Goal: Task Accomplishment & Management: Manage account settings

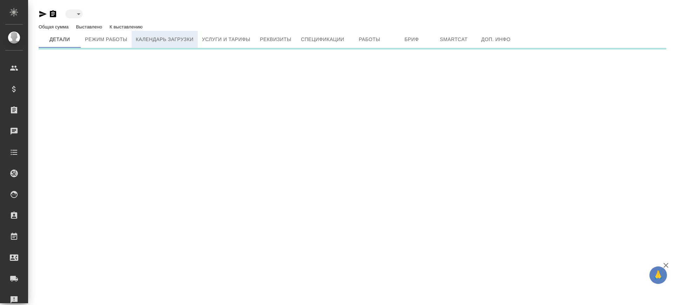
type input "active"
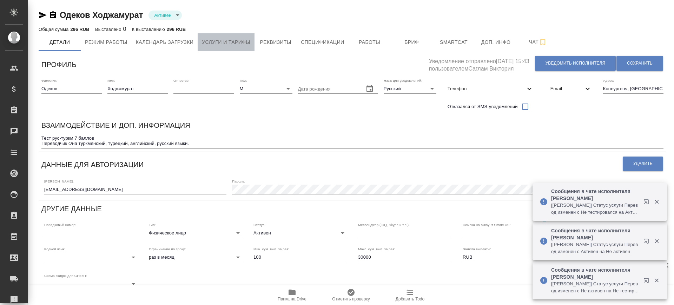
click at [230, 38] on span "Услуги и тарифы" at bounding box center [226, 42] width 48 height 9
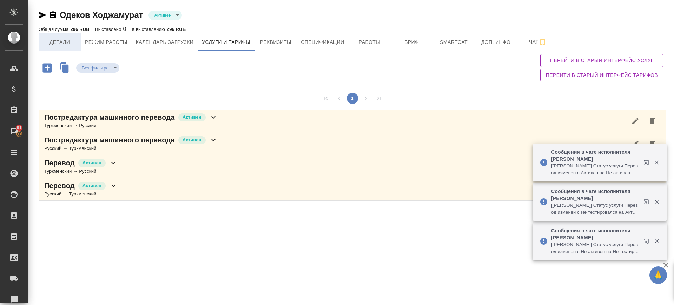
click at [69, 39] on span "Детали" at bounding box center [60, 42] width 34 height 9
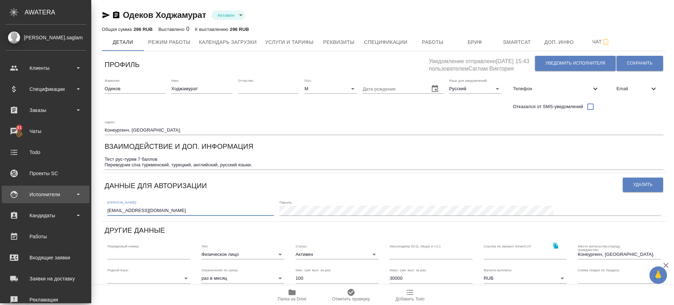
drag, startPoint x: 105, startPoint y: 191, endPoint x: 17, endPoint y: 200, distance: 88.6
click at [17, 200] on div ".cls-1 fill:#fff; AWATERA Саглам Виктория v.saglam Клиенты Спецификации Заказы …" at bounding box center [337, 152] width 674 height 305
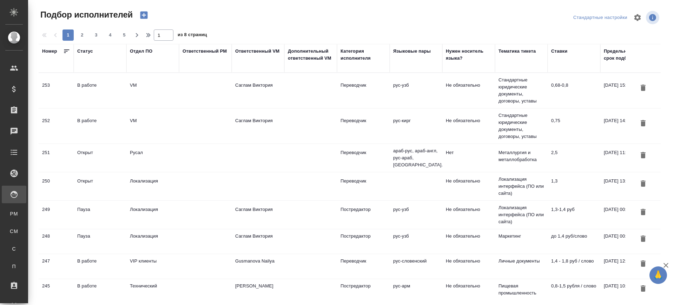
click at [84, 86] on div "В работе" at bounding box center [100, 85] width 46 height 7
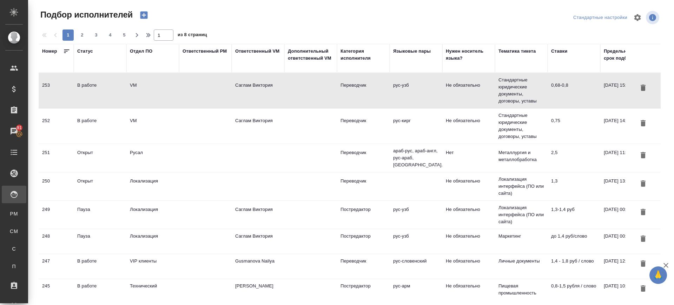
click at [84, 86] on div "В работе" at bounding box center [100, 85] width 46 height 7
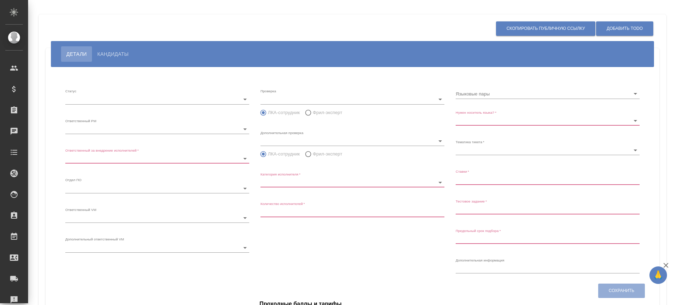
type input "inProgress"
type input "5c20d9dc6b20bf2f1105a5ae"
type input "66dea0ac5b8c3ac2dbf81924"
type input "vm"
type input "5c20d9dc6b20bf2f1105a5b1"
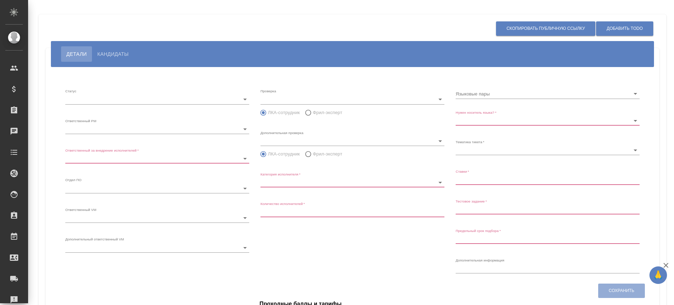
radio input "false"
radio input "true"
type input "60cb54ca22d3a05a4bfb9107"
type input "Переводчик"
type input "1"
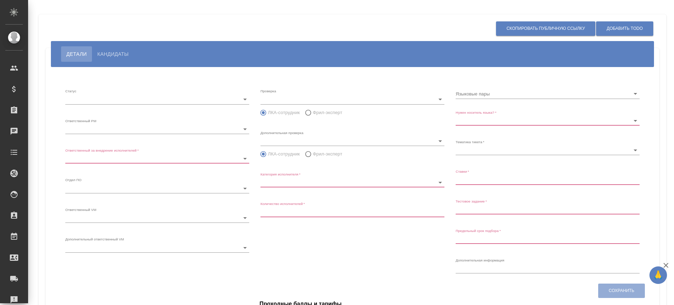
type input "Не обязательно"
type input "5f647205b73bc97568ca66bf"
type input "0,68-0,8"
type input "2025.08.31 15:55:00"
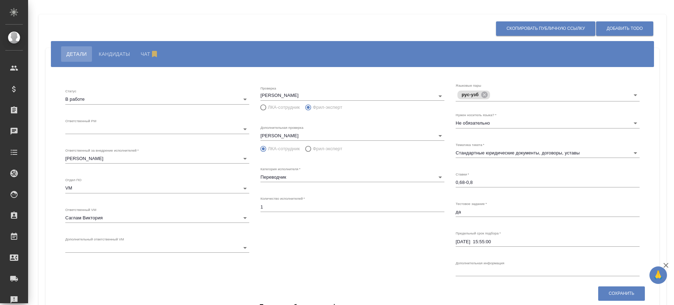
click at [118, 50] on span "Кандидаты" at bounding box center [114, 54] width 31 height 8
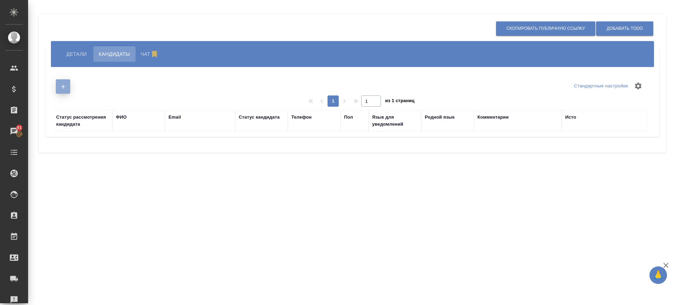
click at [63, 88] on icon "button" at bounding box center [63, 87] width 4 height 4
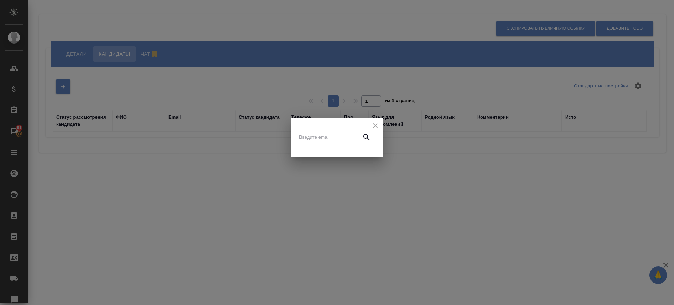
click at [328, 144] on div at bounding box center [337, 137] width 76 height 17
click at [328, 139] on input "text" at bounding box center [328, 137] width 59 height 10
paste input "sofia91.uz@gmail.com"
type input "sofia91.uz@gmail.com"
click at [370, 137] on icon "button" at bounding box center [366, 137] width 8 height 8
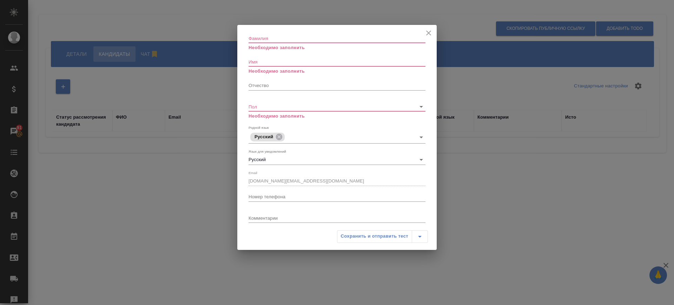
click at [266, 40] on input "Фамилия" at bounding box center [337, 38] width 177 height 10
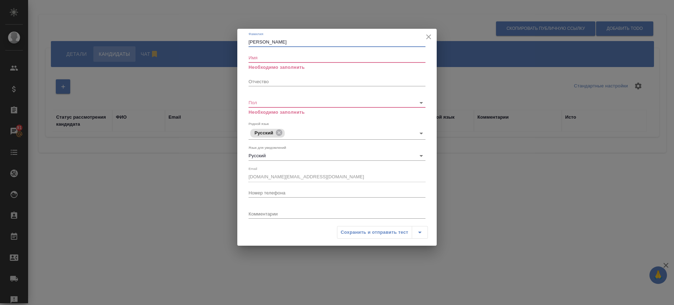
type input "Эргашева"
click at [275, 55] on input "Имя" at bounding box center [337, 58] width 177 height 10
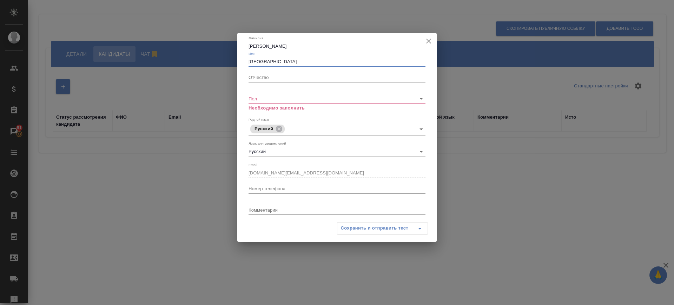
type input "София"
click at [288, 98] on body "🙏 .cls-1 fill:#fff; AWATERA Саглам Виктория v.saglam Клиенты Спецификации Заказ…" at bounding box center [337, 152] width 674 height 305
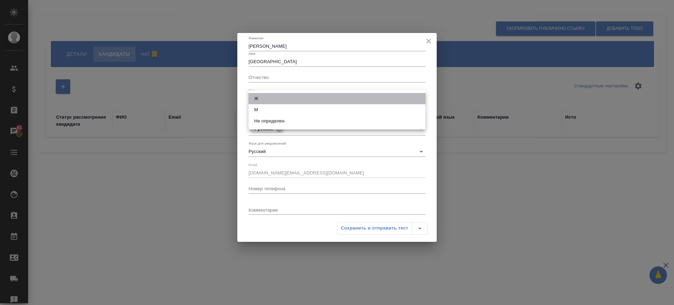
click at [268, 97] on li "Ж" at bounding box center [337, 98] width 177 height 11
type input "female"
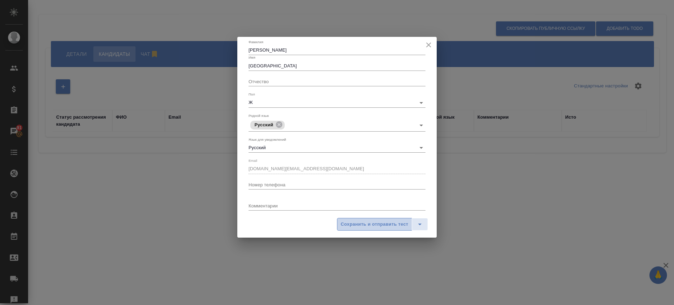
click at [375, 223] on span "Сохранить и отправить тест" at bounding box center [374, 224] width 67 height 8
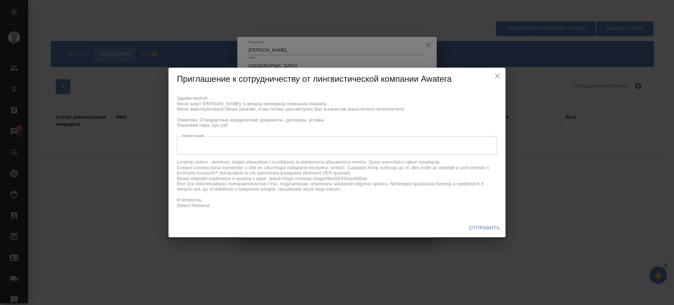
click at [253, 142] on div "x Комментарий" at bounding box center [337, 145] width 320 height 18
click at [490, 227] on span "Отправить" at bounding box center [484, 228] width 31 height 9
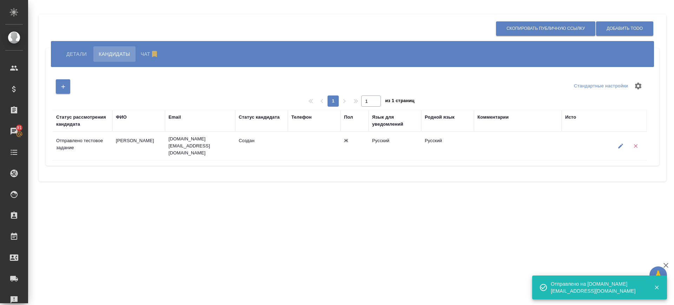
click at [82, 53] on span "Детали" at bounding box center [76, 54] width 20 height 8
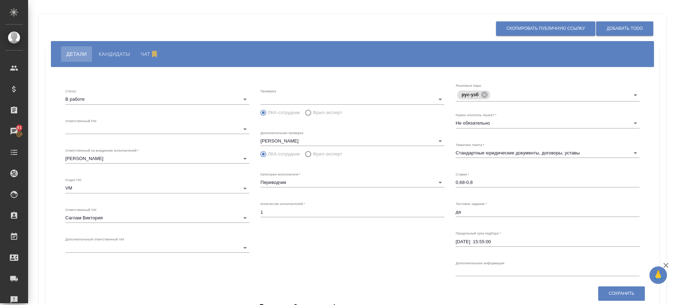
radio input "false"
radio input "true"
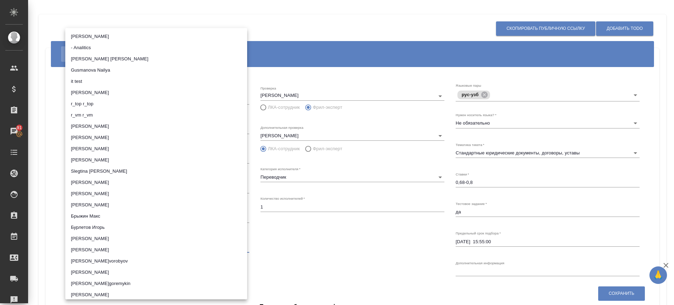
click at [242, 246] on body "🙏 .cls-1 fill:#fff; AWATERA Саглам Виктория v.saglam Клиенты Спецификации Заказ…" at bounding box center [337, 152] width 674 height 305
click at [287, 241] on div at bounding box center [337, 152] width 674 height 305
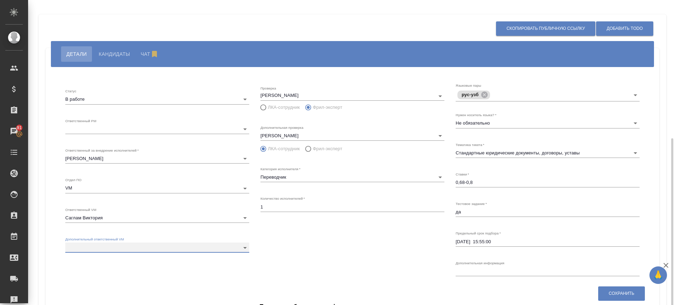
scroll to position [77, 0]
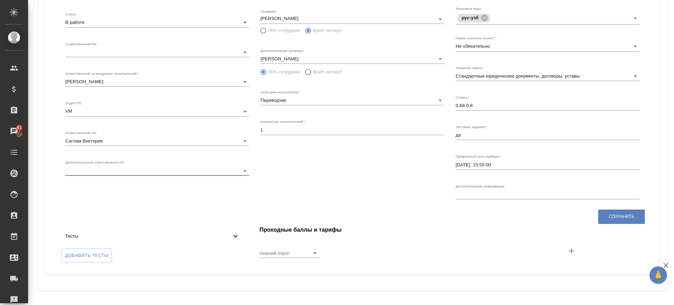
click at [231, 239] on icon at bounding box center [235, 236] width 8 height 8
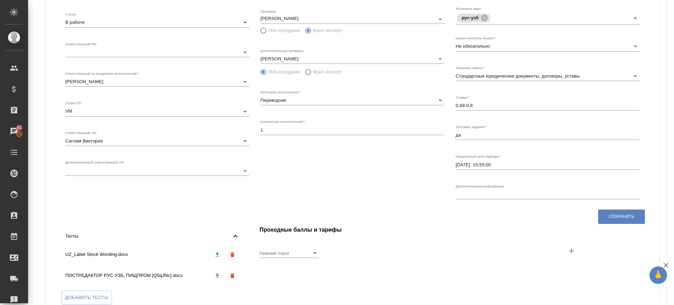
click at [434, 150] on div "Проверка Сагиева Динара ЛКА-сотрудник Фрил-эксперт Дополнительная проверка Шири…" at bounding box center [352, 104] width 195 height 207
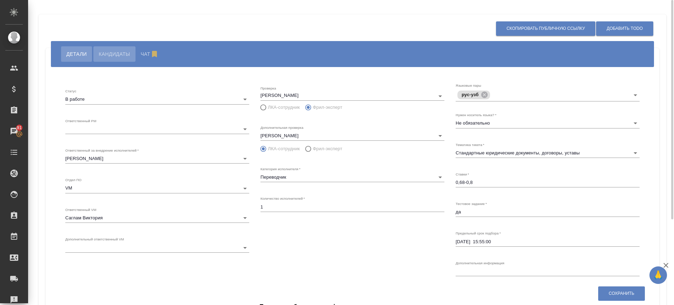
click at [106, 55] on span "Кандидаты" at bounding box center [114, 54] width 31 height 8
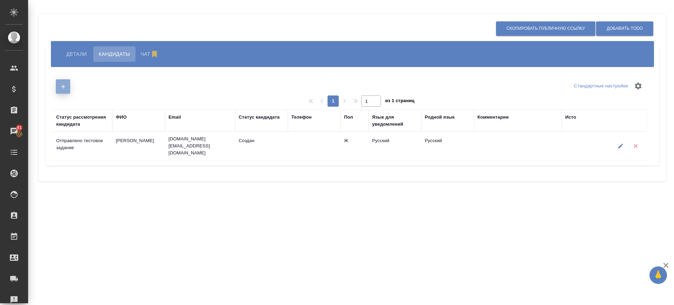
click at [66, 87] on icon "button" at bounding box center [63, 87] width 6 height 6
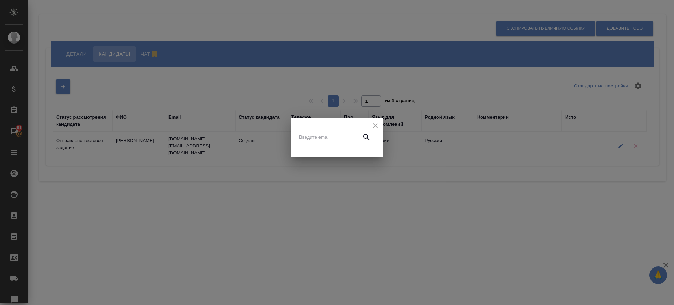
click at [308, 137] on input "text" at bounding box center [328, 137] width 59 height 10
drag, startPoint x: 308, startPoint y: 137, endPoint x: 273, endPoint y: 128, distance: 36.1
click at [273, 128] on div "м Невалидный email" at bounding box center [337, 137] width 674 height 275
type input "v.saglam@awatera.com"
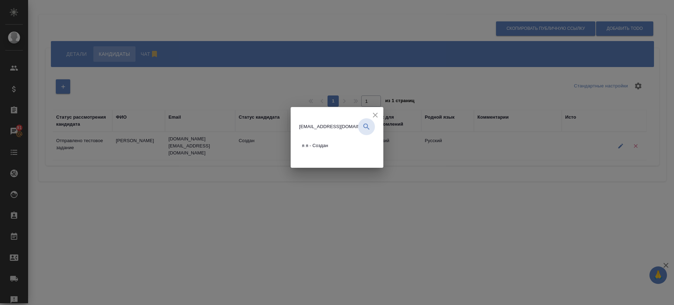
click at [319, 147] on span "я я - Создан" at bounding box center [315, 145] width 26 height 7
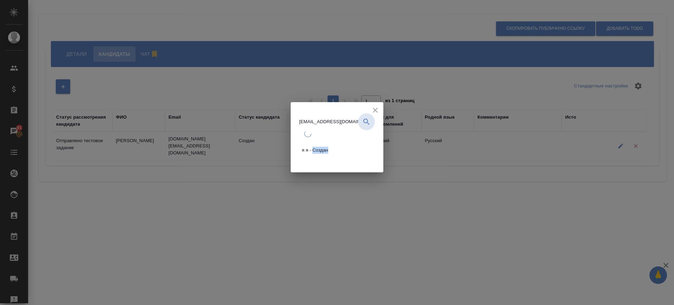
click at [319, 147] on span "я я - Создан" at bounding box center [315, 150] width 26 height 7
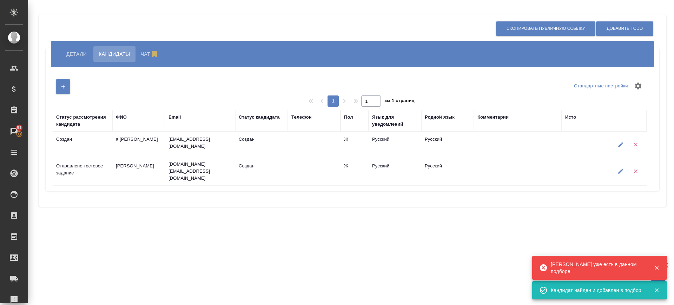
click at [75, 144] on td "Создан" at bounding box center [83, 144] width 60 height 25
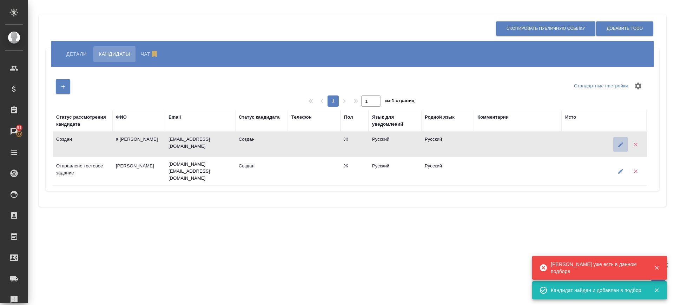
drag, startPoint x: 612, startPoint y: 143, endPoint x: 548, endPoint y: 154, distance: 64.8
click at [618, 143] on icon "button" at bounding box center [621, 144] width 6 height 6
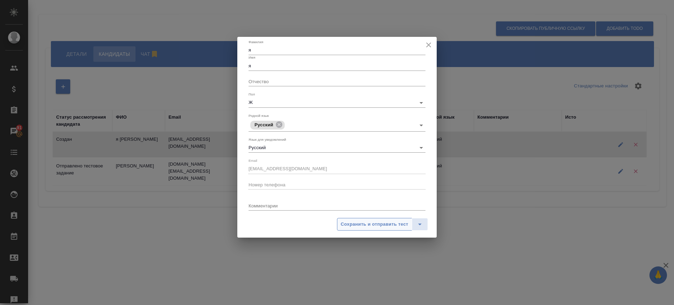
click at [380, 225] on span "Сохранить и отправить тест" at bounding box center [374, 224] width 67 height 8
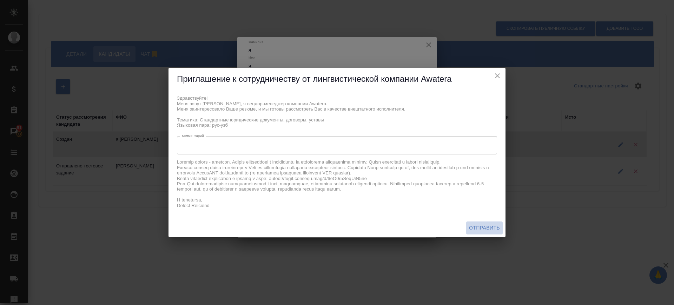
click at [483, 226] on span "Отправить" at bounding box center [484, 228] width 31 height 9
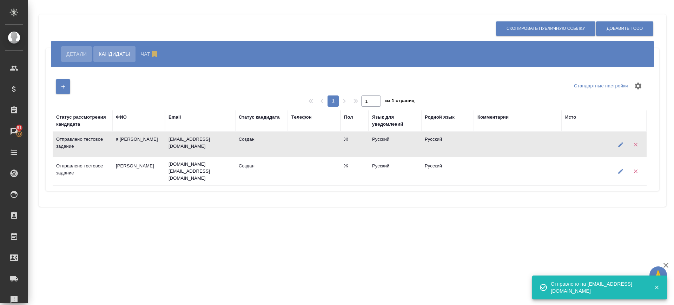
click at [73, 55] on span "Детали" at bounding box center [76, 54] width 20 height 8
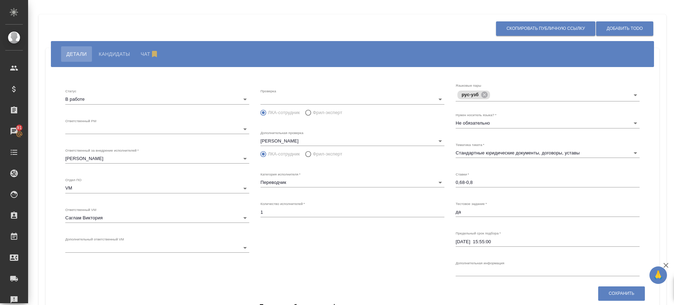
radio input "false"
radio input "true"
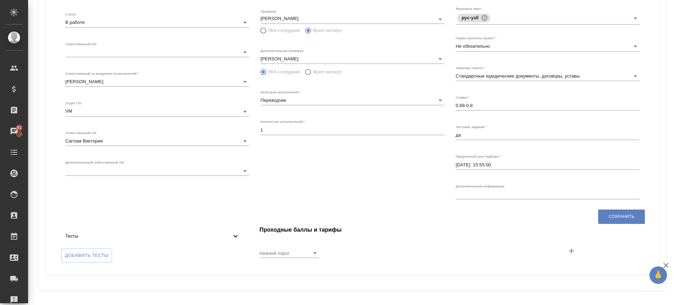
click at [235, 237] on icon at bounding box center [235, 236] width 8 height 8
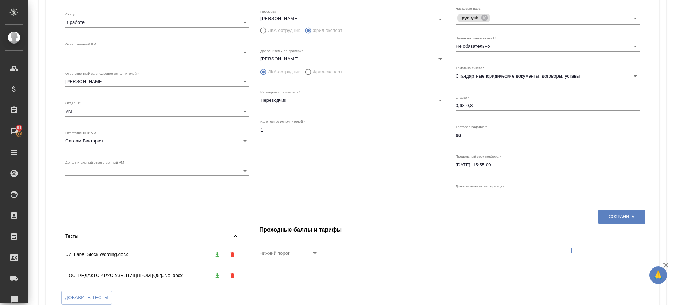
click at [213, 278] on button "button" at bounding box center [217, 276] width 14 height 14
click at [216, 275] on icon "button" at bounding box center [218, 275] width 4 height 5
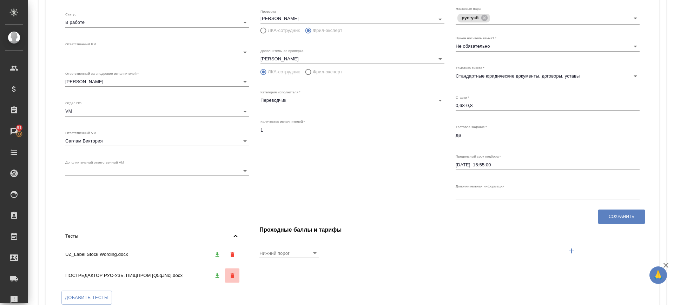
click at [231, 277] on icon "button" at bounding box center [233, 275] width 4 height 5
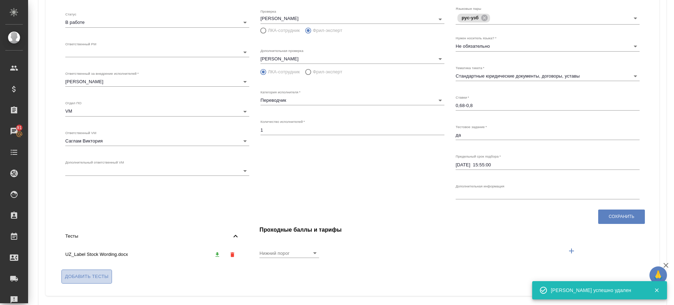
click at [98, 277] on span "Добавить тесты" at bounding box center [87, 277] width 44 height 8
click at [0, 0] on input "Добавить тесты" at bounding box center [0, 0] width 0 height 0
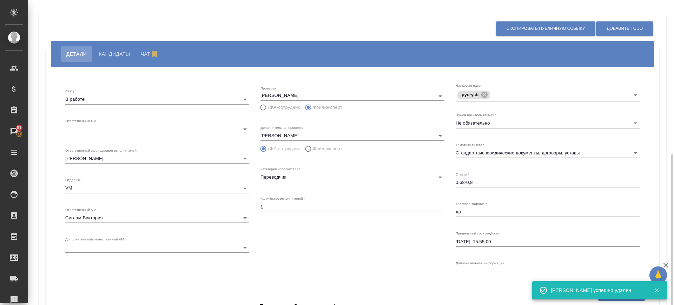
scroll to position [98, 0]
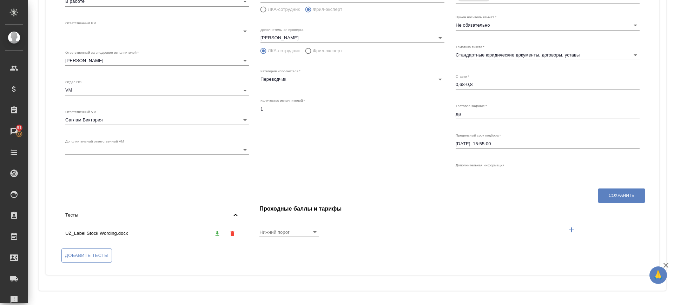
click at [92, 258] on span "Добавить тесты" at bounding box center [87, 256] width 44 height 8
click at [0, 0] on input "Добавить тесты" at bounding box center [0, 0] width 0 height 0
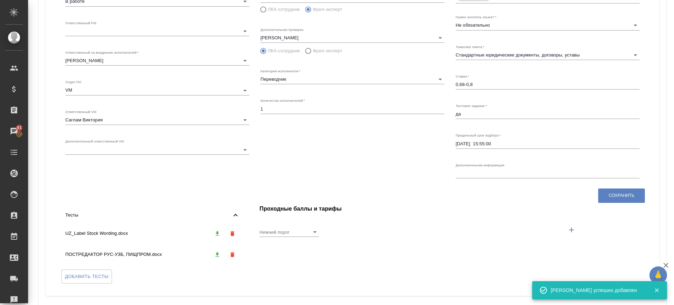
scroll to position [0, 0]
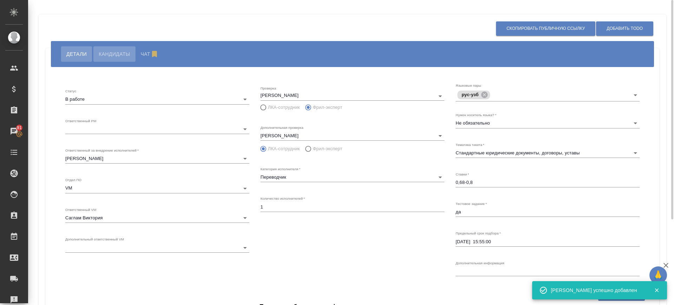
drag, startPoint x: 123, startPoint y: 55, endPoint x: 129, endPoint y: 57, distance: 6.3
click at [123, 55] on span "Кандидаты" at bounding box center [114, 54] width 31 height 8
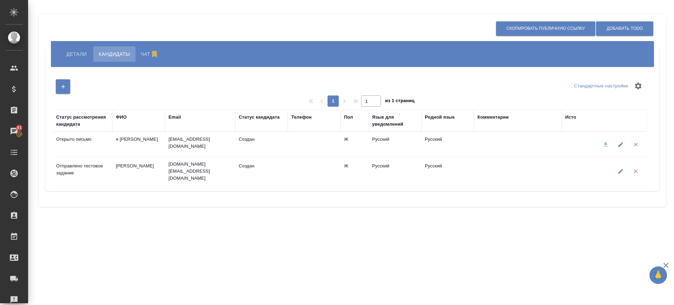
click at [618, 146] on icon "button" at bounding box center [620, 144] width 5 height 5
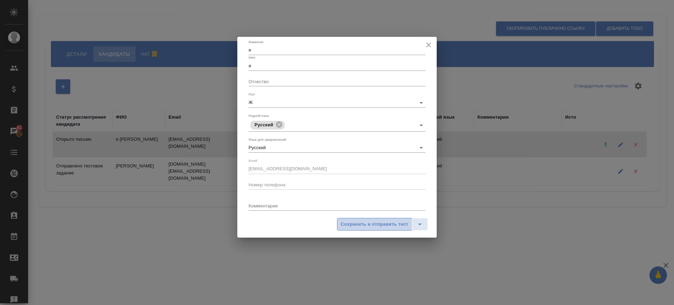
click at [375, 222] on span "Сохранить и отправить тест" at bounding box center [374, 224] width 67 height 8
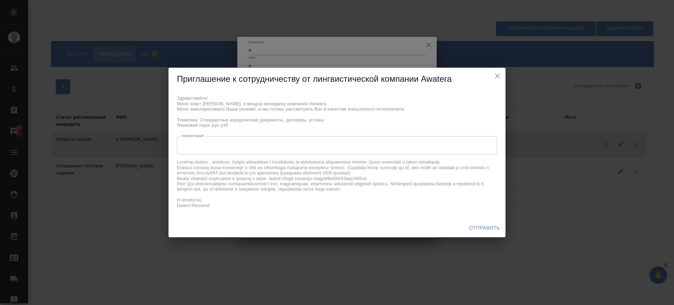
click at [479, 229] on span "Отправить" at bounding box center [484, 228] width 31 height 9
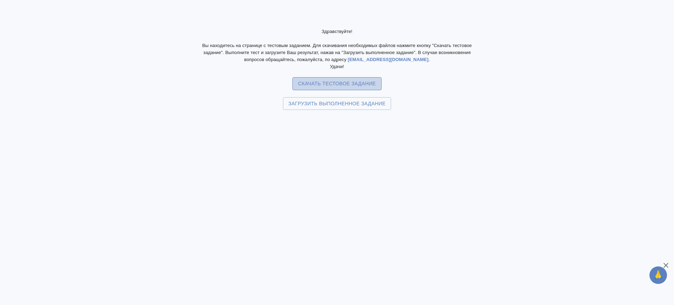
click at [326, 84] on span "Скачать тестовое задание" at bounding box center [337, 83] width 78 height 9
click at [548, 102] on div "Здравствуйте! Вы находитесь на странице с тестовым заданием. Для скачивания нео…" at bounding box center [337, 152] width 674 height 305
click at [321, 87] on span "Скачать тестовое задание" at bounding box center [337, 83] width 78 height 9
click at [512, 154] on div "Здравствуйте! Вы находитесь на странице с тестовым заданием. Для скачивания нео…" at bounding box center [337, 152] width 674 height 305
click at [321, 84] on span "Скачать тестовое задание" at bounding box center [337, 83] width 78 height 9
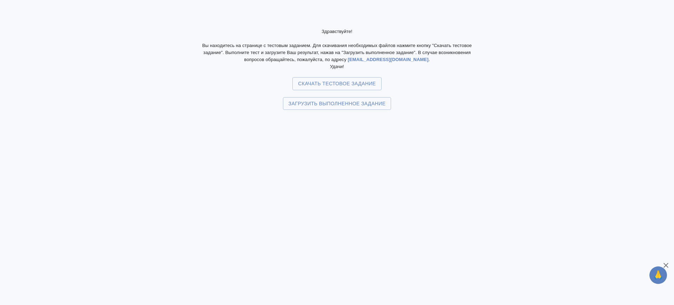
click at [371, 177] on div "Здравствуйте! Вы находитесь на странице с тестовым заданием. Для скачивания нео…" at bounding box center [337, 152] width 674 height 305
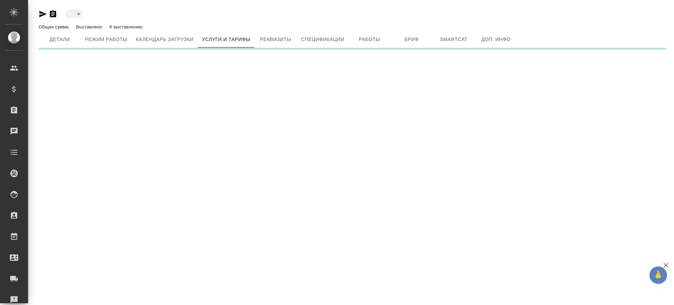
type input "active"
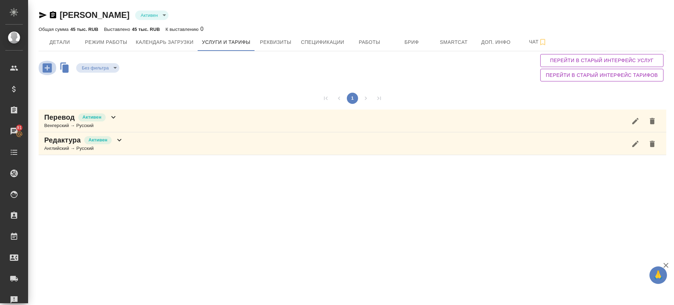
click at [46, 67] on icon "button" at bounding box center [47, 68] width 12 height 12
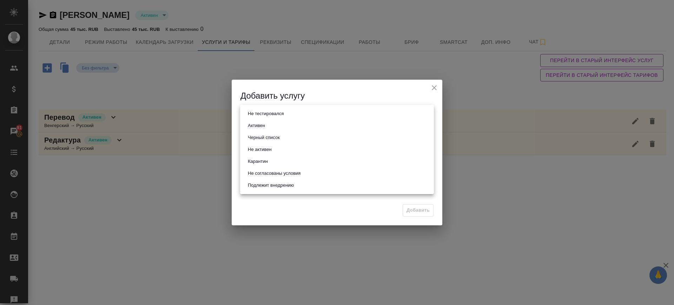
click at [259, 113] on body "🙏 .cls-1 fill:#fff; AWATERA [PERSON_NAME].saglam Клиенты Спецификации Заказы 91…" at bounding box center [337, 152] width 674 height 305
click at [266, 123] on button "Активен" at bounding box center [256, 126] width 21 height 8
type input "active"
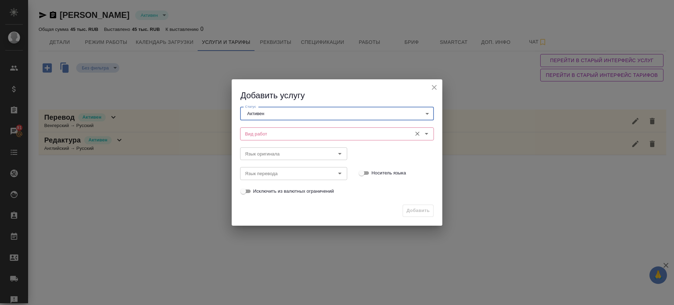
click at [269, 130] on input "Вид работ" at bounding box center [325, 134] width 166 height 8
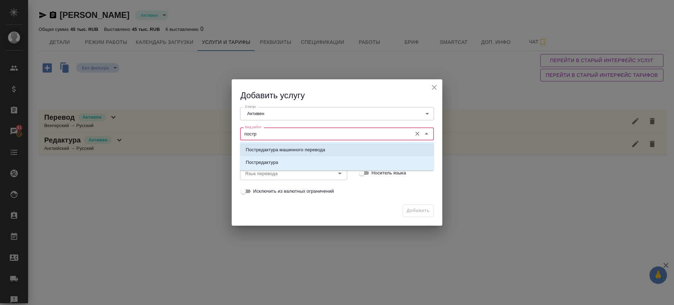
click at [277, 147] on p "Постредактура машинного перевода" at bounding box center [285, 149] width 79 height 7
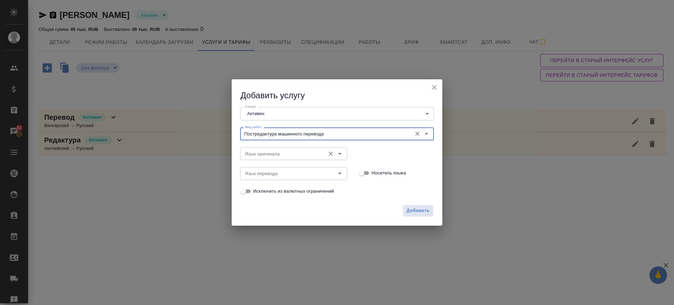
type input "Постредактура машинного перевода"
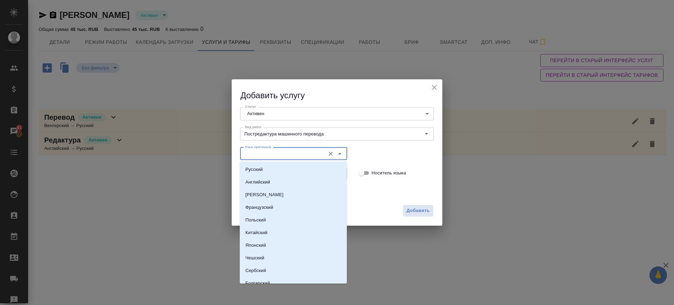
click at [279, 152] on input "Язык оригинала" at bounding box center [281, 154] width 79 height 8
drag, startPoint x: 280, startPoint y: 164, endPoint x: 279, endPoint y: 173, distance: 8.8
click at [279, 166] on li "Русский" at bounding box center [293, 169] width 107 height 13
type input "Русский"
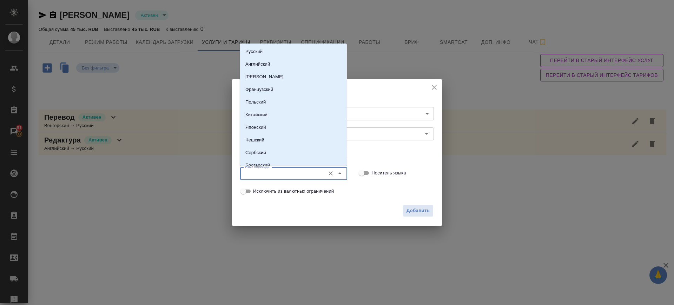
click at [279, 173] on input "Язык перевода" at bounding box center [281, 173] width 79 height 8
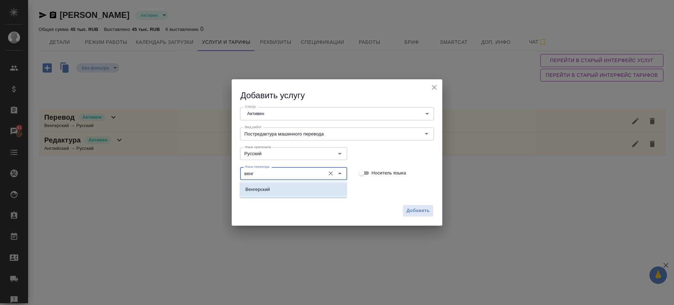
drag, startPoint x: 277, startPoint y: 191, endPoint x: 299, endPoint y: 197, distance: 22.5
click at [277, 191] on li "Венгерский" at bounding box center [293, 189] width 107 height 13
type input "Венгерский"
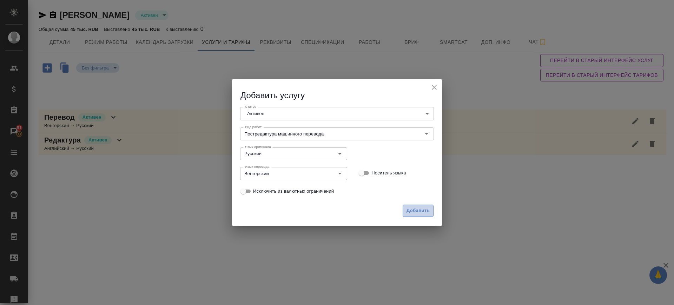
click at [414, 215] on button "Добавить" at bounding box center [418, 211] width 31 height 12
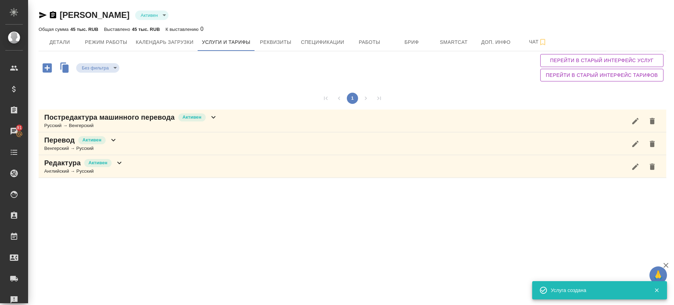
click at [44, 66] on icon "button" at bounding box center [46, 67] width 9 height 9
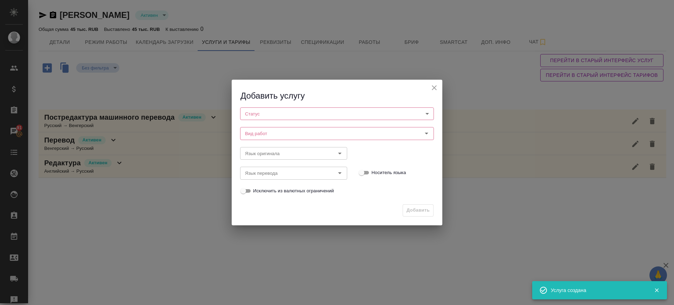
click at [291, 118] on body "🙏 .cls-1 fill:#fff; AWATERA Саглам Виктория v.saglam Клиенты Спецификации Заказ…" at bounding box center [337, 152] width 674 height 305
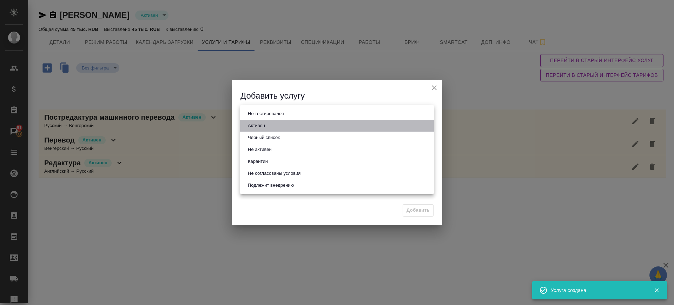
click at [291, 124] on li "Активен" at bounding box center [337, 126] width 194 height 12
type input "active"
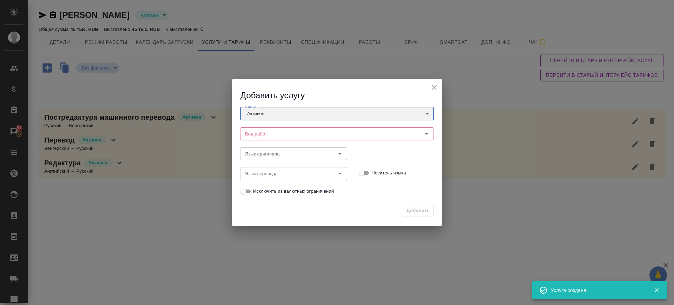
click at [290, 129] on div "Вид работ" at bounding box center [337, 133] width 194 height 13
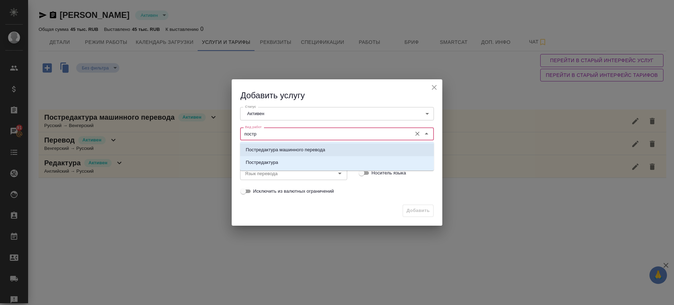
click at [293, 146] on p "Постредактура машинного перевода" at bounding box center [285, 149] width 79 height 7
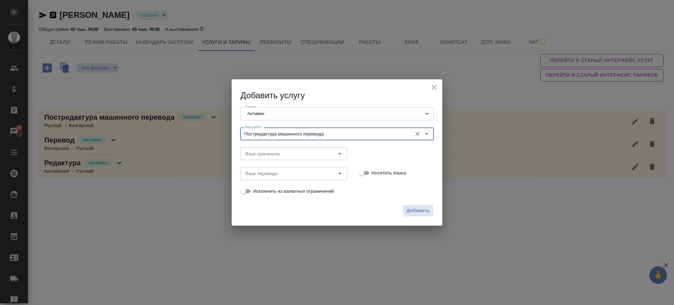
type input "Постредактура машинного перевода"
click at [267, 161] on div "Язык перевода Язык перевода" at bounding box center [293, 172] width 121 height 31
click at [266, 158] on div "Язык оригинала" at bounding box center [293, 153] width 107 height 13
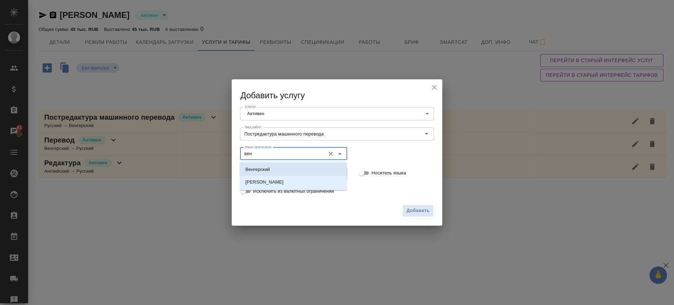
click at [266, 169] on p "Венгерский" at bounding box center [257, 169] width 25 height 7
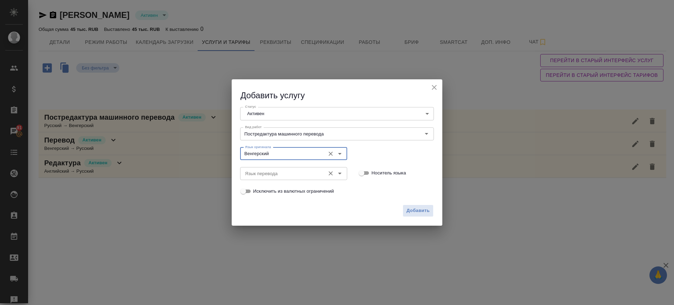
type input "Венгерский"
click at [265, 172] on input "Язык перевода" at bounding box center [281, 173] width 79 height 8
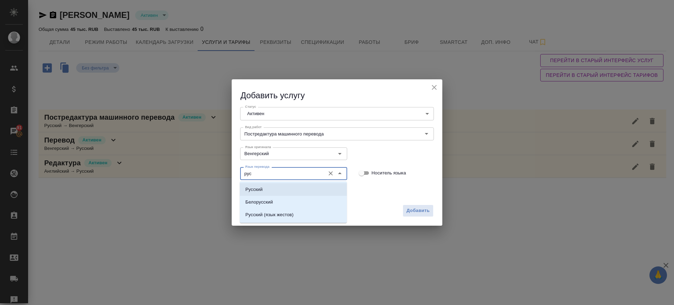
click at [261, 186] on p "Русский" at bounding box center [253, 189] width 17 height 7
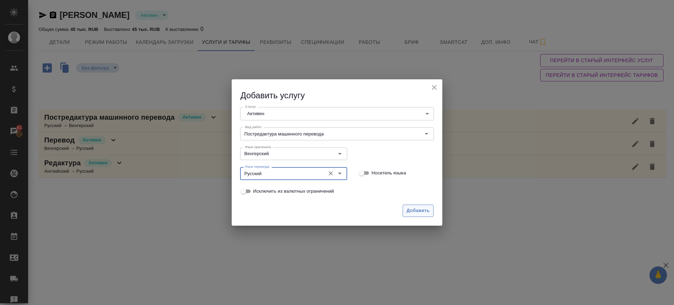
type input "Русский"
click at [408, 214] on span "Добавить" at bounding box center [418, 211] width 23 height 8
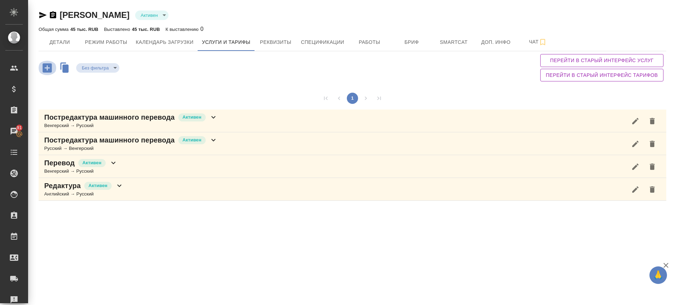
click at [48, 68] on icon "button" at bounding box center [46, 67] width 9 height 9
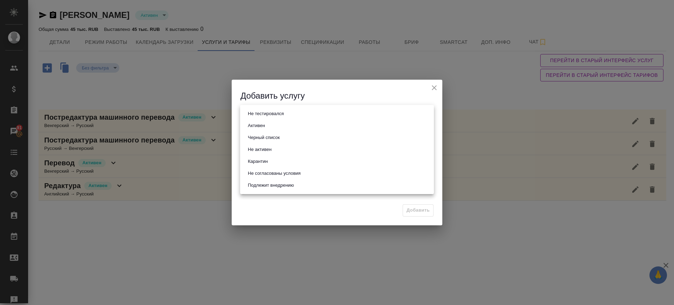
click at [265, 112] on body "🙏 .cls-1 fill:#fff; AWATERA Саглам Виктория v.saglam Клиенты Спецификации Заказ…" at bounding box center [337, 152] width 674 height 305
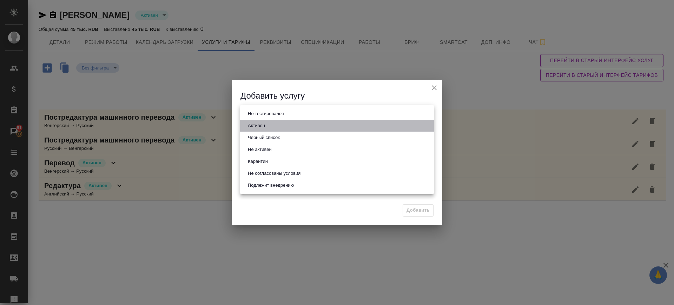
click at [268, 124] on li "Активен" at bounding box center [337, 126] width 194 height 12
type input "active"
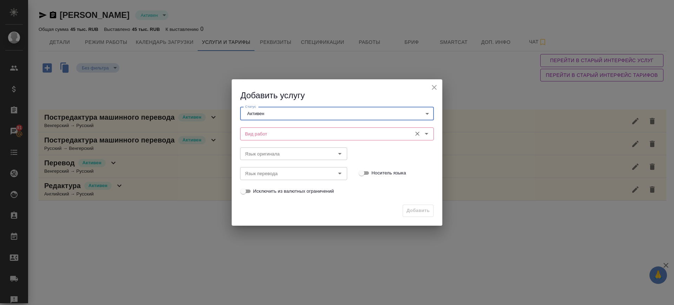
click at [265, 135] on input "Вид работ" at bounding box center [325, 134] width 166 height 8
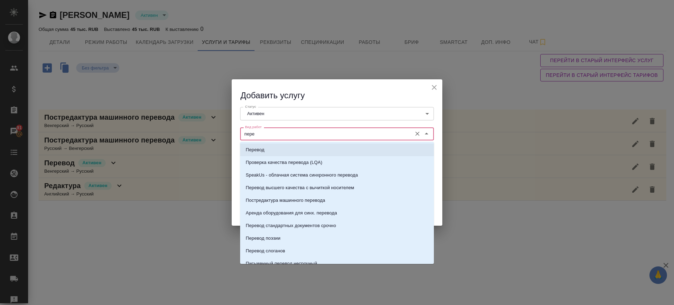
click at [271, 148] on li "Перевод" at bounding box center [337, 150] width 194 height 13
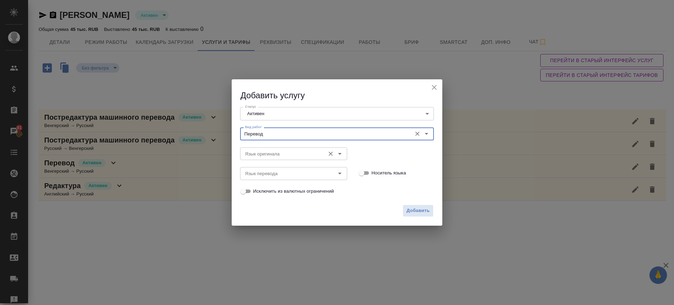
type input "Перевод"
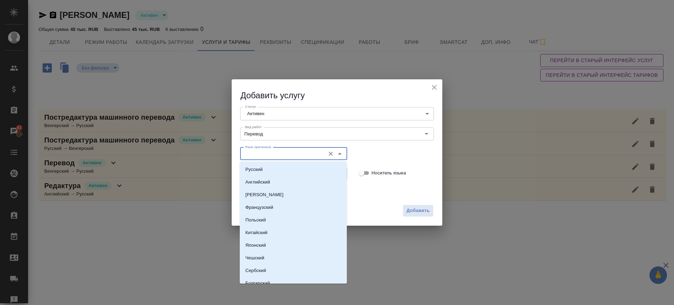
click at [252, 150] on input "Язык оригинала" at bounding box center [281, 154] width 79 height 8
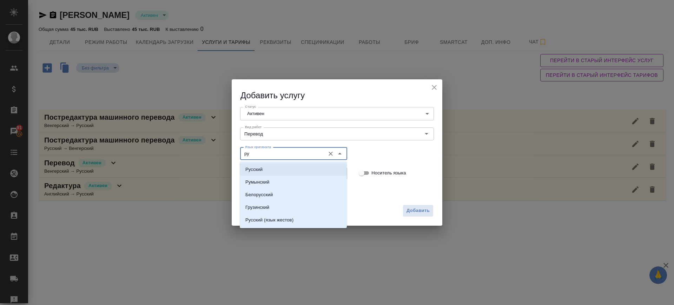
click at [255, 166] on p "Русский" at bounding box center [253, 169] width 17 height 7
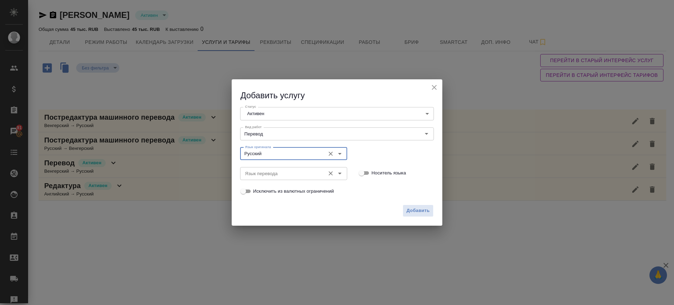
type input "Русский"
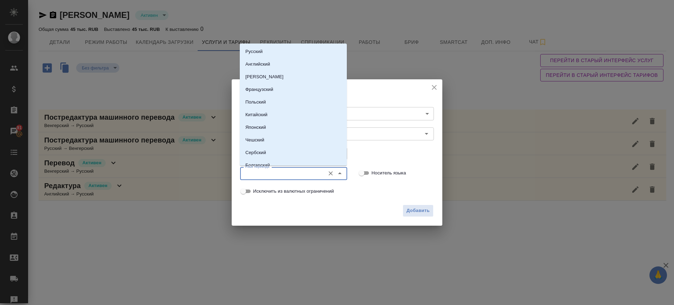
click at [259, 174] on input "Язык перевода" at bounding box center [281, 173] width 79 height 8
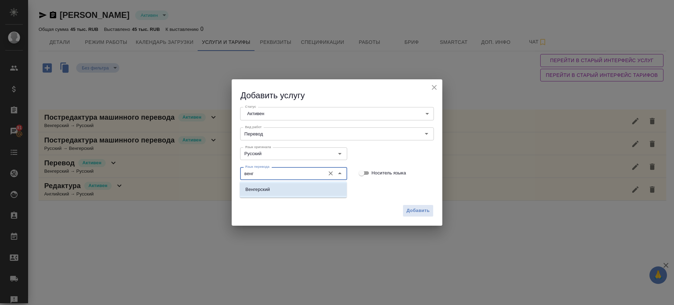
click at [263, 188] on p "Венгерский" at bounding box center [257, 189] width 25 height 7
type input "Венгерский"
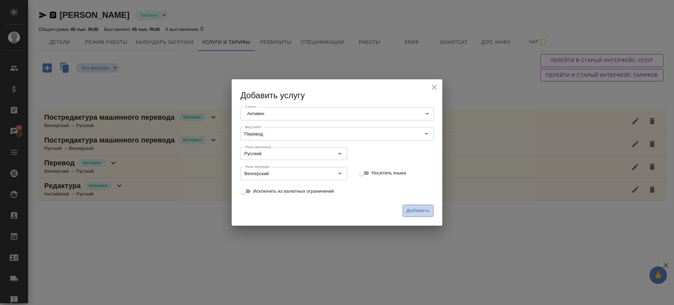
click at [404, 211] on button "Добавить" at bounding box center [418, 211] width 31 height 12
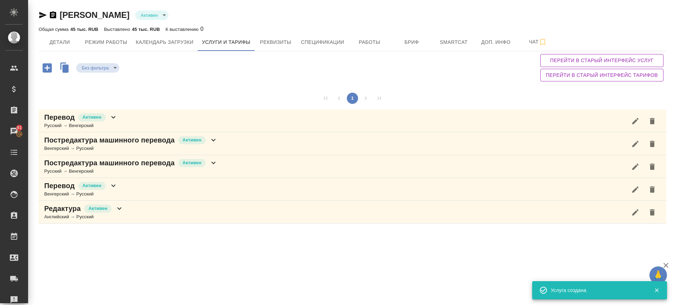
click at [122, 118] on div "Перевод Активен Русский → Венгерский" at bounding box center [353, 121] width 628 height 23
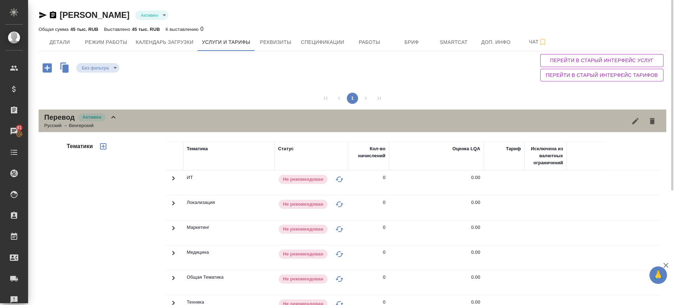
click at [128, 119] on div "Перевод Активен Русский → Венгерский" at bounding box center [353, 121] width 628 height 23
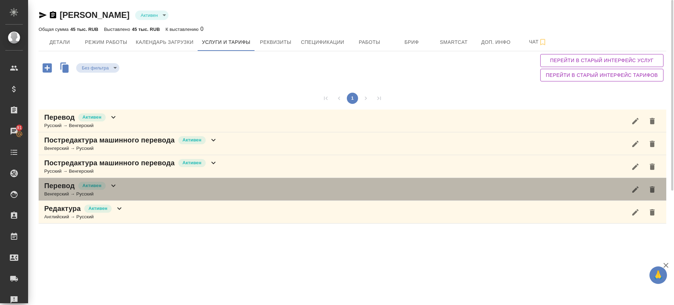
click at [124, 193] on div "Перевод Активен Венгерский → Русский" at bounding box center [353, 189] width 628 height 23
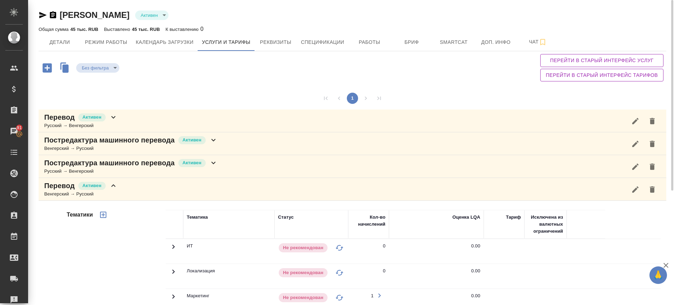
scroll to position [215, 0]
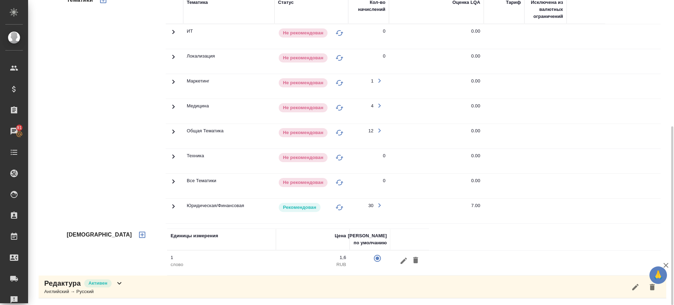
click at [172, 36] on icon at bounding box center [173, 32] width 8 height 8
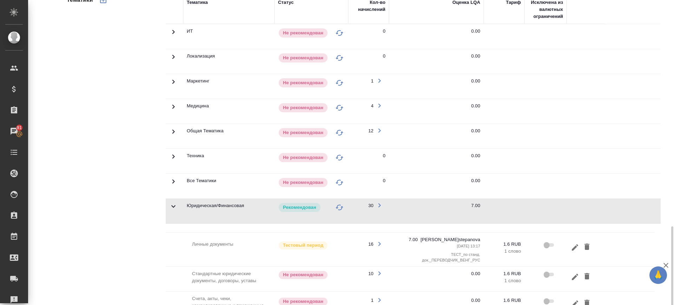
scroll to position [303, 0]
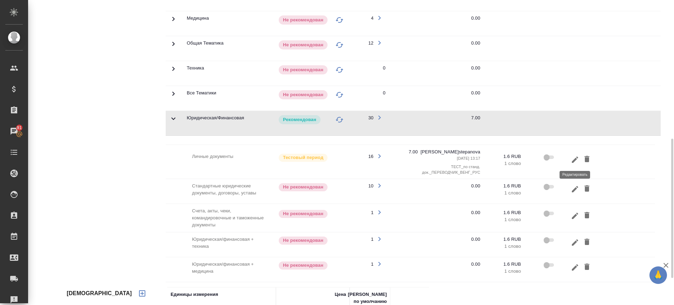
click at [575, 157] on icon "button" at bounding box center [575, 160] width 8 height 8
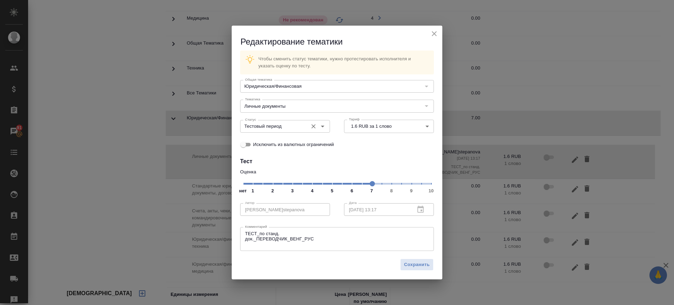
click at [294, 124] on input "Тестовый период" at bounding box center [273, 126] width 62 height 8
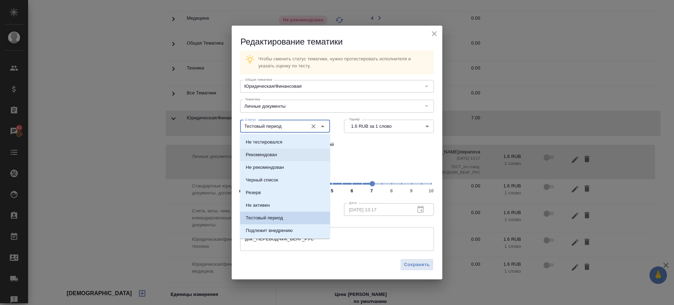
click at [286, 148] on li "Рекомендован" at bounding box center [285, 154] width 90 height 13
type input "Рекомендован"
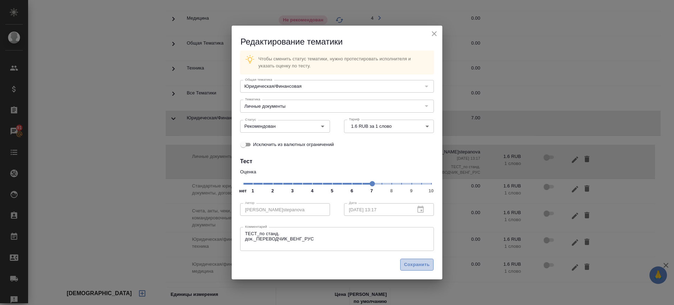
click at [415, 261] on span "Сохранить" at bounding box center [417, 265] width 26 height 8
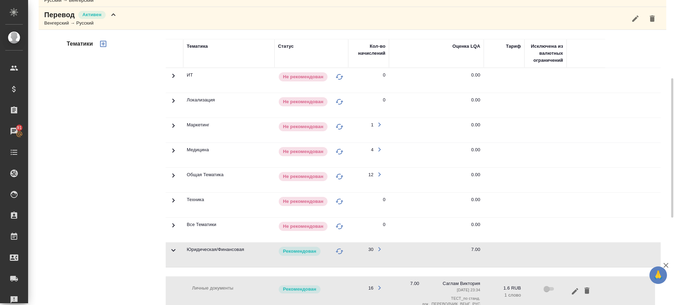
scroll to position [39, 0]
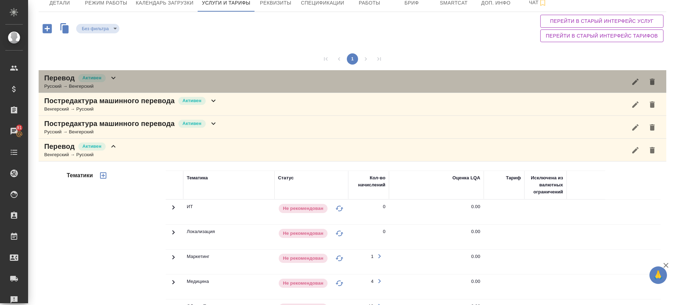
click at [126, 78] on div "Перевод Активен Русский → Венгерский" at bounding box center [353, 81] width 628 height 23
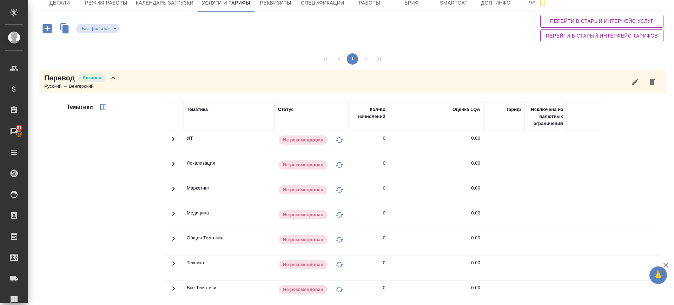
scroll to position [215, 0]
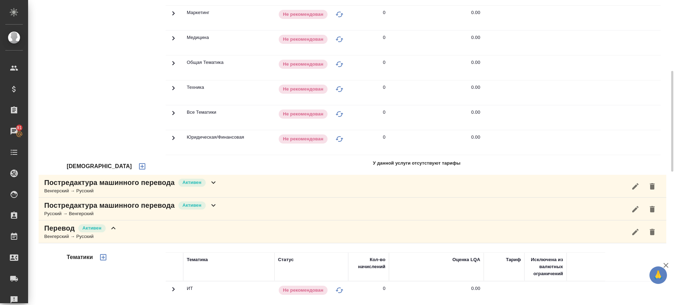
click at [139, 167] on icon "button" at bounding box center [142, 166] width 6 height 6
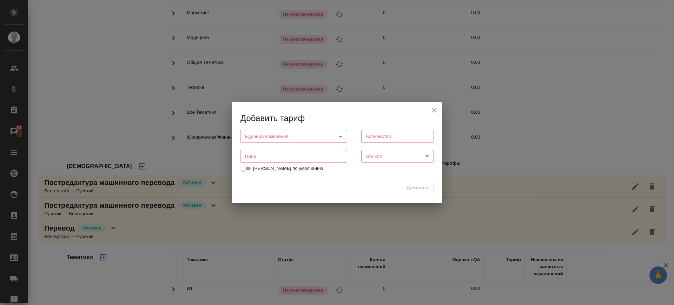
click at [271, 160] on input "number" at bounding box center [293, 156] width 107 height 13
type input "1.6"
click at [289, 137] on body "🙏 .cls-1 fill:#fff; AWATERA Саглам Виктория v.saglam Клиенты Спецификации Заказ…" at bounding box center [337, 152] width 674 height 305
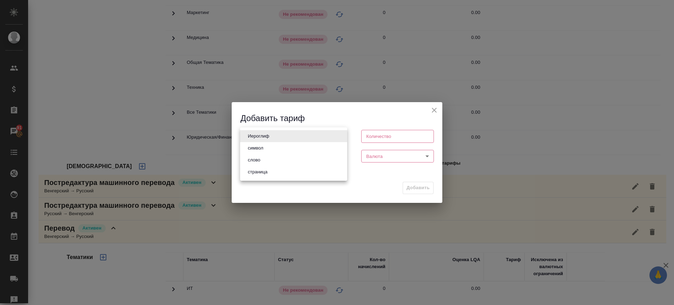
drag, startPoint x: 288, startPoint y: 161, endPoint x: 371, endPoint y: 163, distance: 83.2
click at [288, 161] on li "слово" at bounding box center [293, 160] width 107 height 12
type input "5a8b1489cc6b4906c91bfd90"
type input "1"
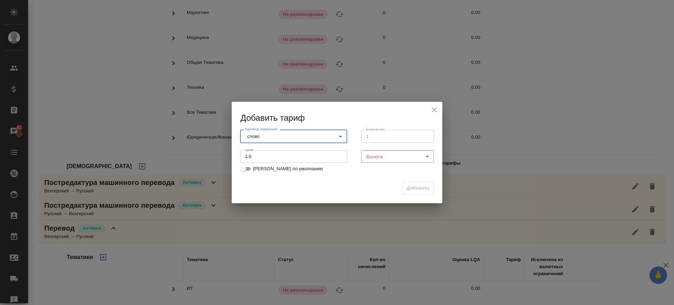
click at [379, 159] on body "🙏 .cls-1 fill:#fff; AWATERA Саглам Виктория v.saglam Клиенты Спецификации Заказ…" at bounding box center [337, 152] width 674 height 305
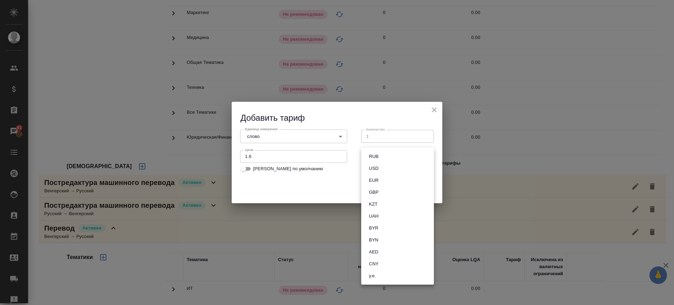
click at [379, 159] on button "RUB" at bounding box center [374, 157] width 14 height 8
type input "RUB"
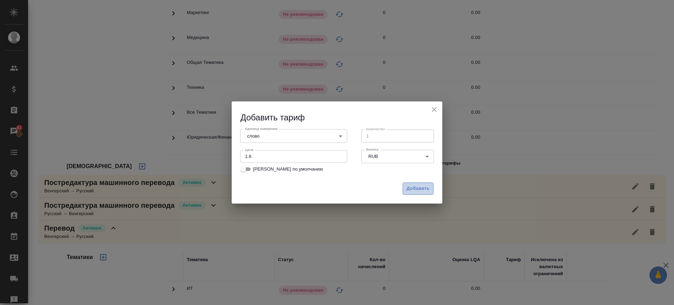
click at [421, 187] on span "Добавить" at bounding box center [418, 189] width 23 height 8
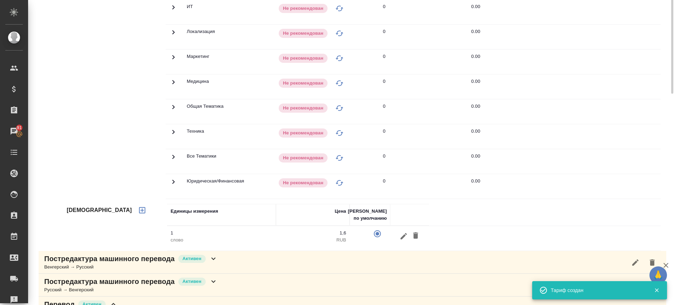
scroll to position [127, 0]
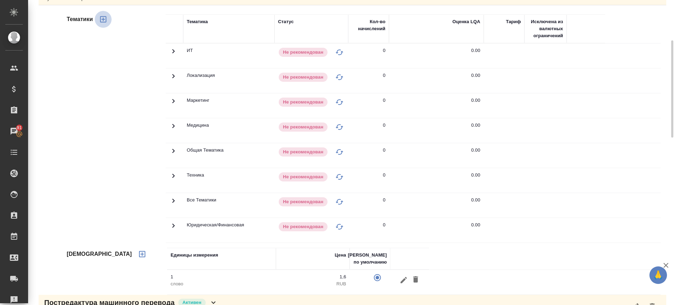
click at [101, 20] on icon "button" at bounding box center [103, 19] width 8 height 8
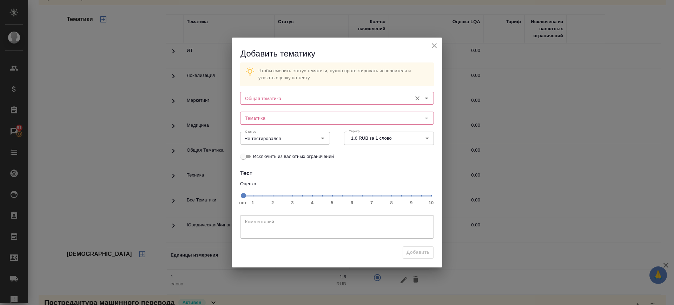
click at [298, 98] on input "Общая тематика" at bounding box center [325, 98] width 166 height 8
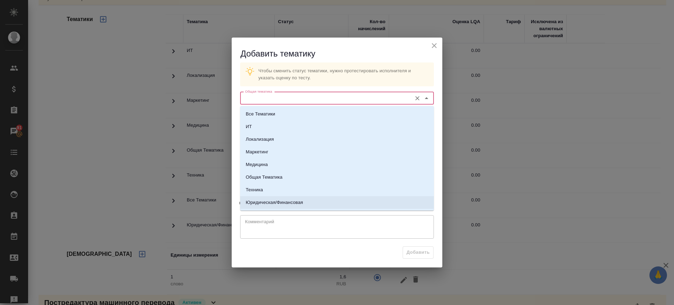
click at [275, 202] on p "Юридическая/Финансовая" at bounding box center [274, 202] width 57 height 7
type input "Юридическая/Финансовая"
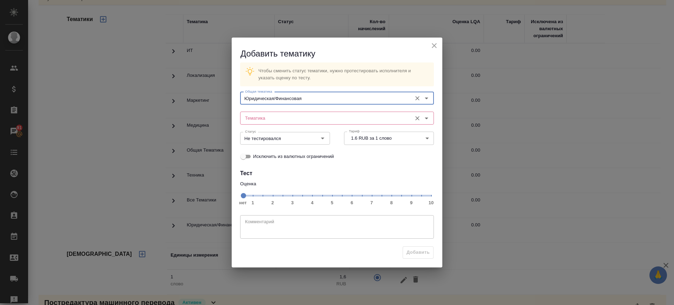
click at [272, 116] on input "Тематика" at bounding box center [325, 118] width 166 height 8
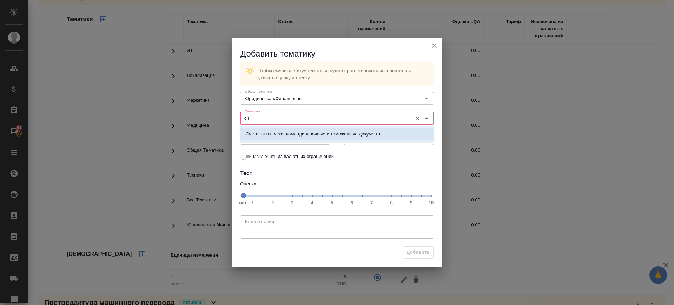
drag, startPoint x: 277, startPoint y: 118, endPoint x: 205, endPoint y: 116, distance: 72.7
click at [205, 116] on div "Добавить тематику Чтобы сменить статус тематики, нужно протестировать исполните…" at bounding box center [337, 152] width 674 height 305
click at [256, 137] on p "Личные документы" at bounding box center [266, 134] width 41 height 7
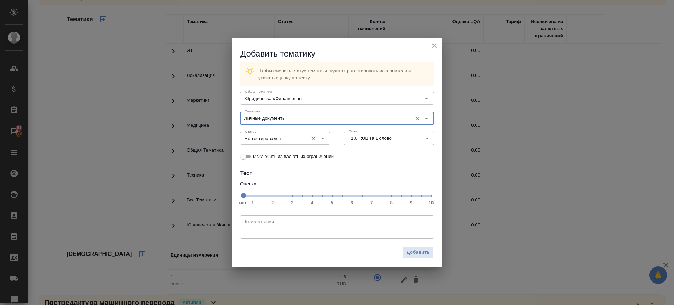
type input "Личные документы"
click at [373, 198] on span "нет 1 2 3 4 5 6 7 8 9 10" at bounding box center [337, 195] width 188 height 10
click at [294, 141] on input "Не тестировался" at bounding box center [273, 138] width 62 height 8
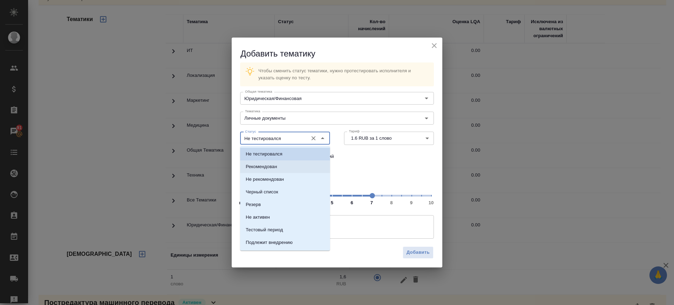
click at [289, 165] on li "Рекомендован" at bounding box center [285, 166] width 90 height 13
type input "Рекомендован"
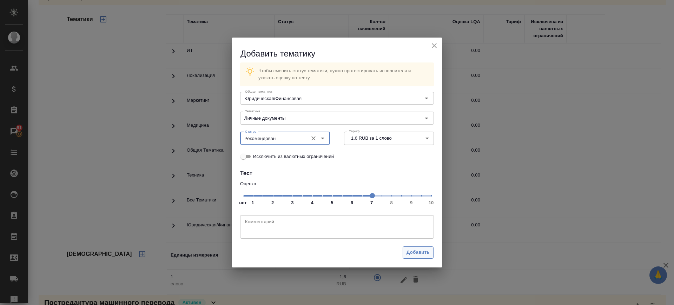
click at [421, 251] on span "Добавить" at bounding box center [418, 253] width 23 height 8
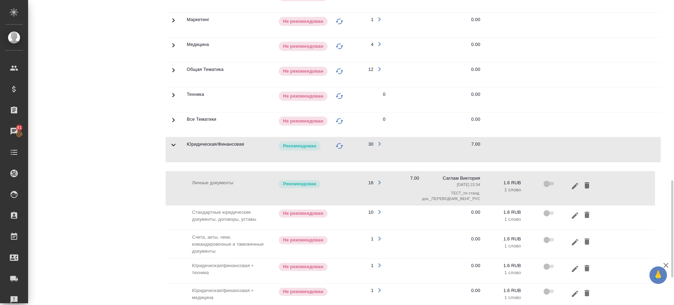
scroll to position [651, 0]
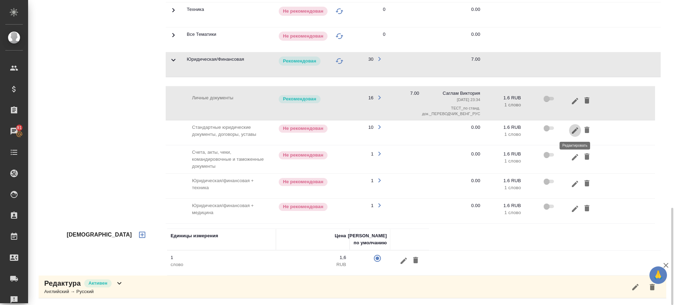
click at [578, 127] on icon "button" at bounding box center [575, 130] width 8 height 8
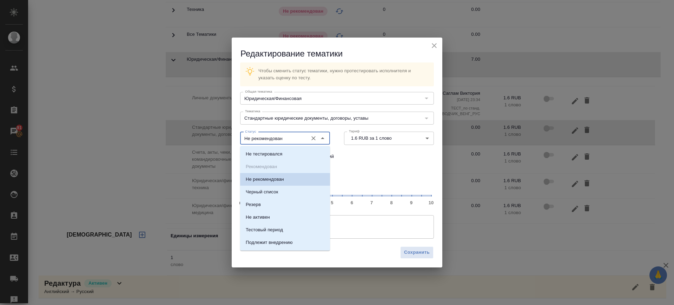
click at [274, 139] on input "Не рекомендован" at bounding box center [273, 138] width 62 height 8
click at [369, 196] on span "нет 1 2 3 4 5 6 7 8 9 10" at bounding box center [337, 195] width 188 height 10
click at [289, 138] on input "Не рекомендован" at bounding box center [273, 138] width 62 height 8
click at [292, 156] on li "Не тестировался" at bounding box center [285, 154] width 90 height 13
type input "Не тестировался"
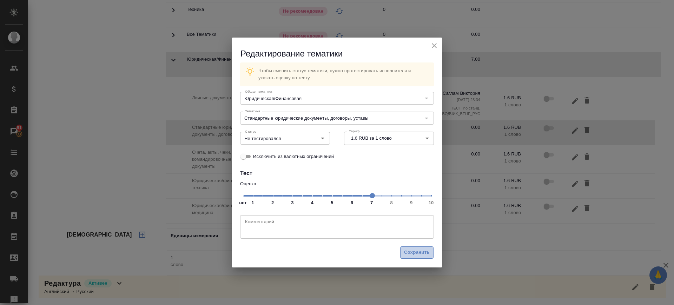
click at [411, 249] on span "Сохранить" at bounding box center [417, 253] width 26 height 8
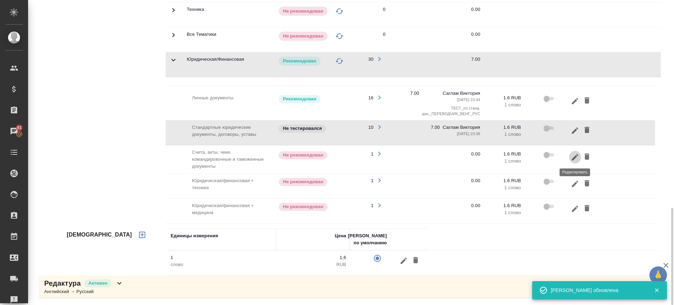
click at [577, 160] on icon "button" at bounding box center [575, 157] width 8 height 8
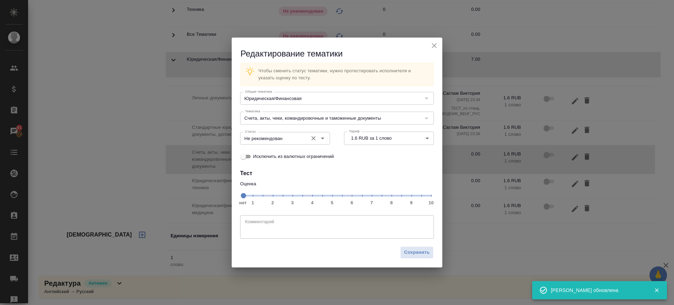
click at [373, 197] on span "нет 1 2 3 4 5 6 7 8 9 10" at bounding box center [337, 195] width 188 height 10
click at [286, 135] on input "Не рекомендован" at bounding box center [273, 138] width 62 height 8
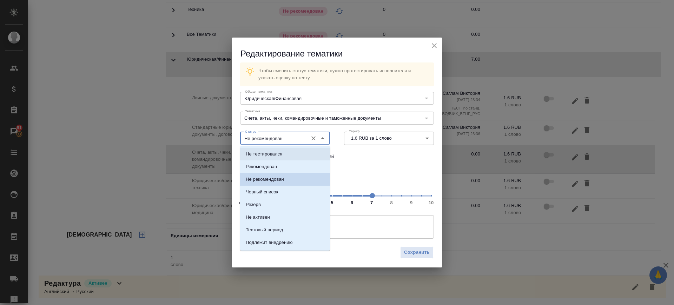
drag, startPoint x: 284, startPoint y: 156, endPoint x: 384, endPoint y: 244, distance: 132.9
click at [284, 156] on li "Не тестировался" at bounding box center [285, 154] width 90 height 13
type input "Не тестировался"
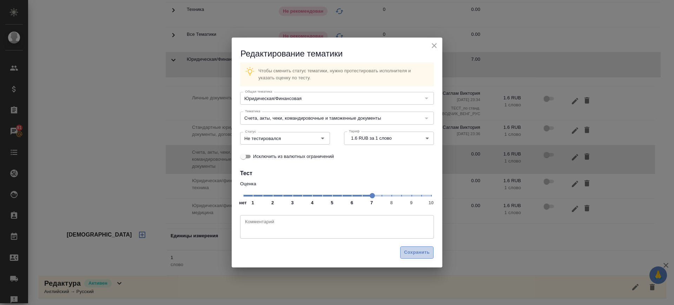
click at [410, 252] on span "Сохранить" at bounding box center [417, 253] width 26 height 8
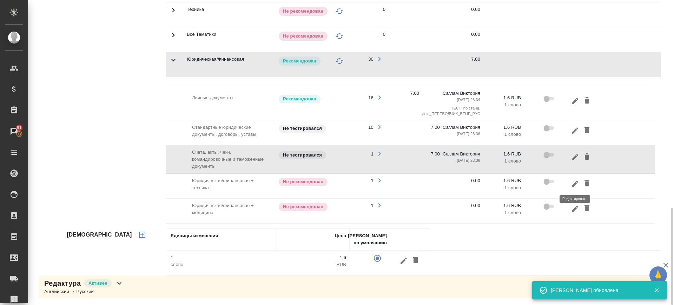
click at [576, 184] on icon "button" at bounding box center [575, 184] width 8 height 8
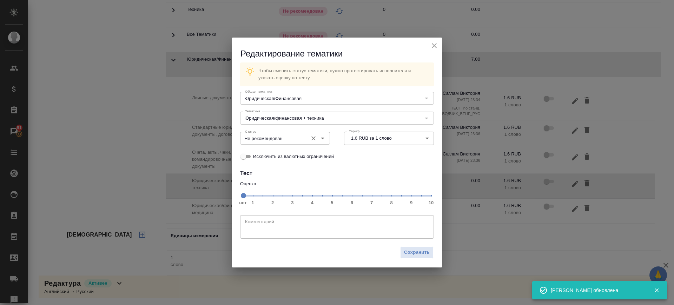
drag, startPoint x: 372, startPoint y: 198, endPoint x: 279, endPoint y: 141, distance: 109.3
click at [372, 198] on span "нет 1 2 3 4 5 6 7 8 9 10" at bounding box center [337, 195] width 188 height 10
click at [279, 141] on input "Не рекомендован" at bounding box center [273, 138] width 62 height 8
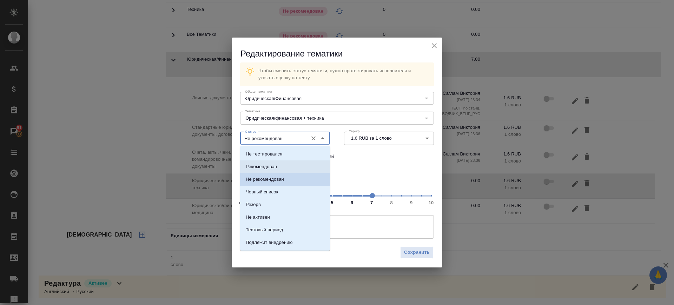
click at [281, 163] on li "Рекомендован" at bounding box center [285, 166] width 90 height 13
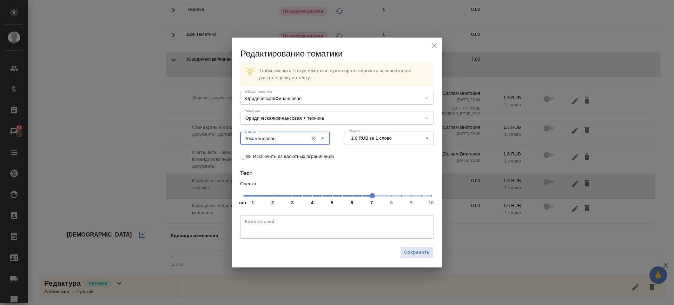
click at [279, 140] on input "Рекомендован" at bounding box center [273, 138] width 62 height 8
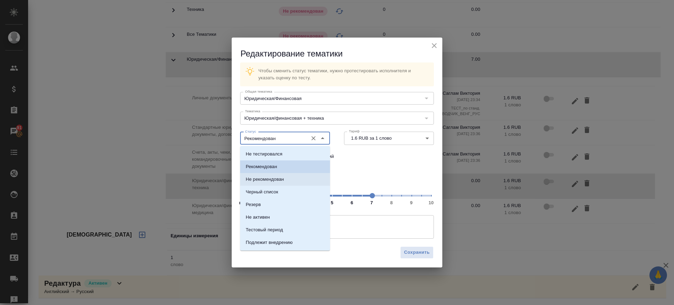
click at [278, 174] on li "Не рекомендован" at bounding box center [285, 179] width 90 height 13
type input "Не рекомендован"
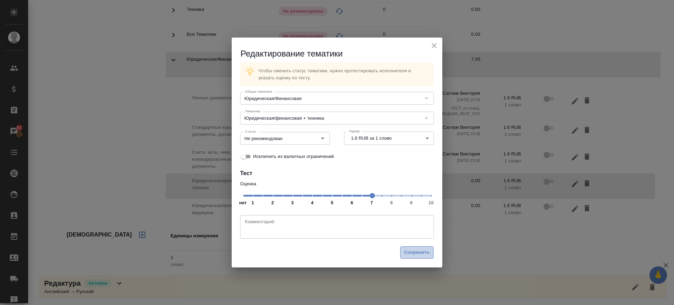
click at [409, 254] on span "Сохранить" at bounding box center [417, 253] width 26 height 8
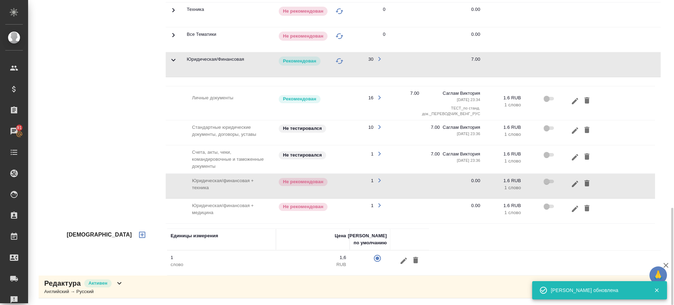
click at [572, 209] on icon "button" at bounding box center [575, 209] width 8 height 8
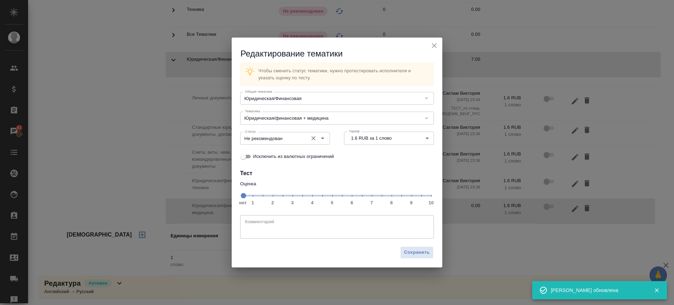
click at [371, 195] on span "нет 1 2 3 4 5 6 7 8 9 10" at bounding box center [337, 195] width 188 height 10
click at [289, 140] on input "Не рекомендован" at bounding box center [273, 138] width 62 height 8
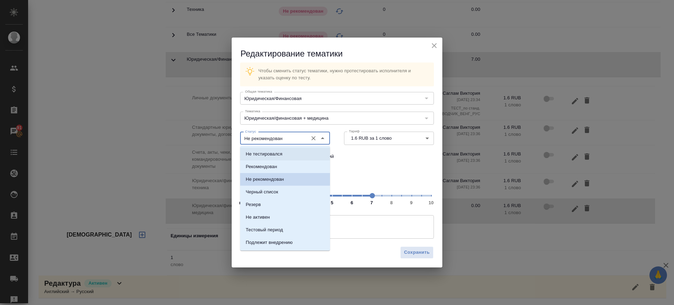
click at [268, 151] on p "Не тестировался" at bounding box center [264, 154] width 37 height 7
type input "Не тестировался"
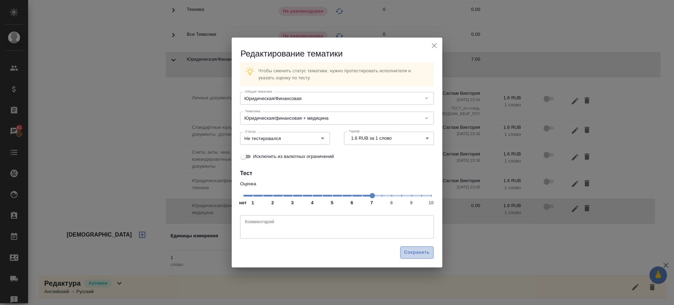
click at [418, 251] on span "Сохранить" at bounding box center [417, 253] width 26 height 8
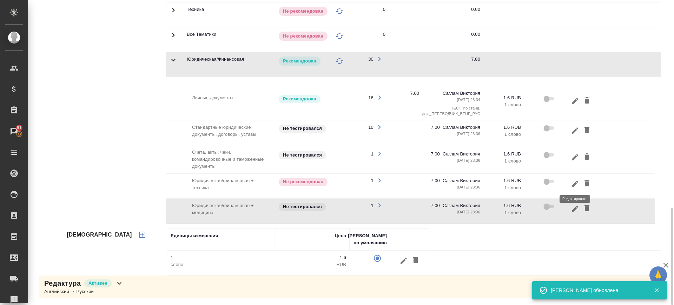
click at [571, 185] on icon "button" at bounding box center [575, 184] width 8 height 8
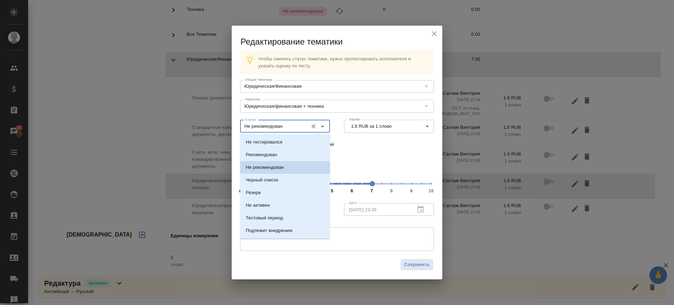
click at [286, 125] on input "Не рекомендован" at bounding box center [273, 126] width 62 height 8
click at [280, 146] on li "Не тестировался" at bounding box center [285, 142] width 90 height 13
type input "Не тестировался"
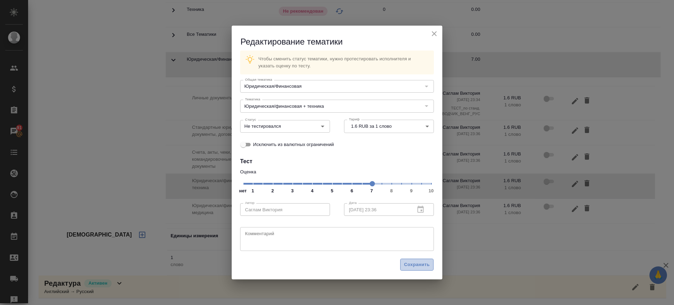
click at [416, 266] on span "Сохранить" at bounding box center [417, 265] width 26 height 8
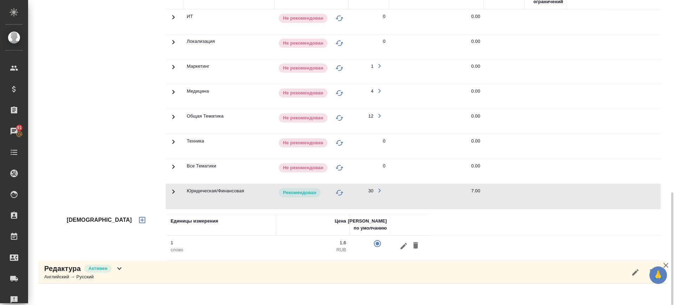
scroll to position [475, 0]
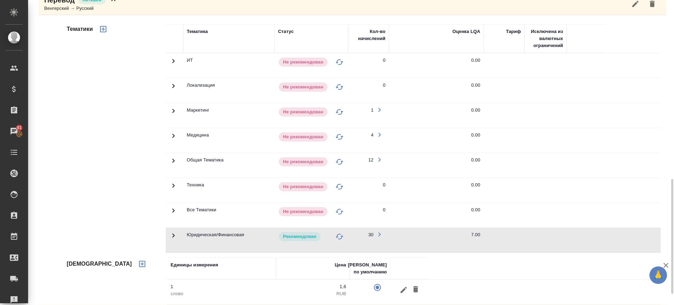
click at [172, 78] on td at bounding box center [175, 65] width 18 height 25
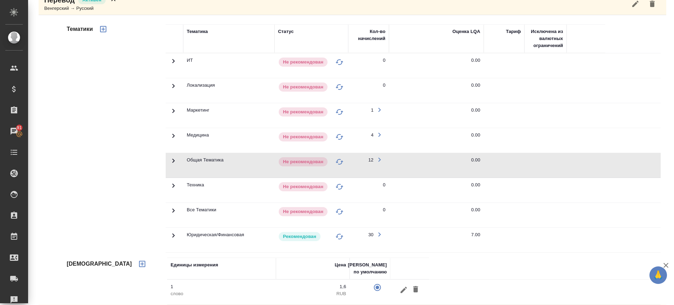
drag, startPoint x: 170, startPoint y: 158, endPoint x: 166, endPoint y: 140, distance: 18.9
click at [169, 78] on td at bounding box center [175, 65] width 18 height 25
click at [172, 65] on icon at bounding box center [173, 61] width 8 height 8
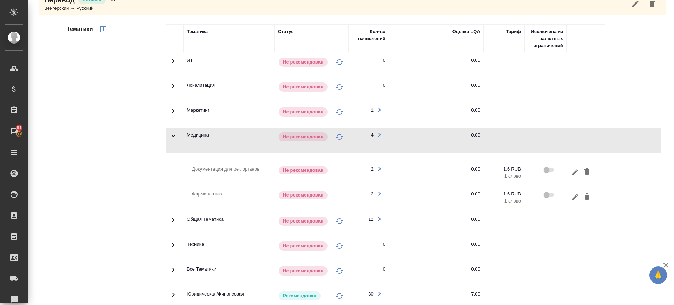
click at [170, 65] on icon at bounding box center [173, 61] width 8 height 8
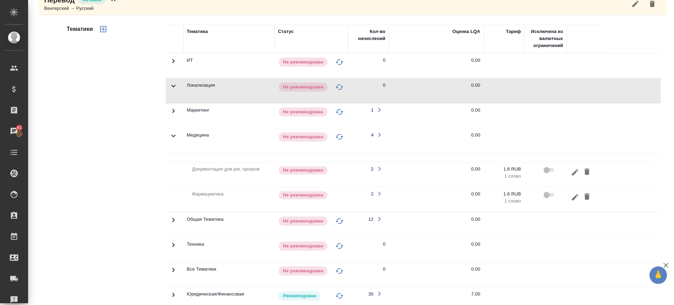
drag, startPoint x: 174, startPoint y: 110, endPoint x: 166, endPoint y: 76, distance: 34.7
click at [172, 65] on icon at bounding box center [173, 61] width 8 height 8
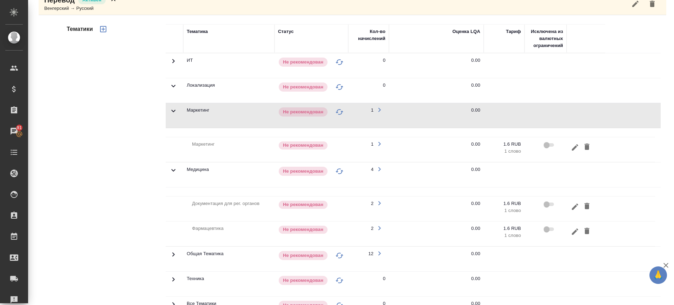
click at [170, 66] on td at bounding box center [175, 65] width 18 height 25
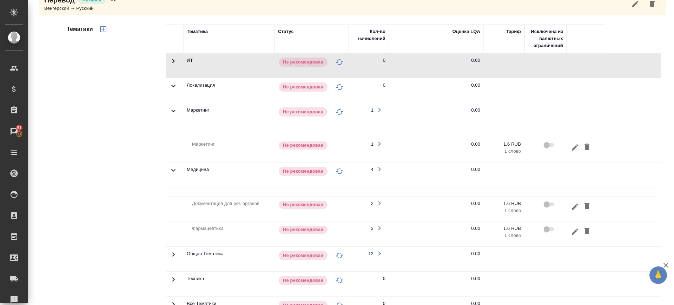
click at [571, 147] on icon "button" at bounding box center [575, 147] width 8 height 8
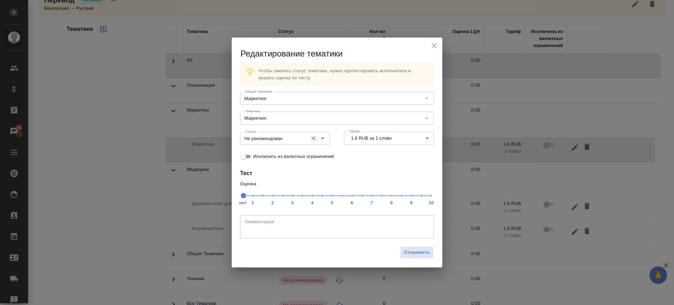
click at [372, 196] on span "нет 1 2 3 4 5 6 7 8 9 10" at bounding box center [337, 195] width 188 height 10
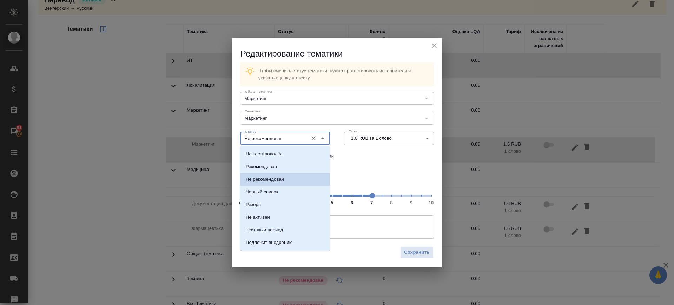
click at [292, 139] on input "Не рекомендован" at bounding box center [273, 138] width 62 height 8
click at [285, 154] on li "Не тестировался" at bounding box center [285, 154] width 90 height 13
type input "Не тестировался"
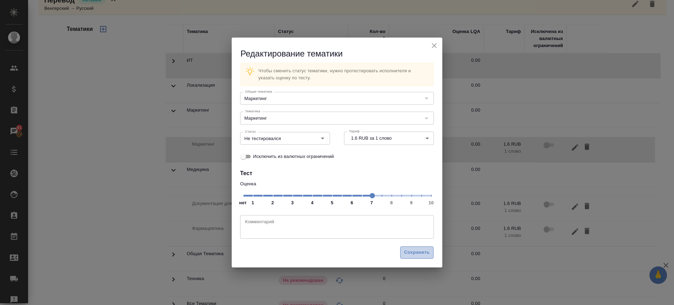
click at [414, 253] on span "Сохранить" at bounding box center [417, 253] width 26 height 8
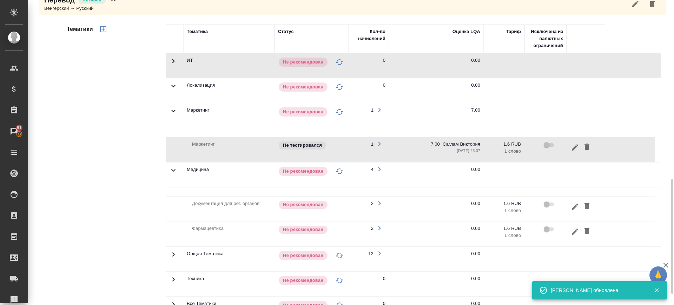
click at [173, 63] on icon at bounding box center [173, 61] width 2 height 4
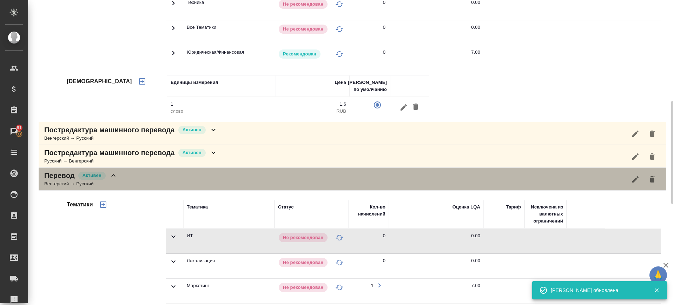
click at [167, 180] on div "Перевод Активен Венгерский → Русский" at bounding box center [353, 179] width 628 height 23
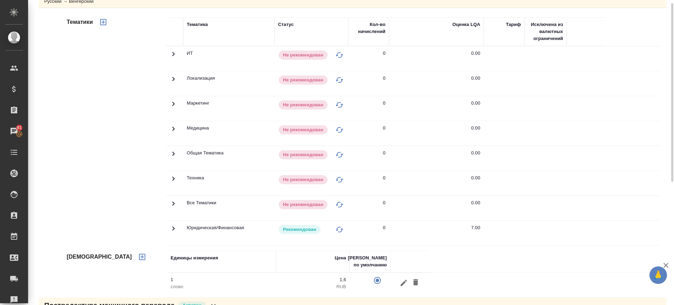
scroll to position [37, 0]
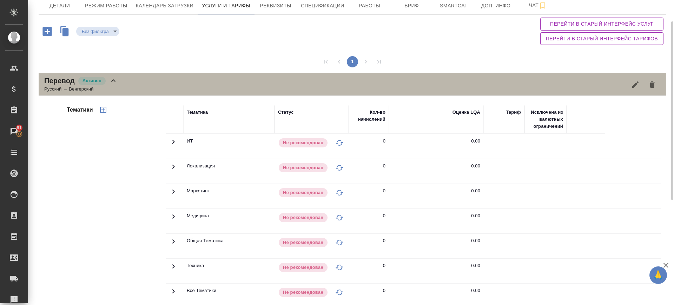
click at [116, 80] on icon at bounding box center [113, 81] width 8 height 8
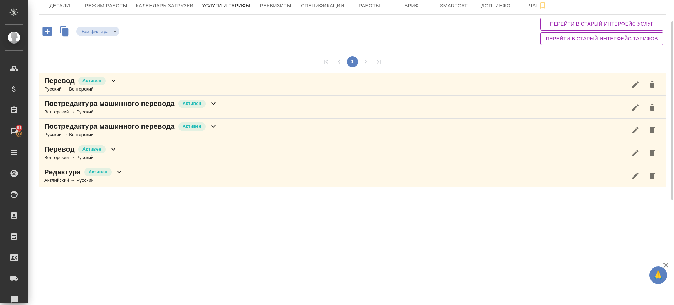
click at [258, 111] on div "Постредактура машинного перевода Активен Венгерский → Русский" at bounding box center [353, 107] width 628 height 23
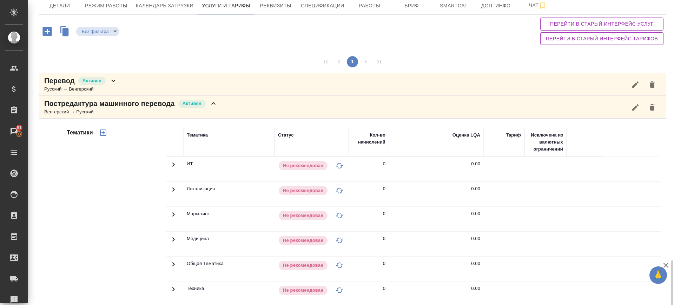
scroll to position [183, 0]
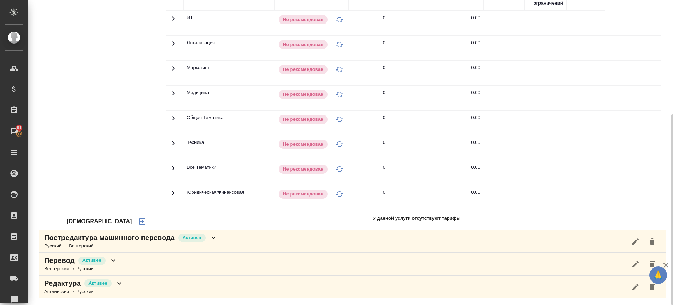
click at [138, 223] on icon "button" at bounding box center [142, 221] width 8 height 8
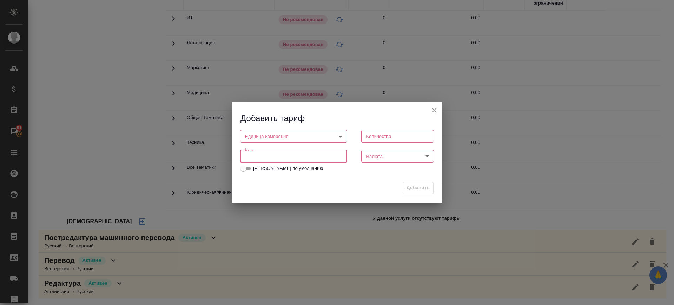
click at [280, 153] on input "number" at bounding box center [293, 156] width 107 height 13
drag, startPoint x: 297, startPoint y: 157, endPoint x: 225, endPoint y: 159, distance: 72.0
click at [225, 159] on div "Добавить тариф Единица измерения ​ Единица измерения Количество Количество Цена…" at bounding box center [337, 152] width 674 height 305
type input "1.6"
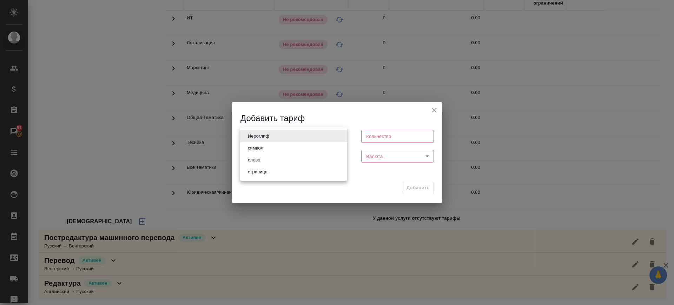
click at [310, 139] on body "🙏 .cls-1 fill:#fff; AWATERA Саглам Виктория v.saglam Клиенты Спецификации Заказ…" at bounding box center [337, 152] width 674 height 305
click at [280, 158] on li "слово" at bounding box center [293, 160] width 107 height 12
type input "5a8b1489cc6b4906c91bfd90"
type input "1"
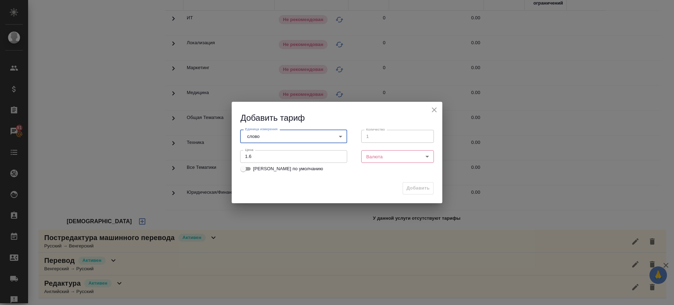
click at [378, 155] on body "🙏 .cls-1 fill:#fff; AWATERA Саглам Виктория v.saglam Клиенты Спецификации Заказ…" at bounding box center [337, 152] width 674 height 305
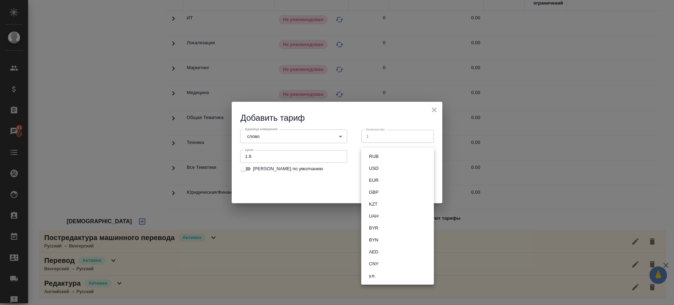
click at [378, 155] on button "RUB" at bounding box center [374, 157] width 14 height 8
type input "RUB"
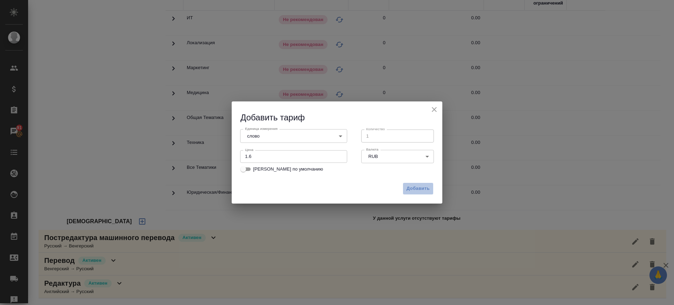
click at [423, 190] on span "Добавить" at bounding box center [418, 189] width 23 height 8
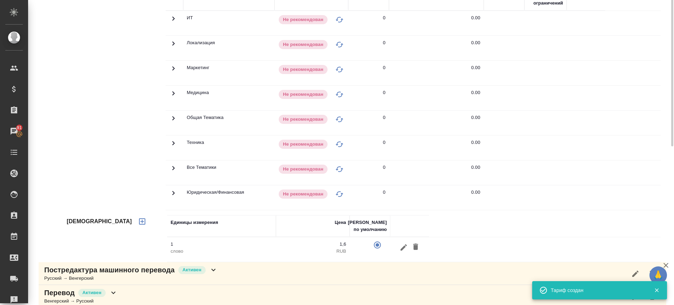
scroll to position [51, 0]
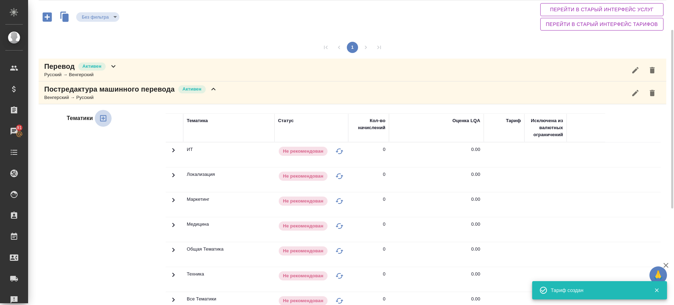
click at [103, 120] on icon "button" at bounding box center [103, 118] width 8 height 8
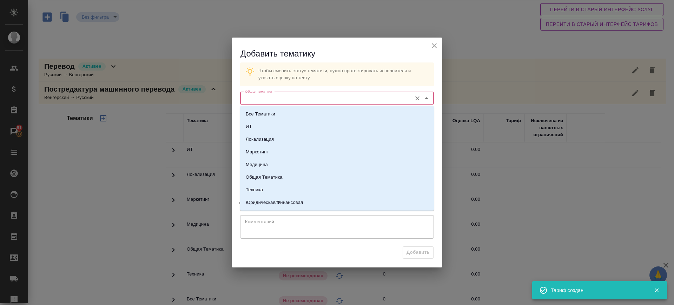
click at [305, 97] on input "Общая тематика" at bounding box center [325, 98] width 166 height 8
click at [284, 203] on p "Юридическая/Финансовая" at bounding box center [274, 202] width 57 height 7
type input "Юридическая/Финансовая"
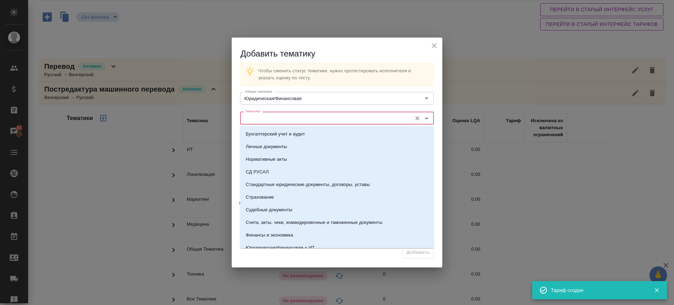
click at [279, 117] on input "Тематика" at bounding box center [325, 118] width 166 height 8
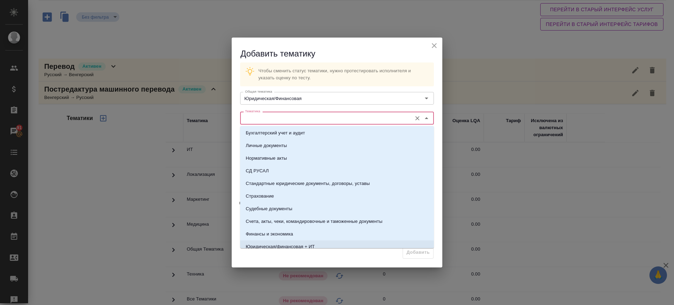
scroll to position [0, 0]
click at [322, 222] on p "Счета, акты, чеки, командировочные и таможенные документы" at bounding box center [314, 222] width 137 height 7
type input "Счета, акты, чеки, командировочные и таможенные документы"
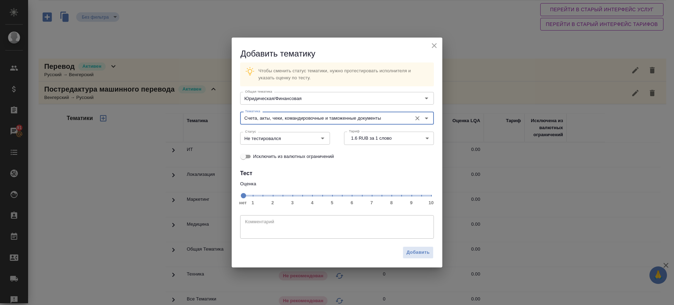
click at [373, 196] on span "нет 1 2 3 4 5 6 7 8 9 10" at bounding box center [337, 195] width 188 height 10
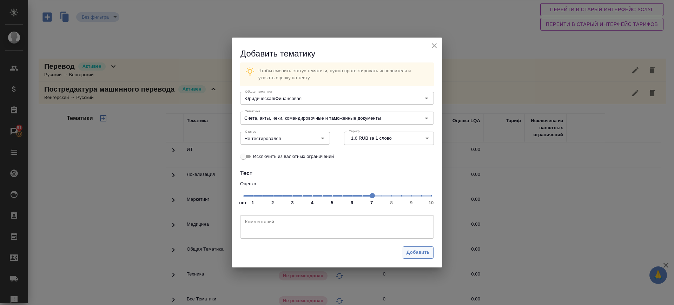
click at [419, 255] on span "Добавить" at bounding box center [418, 253] width 23 height 8
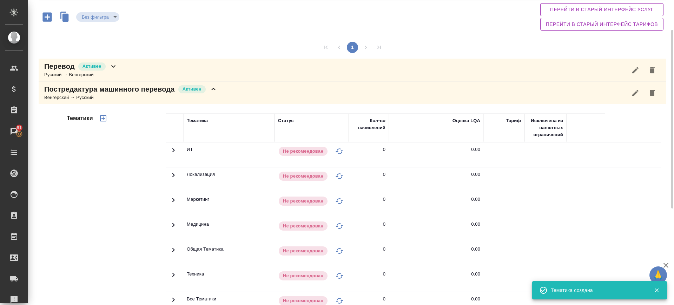
scroll to position [139, 0]
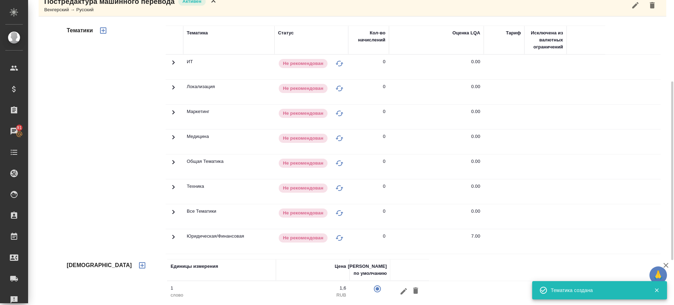
click at [170, 67] on icon at bounding box center [173, 62] width 8 height 8
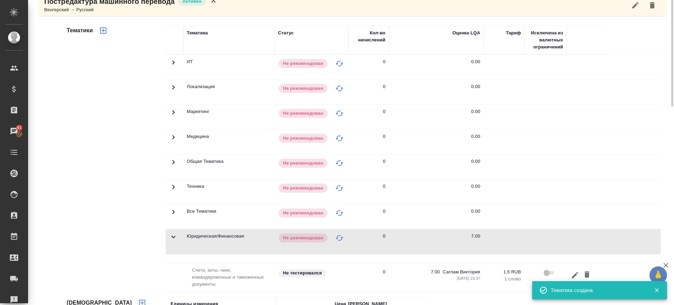
scroll to position [7, 0]
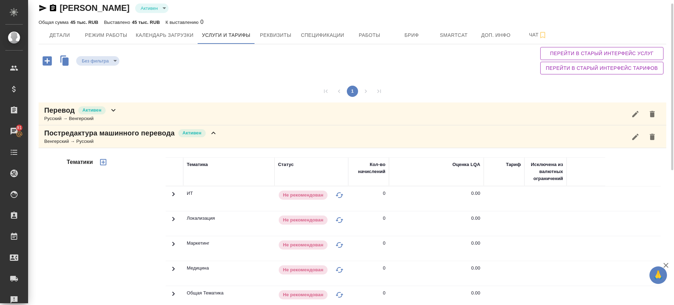
click at [239, 131] on div "Постредактура машинного перевода Активен Венгерский → Русский" at bounding box center [353, 136] width 628 height 23
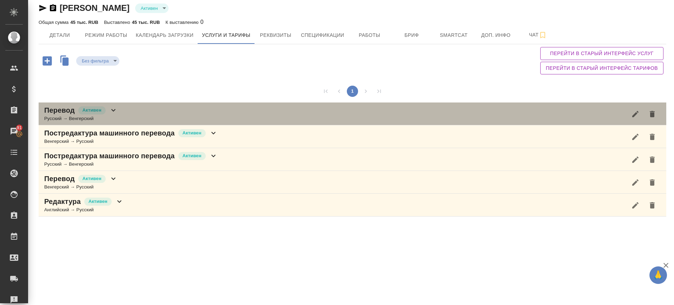
click at [158, 108] on div "Перевод Активен Русский → Венгерский" at bounding box center [353, 114] width 628 height 23
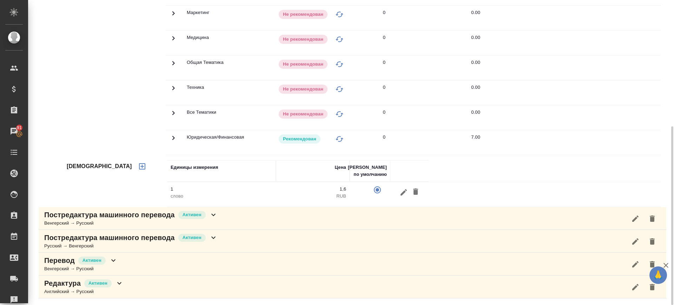
scroll to position [39, 0]
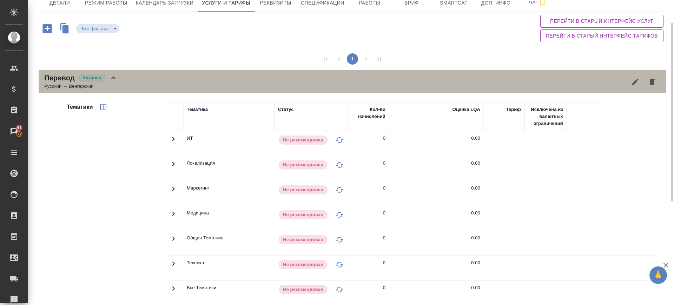
click at [143, 77] on div "Перевод Активен Русский → Венгерский" at bounding box center [353, 81] width 628 height 23
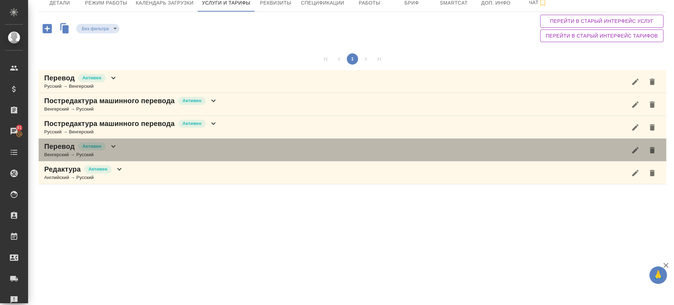
click at [166, 152] on div "Перевод Активен Венгерский → Русский" at bounding box center [353, 150] width 628 height 23
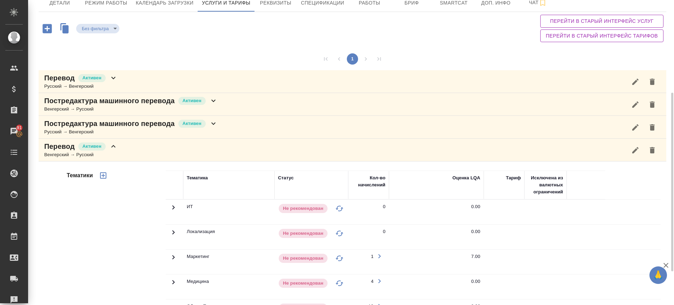
scroll to position [0, 0]
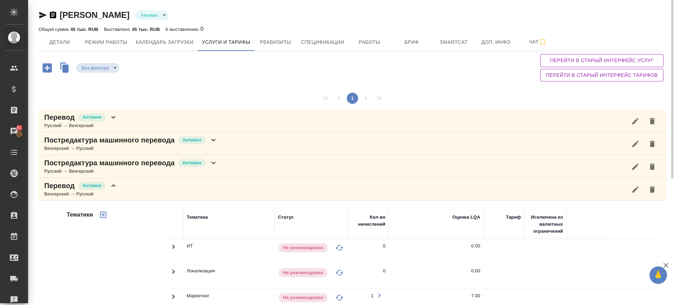
drag, startPoint x: 158, startPoint y: 186, endPoint x: 174, endPoint y: 177, distance: 19.2
click at [158, 186] on div "Перевод Активен Венгерский → Русский" at bounding box center [353, 189] width 628 height 23
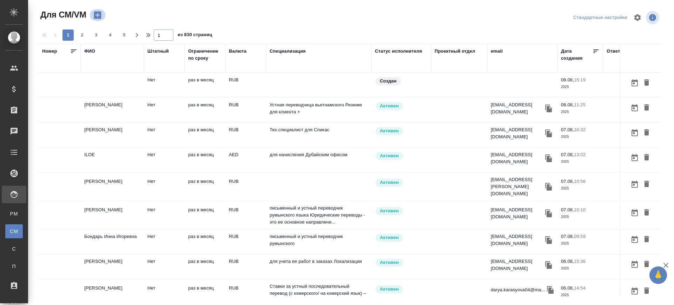
click at [97, 13] on icon "button" at bounding box center [98, 15] width 10 height 10
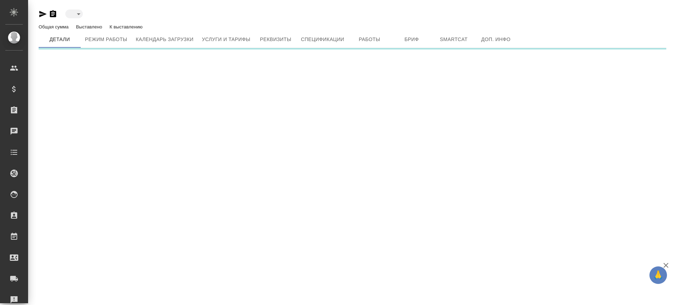
type input "created"
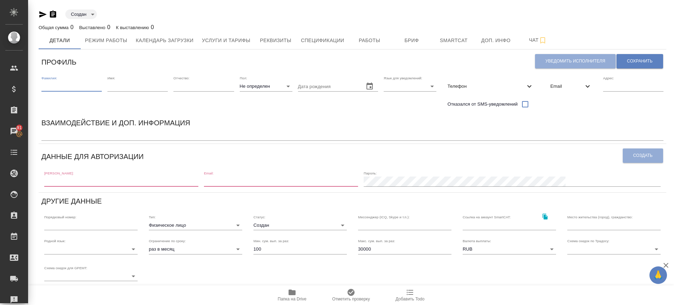
click at [76, 90] on input "text" at bounding box center [71, 86] width 60 height 10
type input "Е"
type input "[PERSON_NAME]"
click at [120, 86] on input "text" at bounding box center [137, 86] width 60 height 10
type input "Taaha"
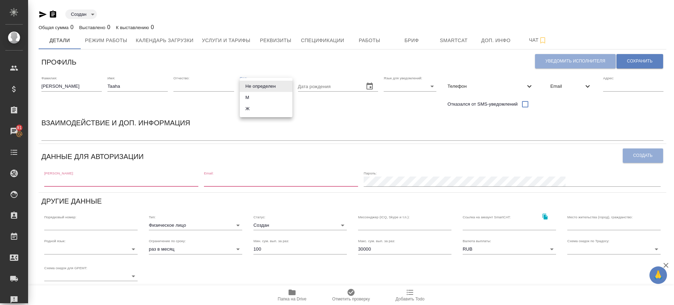
click at [249, 85] on body "🙏 .cls-1 fill:#fff; AWATERA Саглам Виктория v.saglam Клиенты Спецификации Заказ…" at bounding box center [337, 152] width 674 height 305
drag, startPoint x: 257, startPoint y: 106, endPoint x: 308, endPoint y: 97, distance: 51.5
click at [258, 107] on li "Ж" at bounding box center [266, 108] width 53 height 11
type input "[DEMOGRAPHIC_DATA]"
click at [397, 87] on body "🙏 .cls-1 fill:#fff; AWATERA Саглам Виктория v.saglam Клиенты Спецификации Заказ…" at bounding box center [337, 152] width 674 height 305
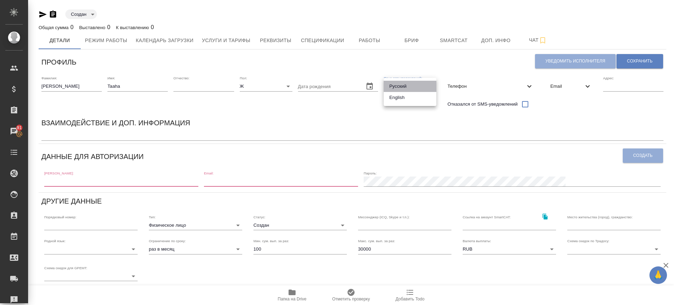
click at [397, 87] on li "Русский" at bounding box center [410, 86] width 53 height 11
type input "RU"
click at [500, 84] on span "Телефон" at bounding box center [487, 86] width 78 height 7
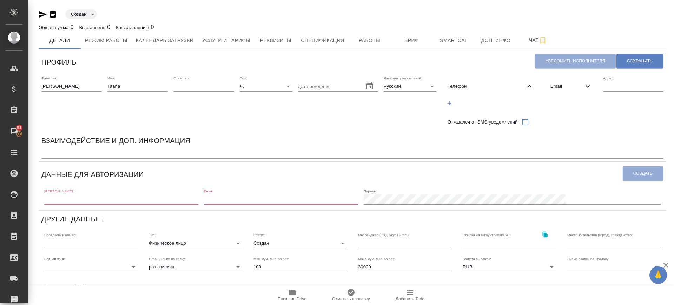
click at [447, 104] on icon "button" at bounding box center [449, 103] width 6 height 6
select select "RU"
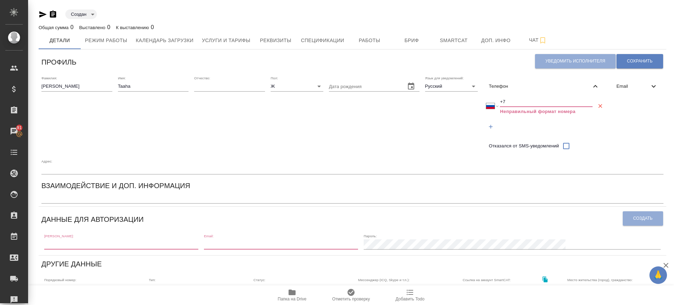
click at [504, 97] on input "+7" at bounding box center [546, 102] width 93 height 10
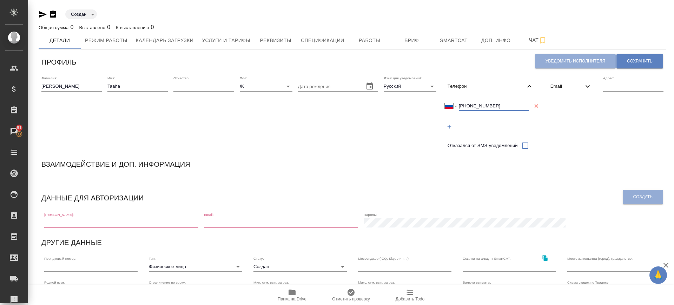
type input "+7 993 920 66 90"
click at [566, 87] on span "Email" at bounding box center [566, 86] width 33 height 7
click at [585, 89] on icon at bounding box center [587, 86] width 8 height 8
click at [582, 90] on div "Email" at bounding box center [571, 86] width 53 height 15
click at [556, 105] on button "button" at bounding box center [552, 103] width 14 height 14
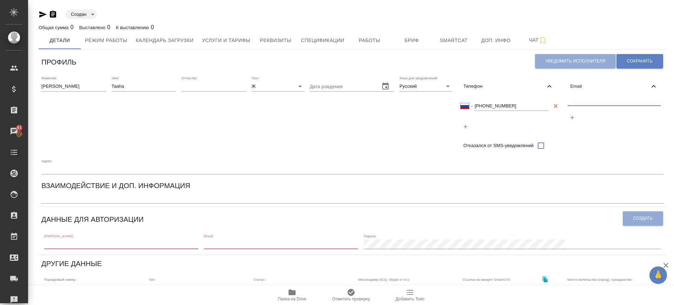
click at [571, 99] on input "text" at bounding box center [614, 101] width 93 height 9
paste input "taaha.arshad92@gmail.com"
type input "taaha.arshad92@gmail.com"
click at [643, 65] on button "Сохранить" at bounding box center [639, 61] width 47 height 14
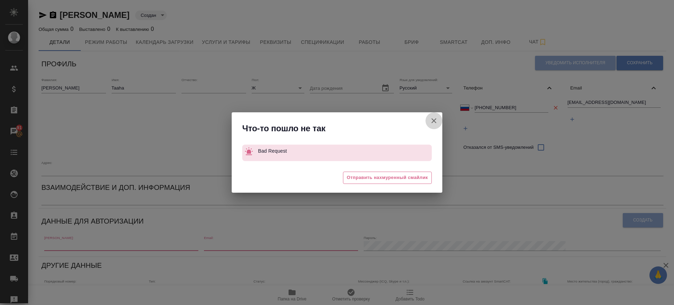
click at [437, 122] on icon "button" at bounding box center [434, 121] width 8 height 8
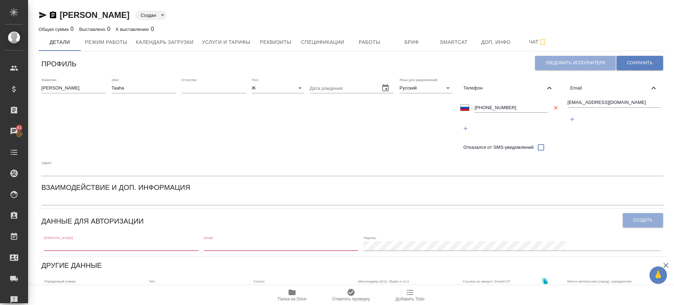
click at [196, 255] on div "Профиль Уведомить исполнителя Сохранить Фамилия: Arshad Имя: Taaha Отчество: По…" at bounding box center [353, 262] width 628 height 416
click at [165, 243] on input "text" at bounding box center [121, 246] width 154 height 10
paste input "taaha.arshad92@gmail.com"
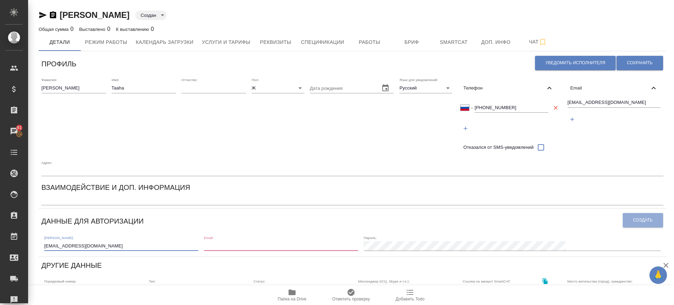
type input "taaha.arshad92@gmail.com"
click at [291, 239] on div "Email:" at bounding box center [281, 243] width 154 height 15
click at [281, 245] on input "email" at bounding box center [281, 246] width 154 height 10
paste input "taaha.arshad92@gmail.com"
type input "taaha.arshad92@gmail.com"
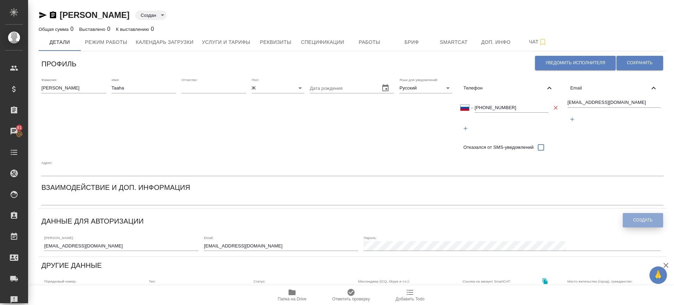
click at [638, 219] on span "Создать" at bounding box center [642, 220] width 19 height 6
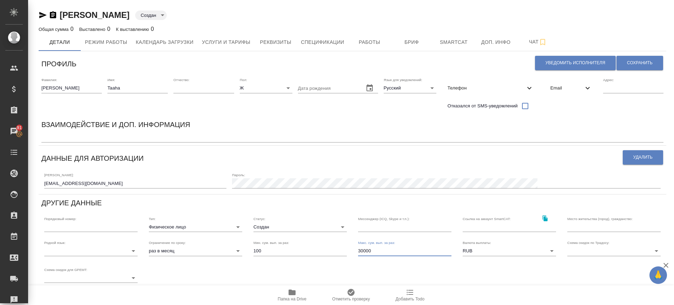
drag, startPoint x: 361, startPoint y: 249, endPoint x: 354, endPoint y: 249, distance: 7.4
click at [354, 249] on div "Макс. сум. вып. за раз: 30000" at bounding box center [404, 248] width 105 height 27
type input "100000"
click at [642, 62] on span "Сохранить" at bounding box center [640, 63] width 26 height 6
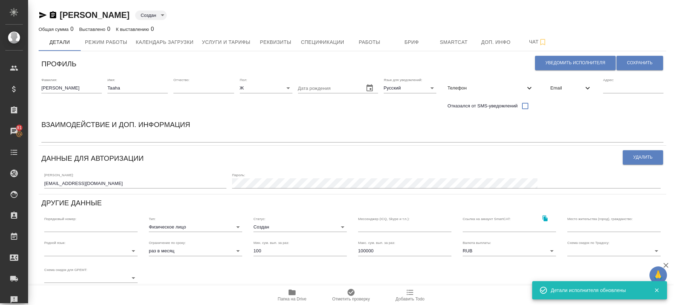
click at [99, 248] on body "🙏 .cls-1 fill:#fff; AWATERA Саглам Виктория v.saglam Клиенты Спецификации Заказ…" at bounding box center [337, 152] width 674 height 305
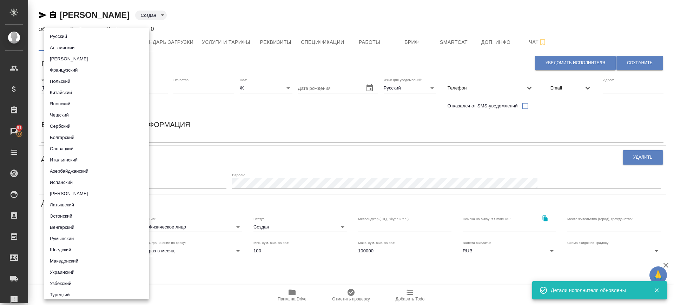
click at [83, 48] on li "Английский" at bounding box center [96, 47] width 105 height 11
type input "5b23e16b512f265610b605f9"
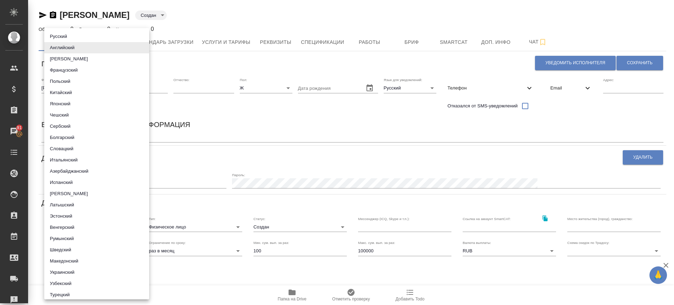
click at [634, 61] on div at bounding box center [337, 152] width 674 height 305
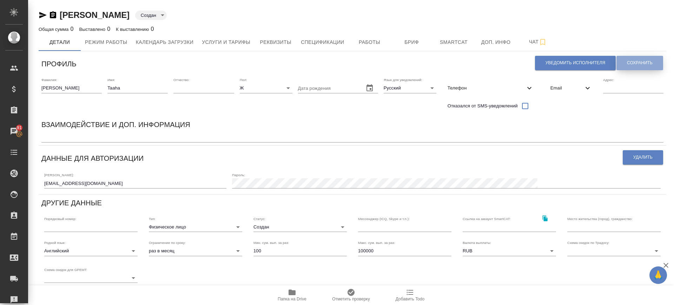
click at [634, 61] on span "Сохранить" at bounding box center [640, 63] width 26 height 6
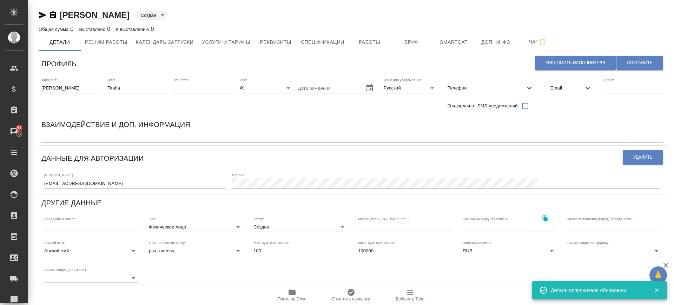
click at [612, 80] on label "Адрес:" at bounding box center [608, 80] width 11 height 4
click at [609, 92] on input "text" at bounding box center [633, 88] width 60 height 10
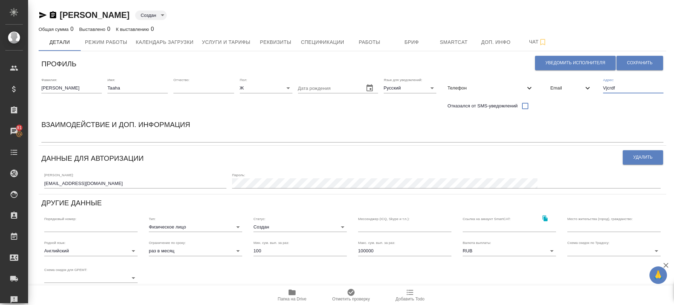
drag, startPoint x: 616, startPoint y: 91, endPoint x: 575, endPoint y: 96, distance: 41.1
click at [574, 95] on div "Фамилия: Arshad Имя: Taaha Отчество: Пол: Ж female Дата рождения Язык для уведо…" at bounding box center [353, 95] width 628 height 41
drag, startPoint x: 629, startPoint y: 86, endPoint x: 567, endPoint y: 104, distance: 64.1
click at [567, 103] on div "Фамилия: Arshad Имя: Taaha Отчество: Пол: Ж female Дата рождения Язык для уведо…" at bounding box center [353, 95] width 628 height 41
type input "Москва"
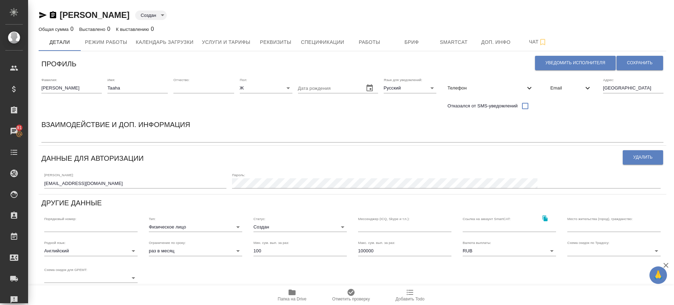
drag, startPoint x: 590, startPoint y: 234, endPoint x: 588, endPoint y: 230, distance: 3.9
click at [589, 232] on div "Место жительства (город), гражданство:" at bounding box center [614, 224] width 105 height 27
click at [586, 224] on input "text" at bounding box center [613, 227] width 93 height 10
paste input "Москва"
type input "Москва"
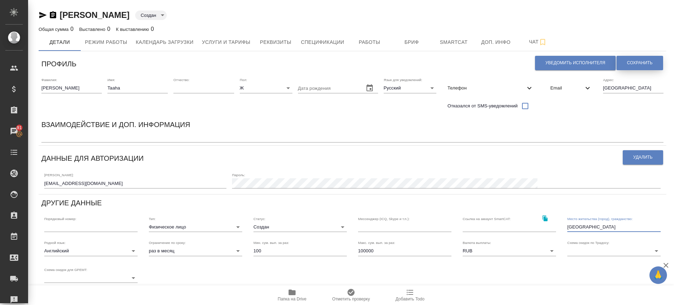
drag, startPoint x: 641, startPoint y: 64, endPoint x: 633, endPoint y: 80, distance: 17.7
click at [641, 64] on span "Сохранить" at bounding box center [640, 63] width 26 height 6
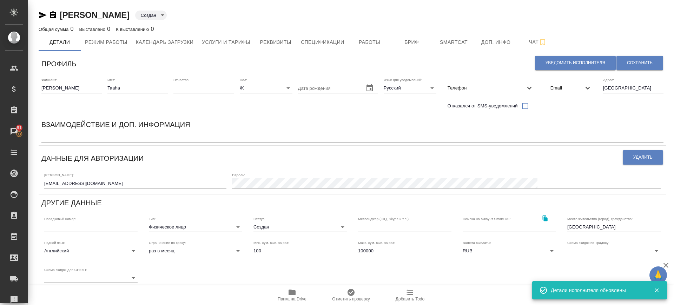
click at [142, 134] on div "x" at bounding box center [352, 138] width 622 height 10
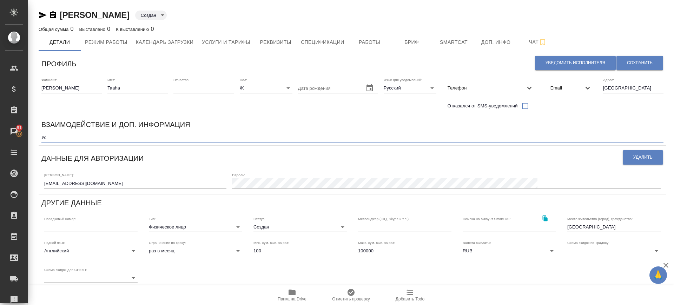
type textarea "У"
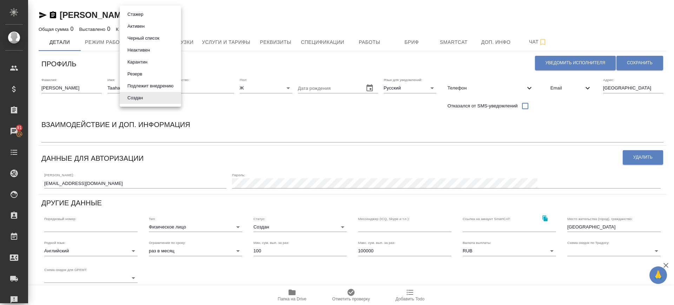
click at [139, 16] on body "🙏 .cls-1 fill:#fff; AWATERA Саглам Виктория v.saglam Клиенты Спецификации Заказ…" at bounding box center [337, 152] width 674 height 305
click at [145, 24] on button "Активен" at bounding box center [135, 26] width 21 height 8
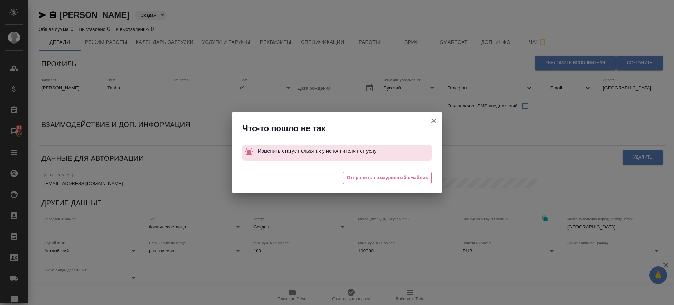
click at [229, 39] on div "Что-то пошло не так Изменить статус нельзя т.к у исполнителя нет услуг 😓 Отправ…" at bounding box center [337, 152] width 674 height 305
click at [438, 122] on button "Штатный" at bounding box center [433, 120] width 17 height 17
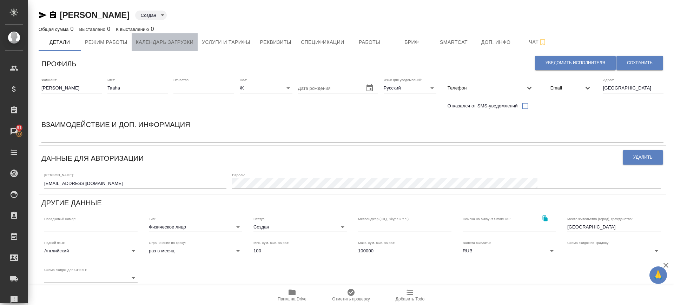
click at [162, 42] on span "Календарь загрузки" at bounding box center [165, 42] width 58 height 9
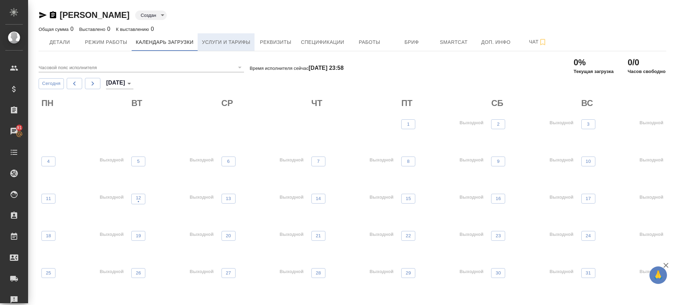
click at [227, 45] on span "Услуги и тарифы" at bounding box center [226, 42] width 48 height 9
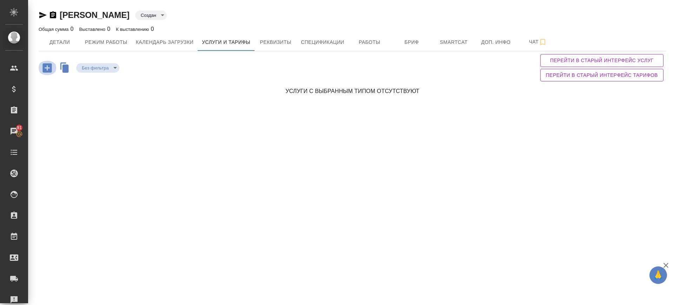
click at [49, 67] on icon "button" at bounding box center [47, 68] width 12 height 12
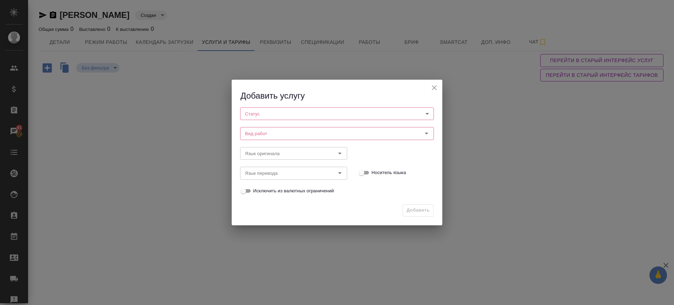
click at [266, 114] on body "🙏 .cls-1 fill:#fff; AWATERA Саглам Виктория v.saglam Клиенты Спецификации Заказ…" at bounding box center [337, 152] width 674 height 305
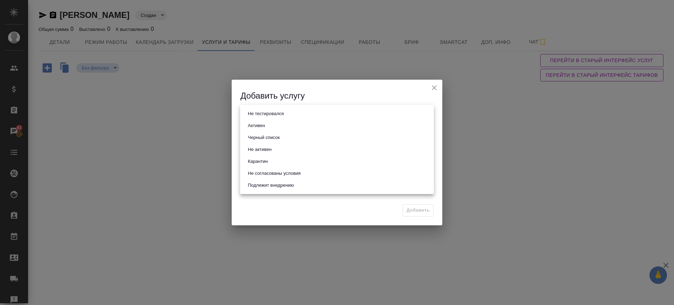
click at [267, 121] on li "Активен" at bounding box center [337, 126] width 194 height 12
type input "active"
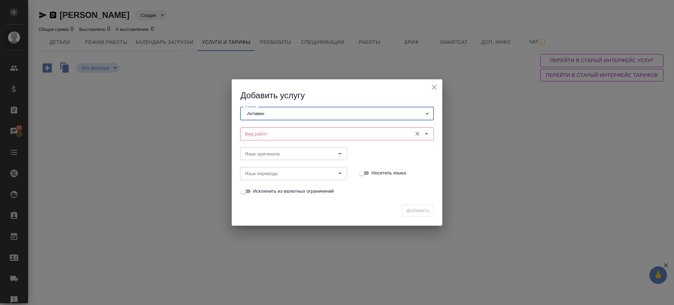
click at [269, 130] on input "Вид работ" at bounding box center [325, 134] width 166 height 8
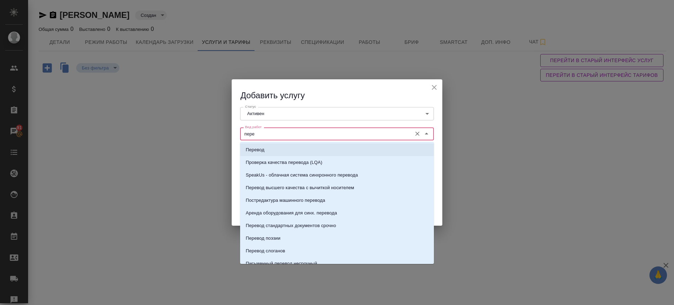
click at [275, 147] on li "Перевод" at bounding box center [337, 150] width 194 height 13
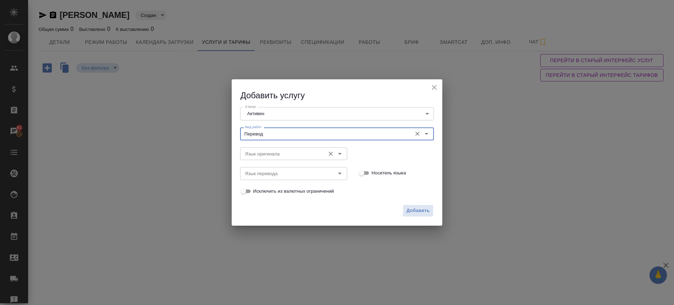
type input "Перевод"
click at [279, 156] on input "Язык оригинала" at bounding box center [281, 154] width 79 height 8
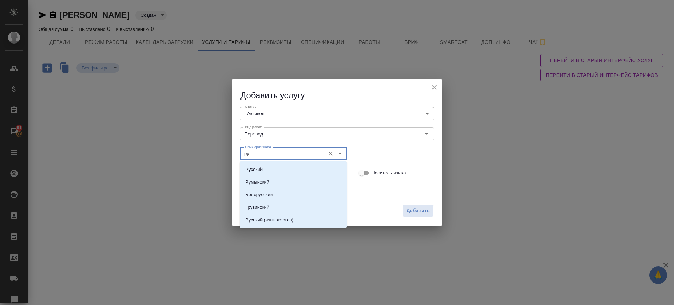
type input "р"
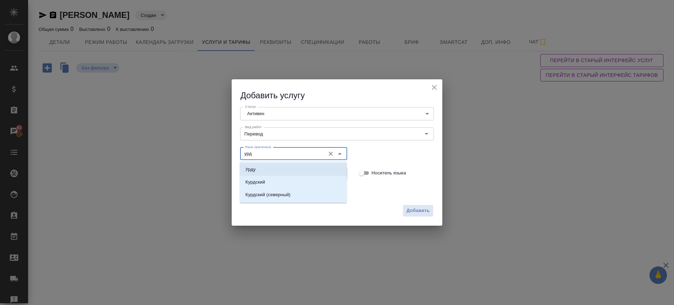
click at [282, 170] on li "Урду" at bounding box center [293, 169] width 107 height 13
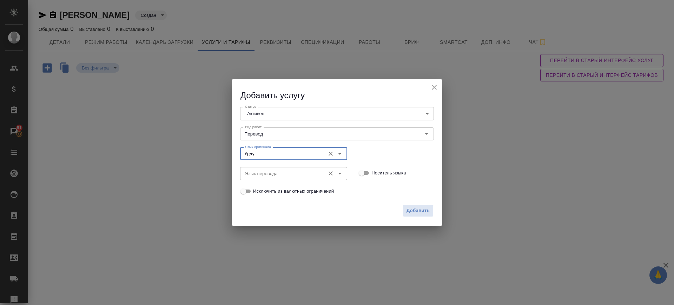
click at [278, 181] on div "Язык перевода Язык перевода" at bounding box center [293, 172] width 107 height 17
type input "Урду"
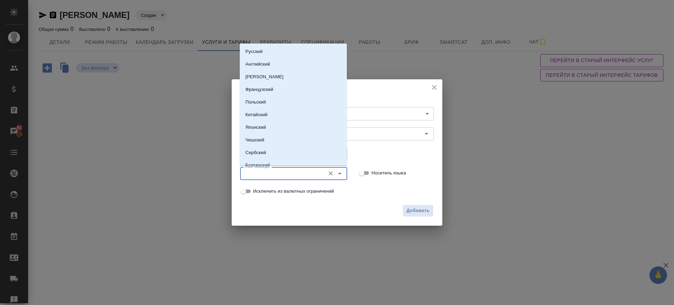
click at [275, 176] on input "Язык перевода" at bounding box center [281, 173] width 79 height 8
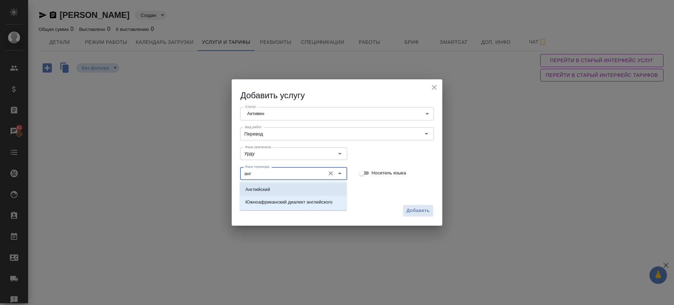
drag, startPoint x: 271, startPoint y: 190, endPoint x: 318, endPoint y: 199, distance: 48.4
click at [270, 190] on li "Английский" at bounding box center [293, 189] width 107 height 13
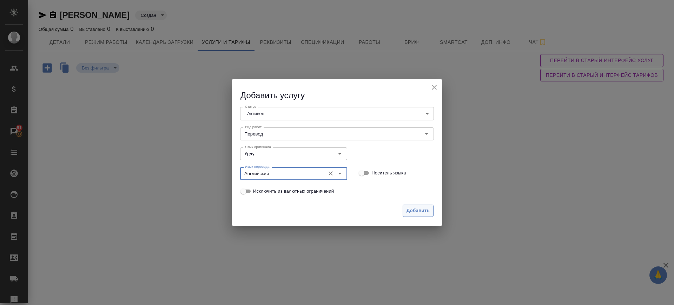
type input "Английский"
click at [422, 210] on span "Добавить" at bounding box center [418, 211] width 23 height 8
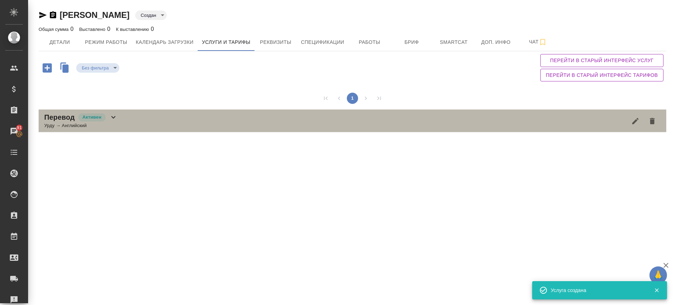
click at [122, 115] on div "Перевод Активен Урду → Английский" at bounding box center [353, 121] width 628 height 23
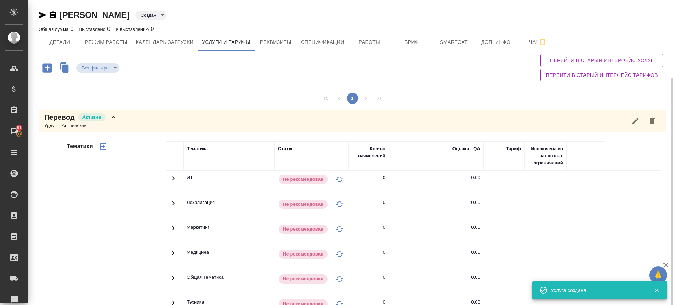
scroll to position [91, 0]
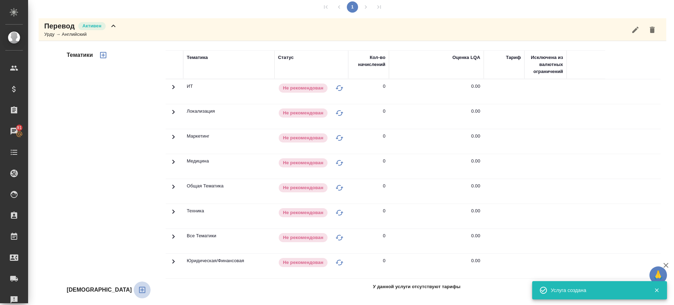
click at [139, 290] on icon "button" at bounding box center [142, 290] width 6 height 6
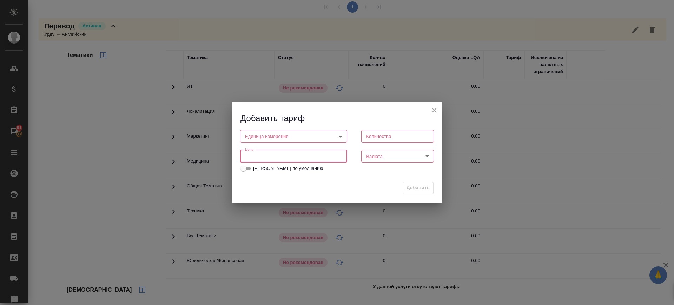
click at [273, 156] on input "number" at bounding box center [293, 156] width 107 height 13
type input "3"
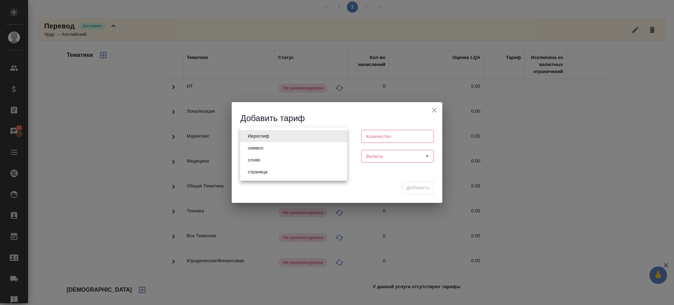
drag, startPoint x: 281, startPoint y: 137, endPoint x: 271, endPoint y: 152, distance: 18.2
click at [281, 138] on body "🙏 .cls-1 fill:#fff; AWATERA Саглам Виктория v.saglam Клиенты Спецификации Заказ…" at bounding box center [337, 152] width 674 height 305
click at [270, 156] on li "слово" at bounding box center [293, 160] width 107 height 12
type input "5a8b1489cc6b4906c91bfd90"
type input "1"
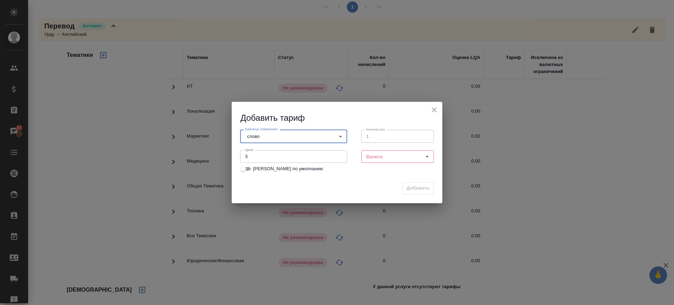
click at [381, 156] on body "🙏 .cls-1 fill:#fff; AWATERA Саглам Виктория v.saglam Клиенты Спецификации Заказ…" at bounding box center [337, 152] width 674 height 305
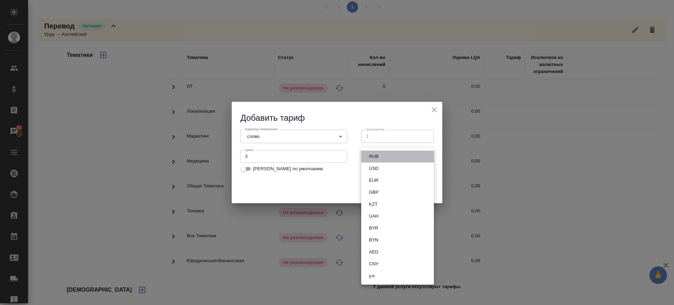
click at [381, 156] on li "RUB" at bounding box center [397, 157] width 73 height 12
type input "RUB"
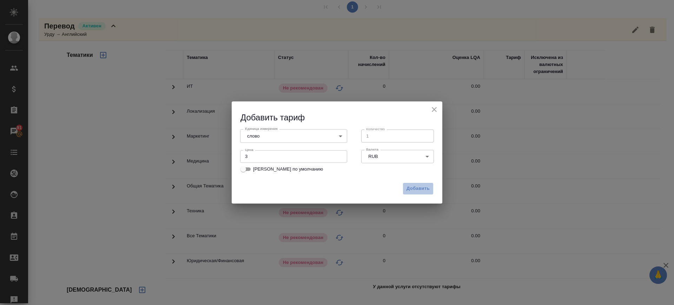
drag, startPoint x: 412, startPoint y: 190, endPoint x: 329, endPoint y: 185, distance: 83.4
click at [410, 189] on span "Добавить" at bounding box center [418, 189] width 23 height 8
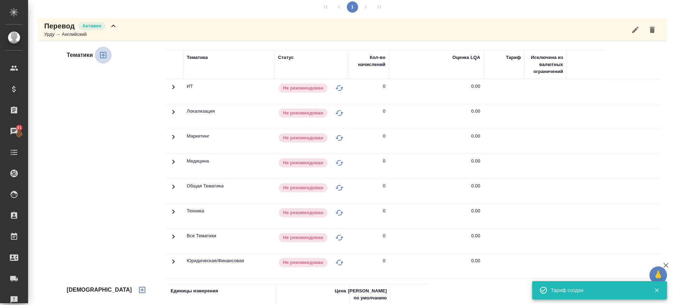
click at [103, 55] on icon "button" at bounding box center [103, 55] width 8 height 8
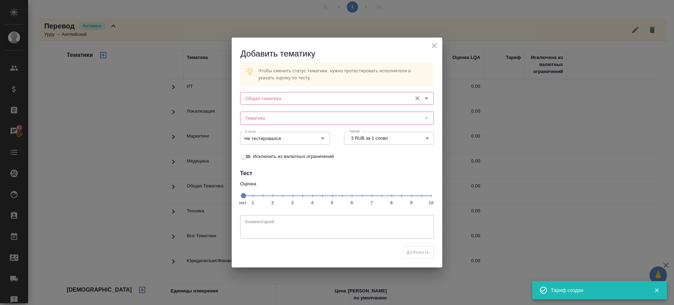
click at [319, 100] on input "Общая тематика" at bounding box center [325, 98] width 166 height 8
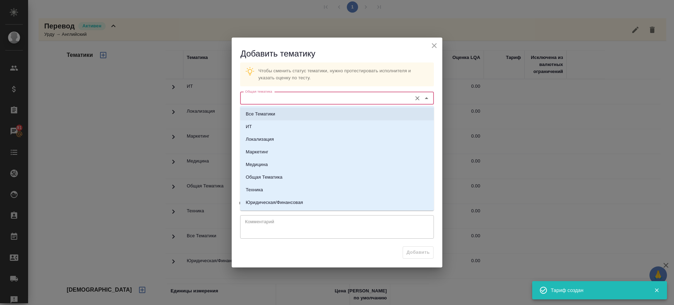
click at [308, 114] on li "Все Тематики" at bounding box center [337, 114] width 194 height 13
type input "Все Тематики"
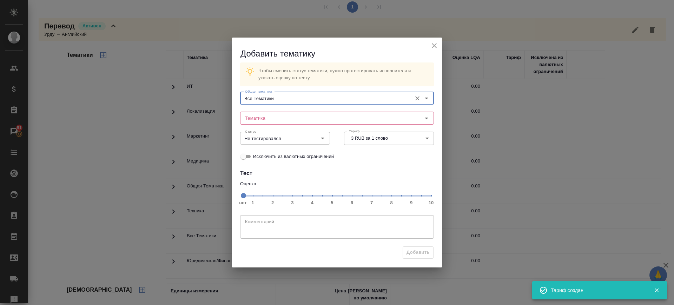
click at [303, 126] on div "Статус Не тестировался Статус" at bounding box center [285, 137] width 104 height 31
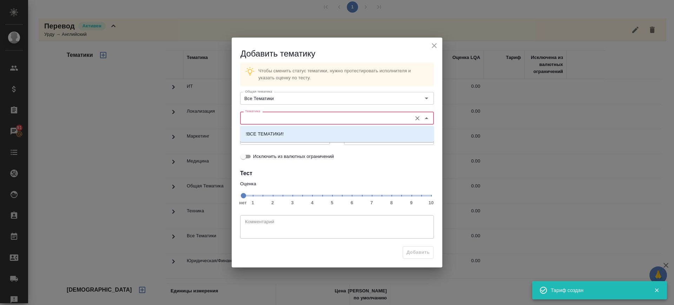
click at [302, 120] on input "Тематика" at bounding box center [325, 118] width 166 height 8
drag, startPoint x: 298, startPoint y: 132, endPoint x: 322, endPoint y: 174, distance: 48.6
click at [298, 134] on li "!ВСЕ ТЕМАТИКИ!" at bounding box center [337, 134] width 194 height 13
type input "!ВСЕ ТЕМАТИКИ!"
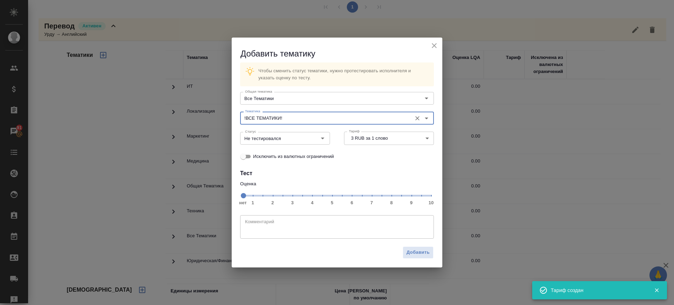
drag, startPoint x: 372, startPoint y: 199, endPoint x: 315, endPoint y: 172, distance: 63.1
click at [372, 199] on span "нет 1 2 3 4 5 6 7 8 9 10" at bounding box center [337, 195] width 188 height 10
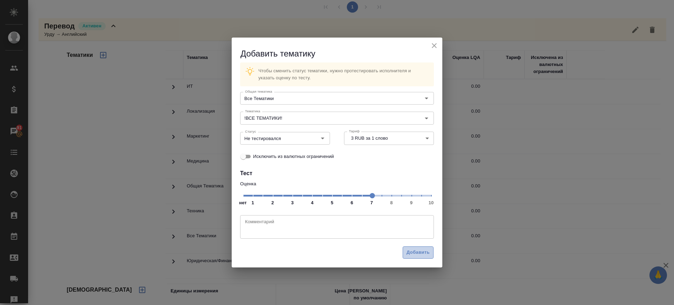
click at [425, 257] on button "Добавить" at bounding box center [418, 252] width 31 height 12
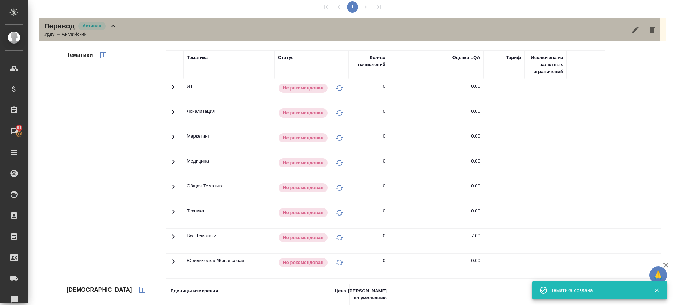
click at [136, 37] on div "Перевод Активен Урду → Английский" at bounding box center [353, 29] width 628 height 23
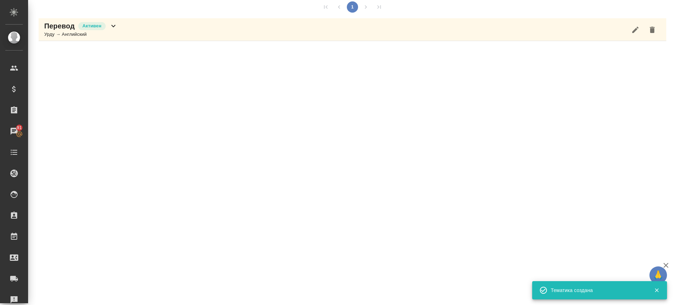
scroll to position [0, 0]
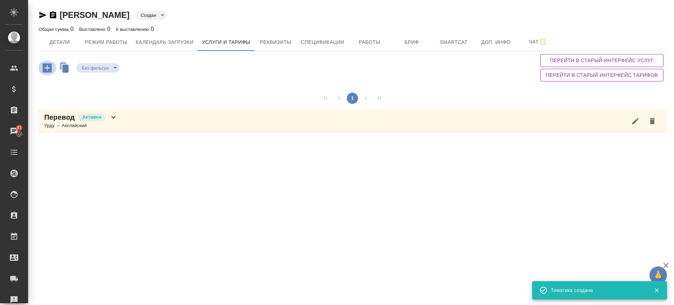
click at [50, 68] on icon "button" at bounding box center [46, 67] width 9 height 9
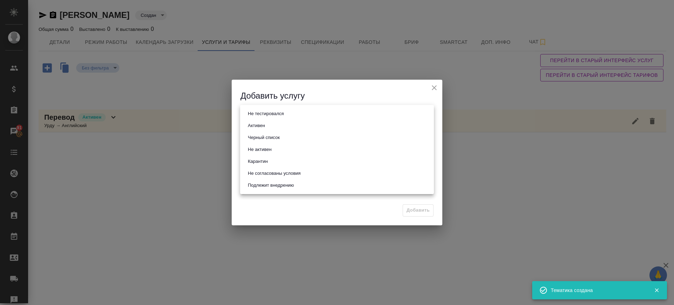
drag, startPoint x: 289, startPoint y: 112, endPoint x: 274, endPoint y: 131, distance: 23.7
click at [288, 113] on body "🙏 .cls-1 fill:#fff; AWATERA Саглам Виктория v.saglam Клиенты Спецификации Заказ…" at bounding box center [337, 152] width 674 height 305
click at [276, 124] on li "Активен" at bounding box center [337, 126] width 194 height 12
type input "active"
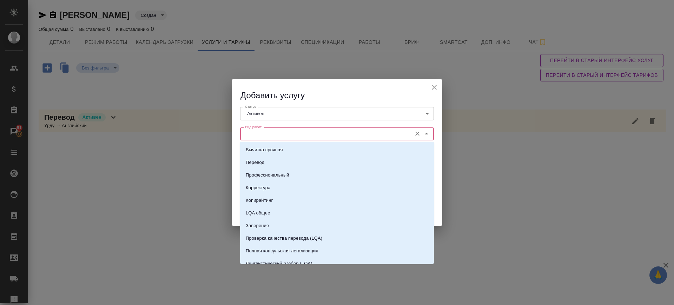
click at [270, 136] on input "Вид работ" at bounding box center [325, 134] width 166 height 8
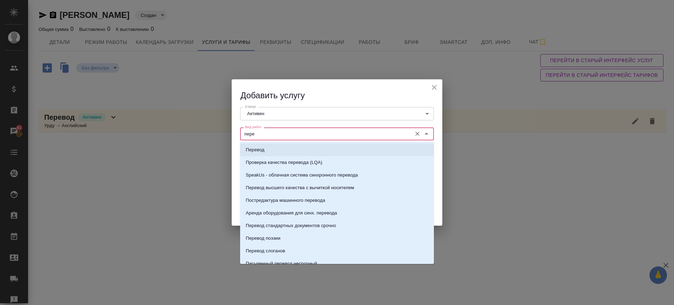
click at [273, 151] on li "Перевод" at bounding box center [337, 150] width 194 height 13
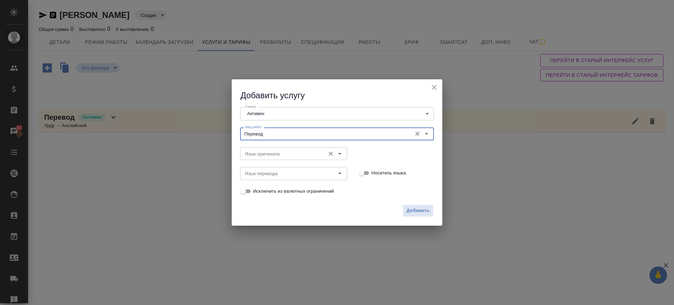
type input "Перевод"
click at [272, 152] on input "Язык оригинала" at bounding box center [281, 154] width 79 height 8
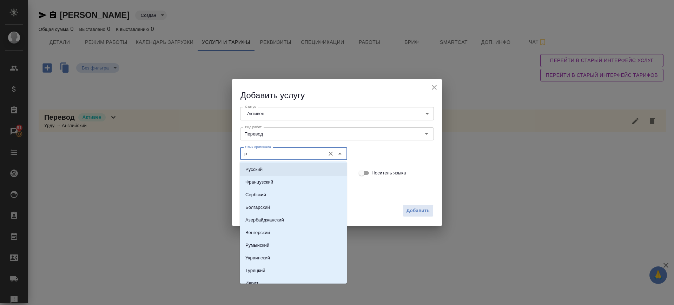
drag, startPoint x: 272, startPoint y: 167, endPoint x: 270, endPoint y: 174, distance: 8.0
click at [271, 168] on li "Русский" at bounding box center [293, 169] width 107 height 13
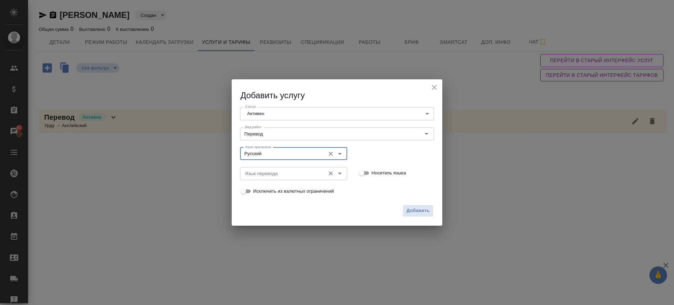
click at [269, 179] on div "Язык перевода" at bounding box center [293, 173] width 107 height 13
type input "Русский"
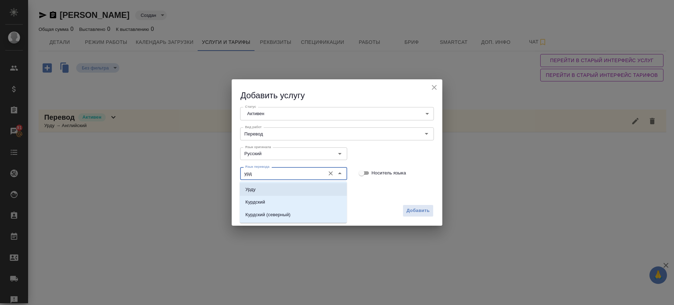
drag, startPoint x: 273, startPoint y: 189, endPoint x: 282, endPoint y: 194, distance: 10.9
click at [272, 190] on li "Урду" at bounding box center [293, 189] width 107 height 13
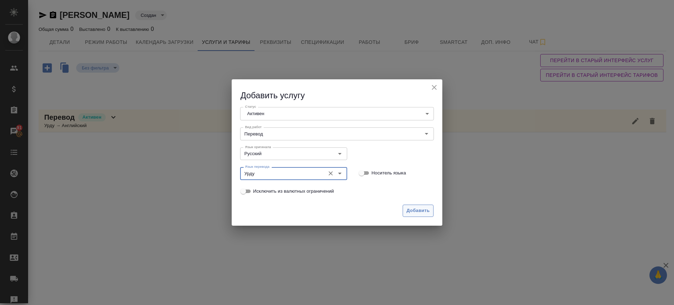
type input "Урду"
click at [430, 205] on button "Добавить" at bounding box center [418, 211] width 31 height 12
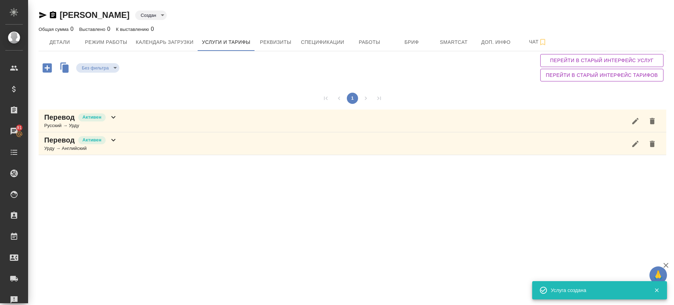
click at [120, 152] on div "Перевод Активен Урду → Английский" at bounding box center [353, 143] width 628 height 23
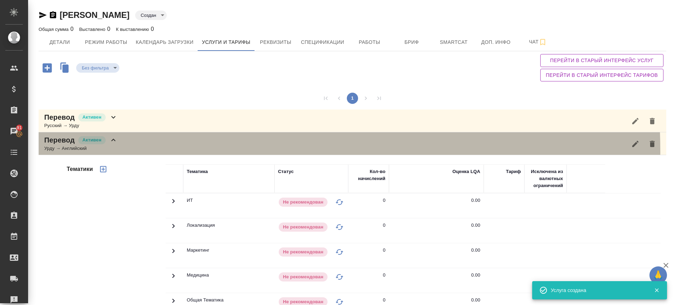
click at [120, 152] on div "Перевод Активен Урду → Английский" at bounding box center [353, 143] width 628 height 23
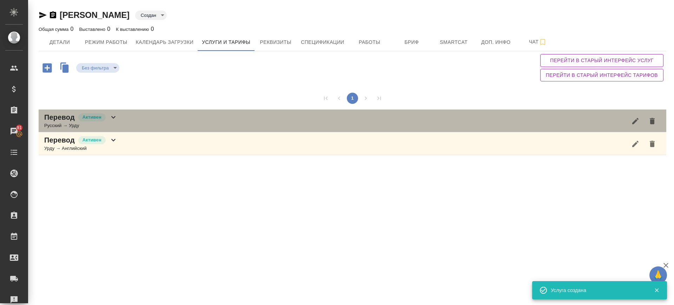
click at [125, 119] on div "Перевод Активен Русский → Урду" at bounding box center [353, 121] width 628 height 23
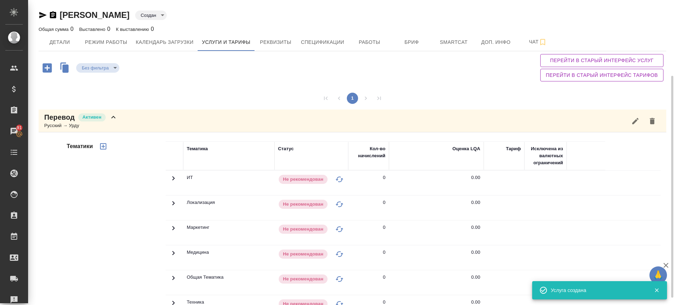
scroll to position [114, 0]
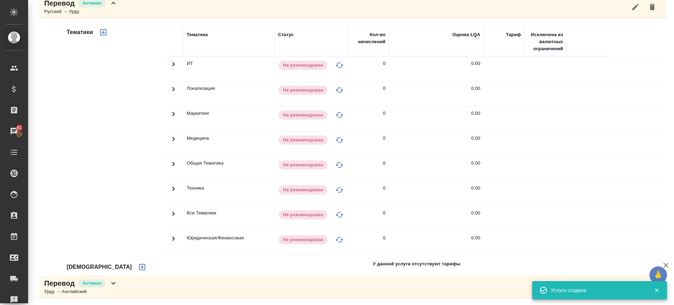
click at [138, 270] on icon "button" at bounding box center [142, 267] width 8 height 8
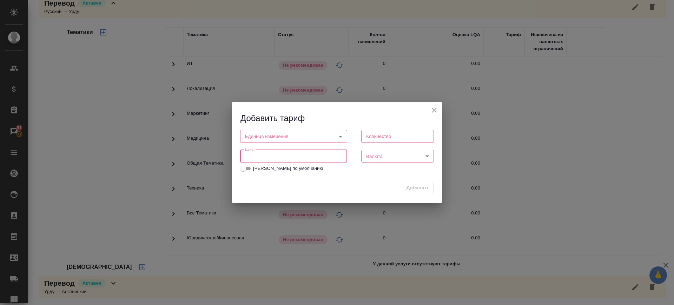
click at [251, 157] on input "number" at bounding box center [293, 156] width 107 height 13
type input "3"
click at [266, 134] on body "🙏 .cls-1 fill:#fff; AWATERA Саглам Виктория v.saglam Клиенты Спецификации Заказ…" at bounding box center [337, 152] width 674 height 305
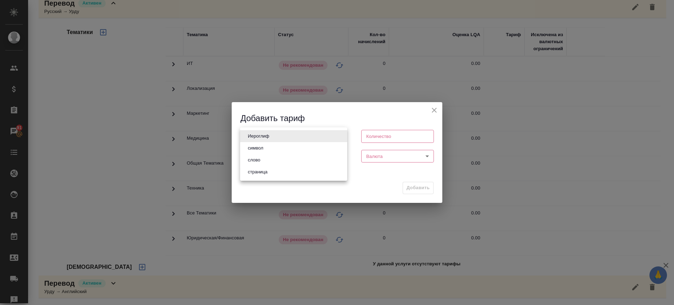
drag, startPoint x: 260, startPoint y: 156, endPoint x: 324, endPoint y: 158, distance: 63.6
click at [261, 157] on button "слово" at bounding box center [254, 160] width 16 height 8
type input "5a8b1489cc6b4906c91bfd90"
type input "1"
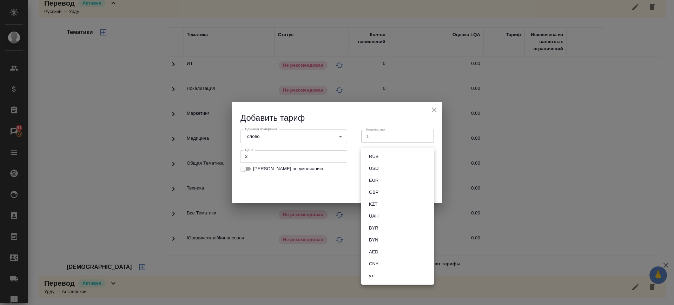
click at [381, 160] on body "🙏 .cls-1 fill:#fff; AWATERA Саглам Виктория v.saglam Клиенты Спецификации Заказ…" at bounding box center [337, 152] width 674 height 305
click at [381, 160] on li "RUB" at bounding box center [397, 157] width 73 height 12
type input "RUB"
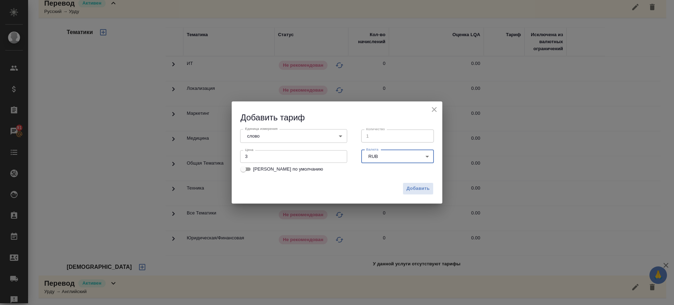
click at [425, 192] on button "Добавить" at bounding box center [418, 189] width 31 height 12
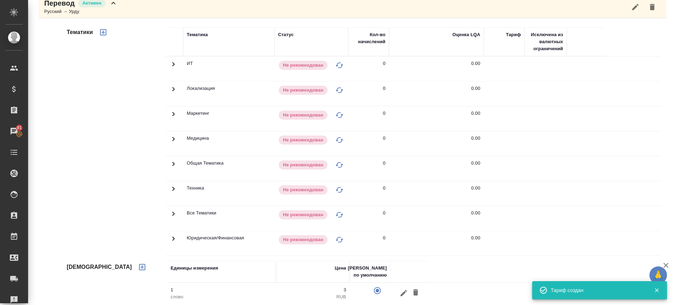
click at [104, 32] on icon "button" at bounding box center [103, 32] width 6 height 6
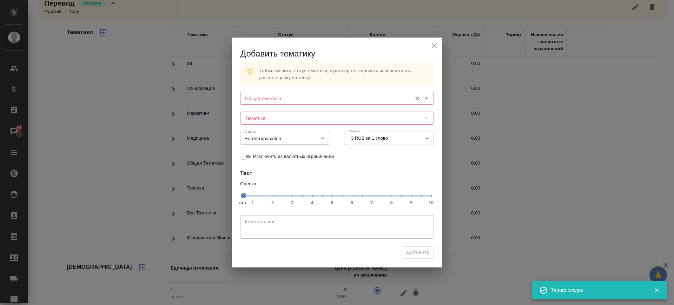
click at [285, 101] on input "Общая тематика" at bounding box center [325, 98] width 166 height 8
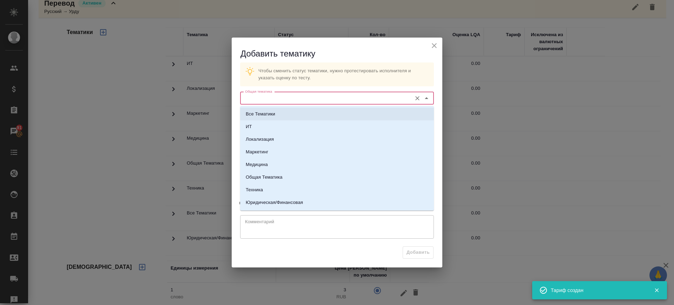
click at [279, 119] on li "Все Тематики" at bounding box center [337, 114] width 194 height 13
type input "Все Тематики"
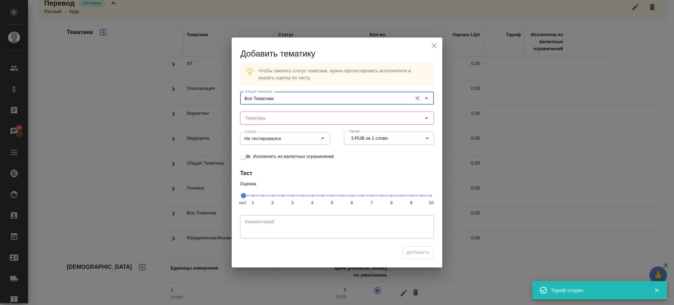
click at [371, 197] on span "нет 1 2 3 4 5 6 7 8 9 10" at bounding box center [337, 195] width 188 height 10
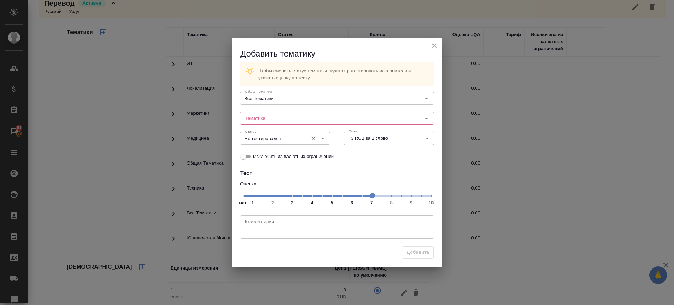
drag, startPoint x: 283, startPoint y: 124, endPoint x: 279, endPoint y: 132, distance: 8.5
click at [283, 125] on div "Общая тематика Все Тематики Общая тематика Тематика Тематика Статус Не тестиров…" at bounding box center [337, 126] width 197 height 77
drag, startPoint x: 278, startPoint y: 115, endPoint x: 276, endPoint y: 120, distance: 5.7
click at [278, 115] on input "Тематика" at bounding box center [325, 118] width 166 height 8
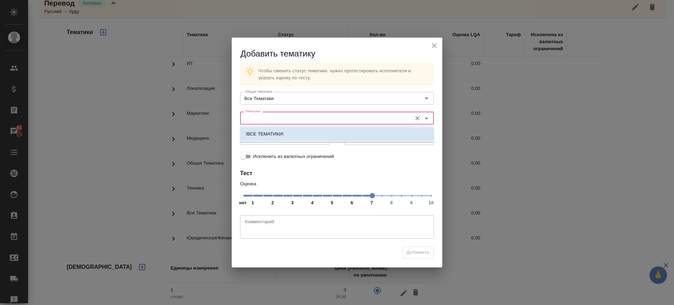
drag, startPoint x: 273, startPoint y: 133, endPoint x: 348, endPoint y: 193, distance: 95.9
click at [273, 133] on p "!ВСЕ ТЕМАТИКИ!" at bounding box center [265, 134] width 38 height 7
type input "!ВСЕ ТЕМАТИКИ!"
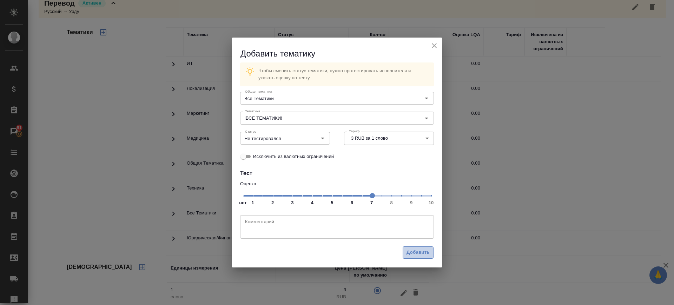
click at [416, 249] on span "Добавить" at bounding box center [418, 253] width 23 height 8
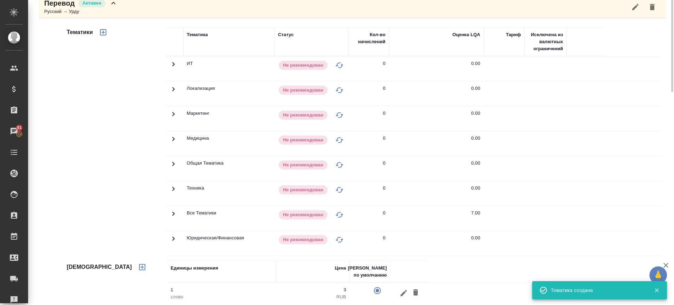
scroll to position [0, 0]
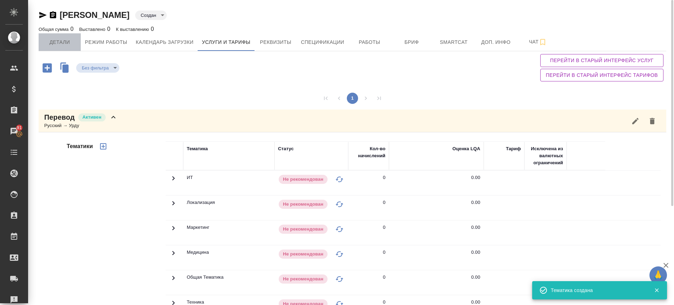
click at [63, 42] on span "Детали" at bounding box center [60, 42] width 34 height 9
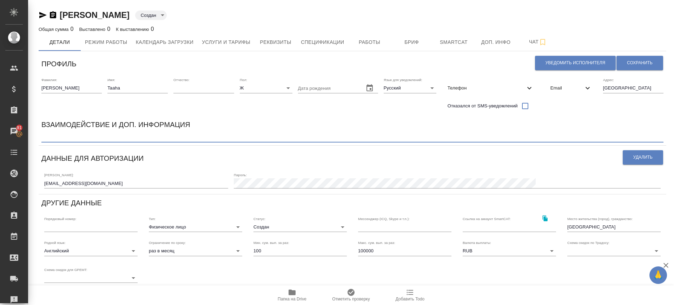
click at [60, 137] on textarea at bounding box center [352, 137] width 622 height 5
paste textarea "родной урду, английский хороший, по образованию молекулярный биолог: Taaha.arsh…"
type textarea "родной урду, английский хороший, по образованию молекулярный биолог: Taaha.arsh…"
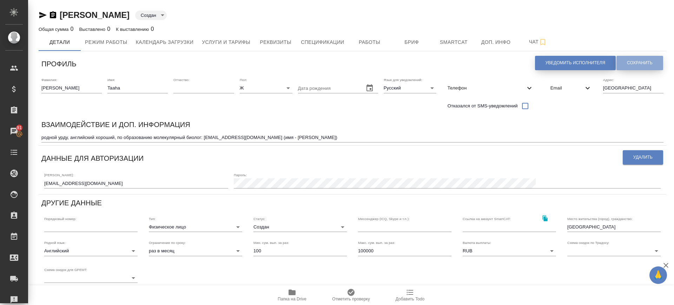
drag, startPoint x: 644, startPoint y: 62, endPoint x: 606, endPoint y: 62, distance: 38.6
click at [644, 62] on span "Сохранить" at bounding box center [640, 63] width 26 height 6
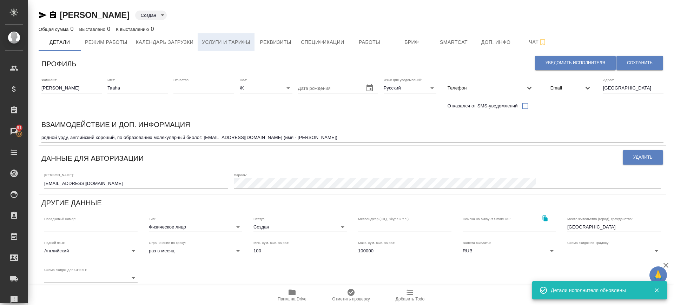
click at [232, 45] on span "Услуги и тарифы" at bounding box center [226, 42] width 48 height 9
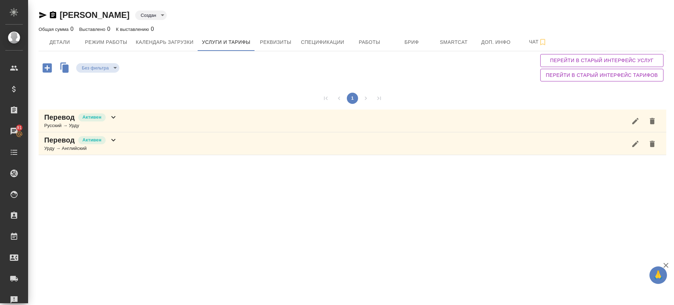
click at [43, 66] on icon "button" at bounding box center [46, 67] width 9 height 9
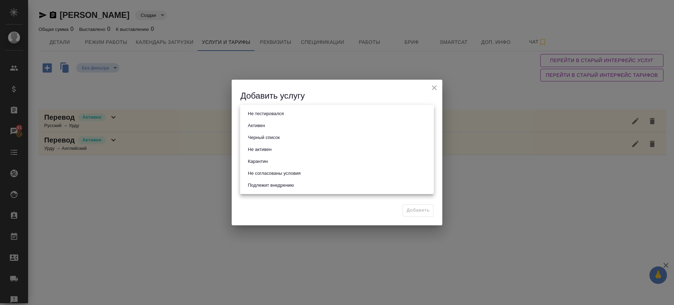
click at [263, 113] on body "🙏 .cls-1 fill:#fff; AWATERA Саглам Виктория v.saglam Клиенты Спецификации Заказ…" at bounding box center [337, 152] width 674 height 305
click at [265, 122] on button "Активен" at bounding box center [256, 126] width 21 height 8
type input "active"
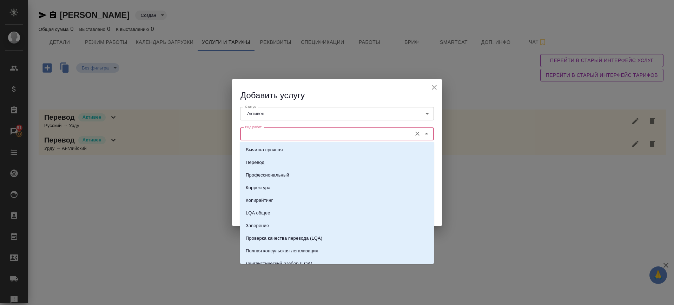
click at [262, 137] on input "Вид работ" at bounding box center [325, 134] width 166 height 8
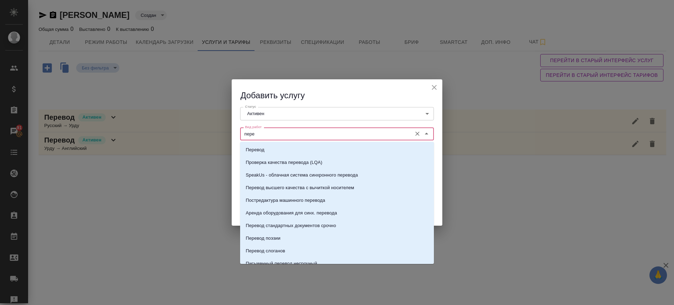
click at [268, 150] on li "Перевод" at bounding box center [337, 150] width 194 height 13
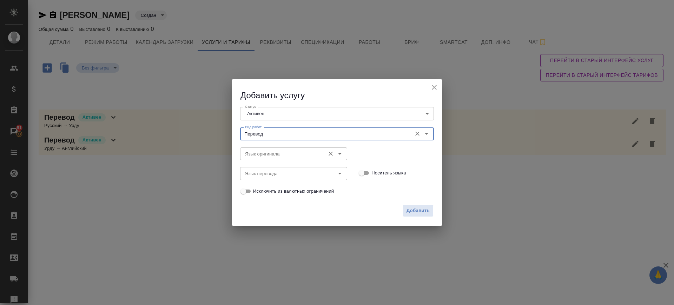
type input "Перевод"
click at [269, 155] on input "Язык оригинала" at bounding box center [281, 154] width 79 height 8
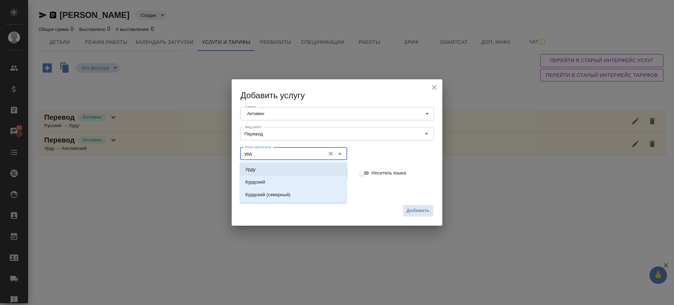
click at [294, 168] on li "Урду" at bounding box center [293, 169] width 107 height 13
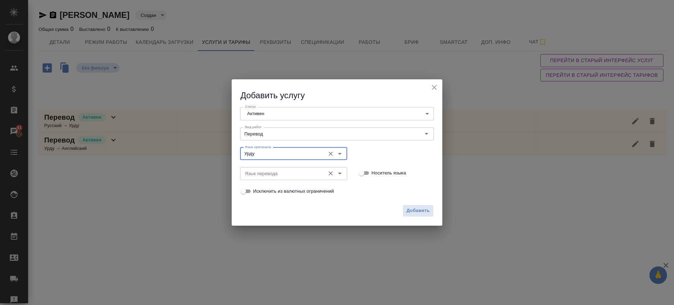
type input "Урду"
drag, startPoint x: 280, startPoint y: 170, endPoint x: 276, endPoint y: 178, distance: 9.3
click at [279, 172] on input "Язык перевода" at bounding box center [281, 173] width 79 height 8
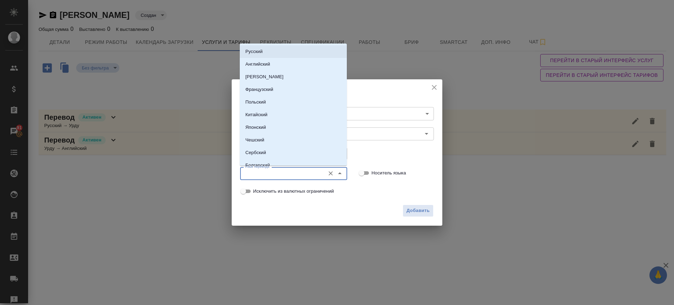
click at [258, 52] on p "Русский" at bounding box center [253, 51] width 17 height 7
type input "Русский"
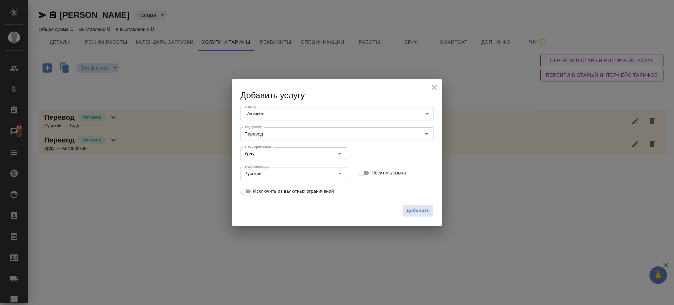
click at [418, 217] on div "Добавить" at bounding box center [337, 213] width 211 height 25
click at [419, 212] on span "Добавить" at bounding box center [418, 211] width 23 height 8
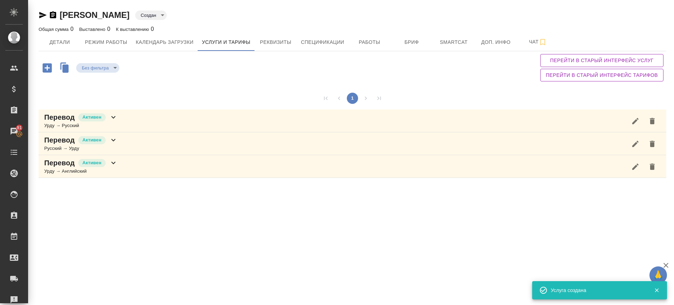
click at [123, 123] on div "Перевод Активен Урду → Русский" at bounding box center [353, 121] width 628 height 23
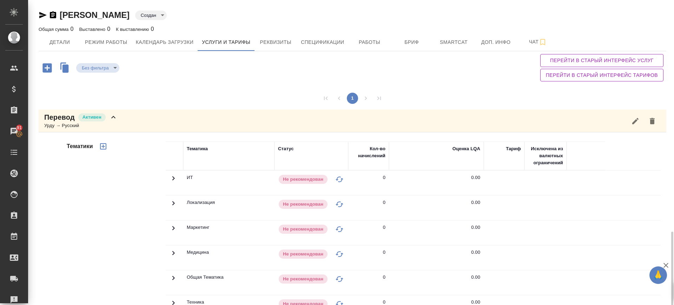
scroll to position [137, 0]
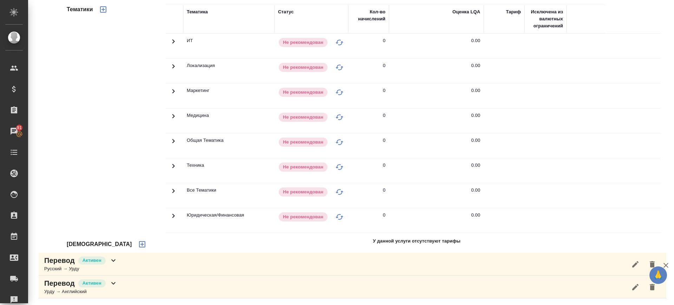
click at [139, 245] on icon "button" at bounding box center [142, 244] width 6 height 6
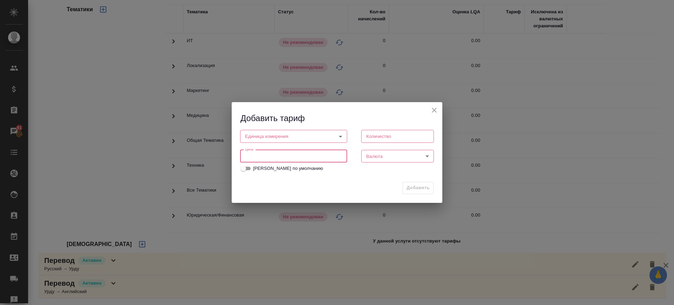
click at [281, 153] on input "number" at bounding box center [293, 156] width 107 height 13
type input "3"
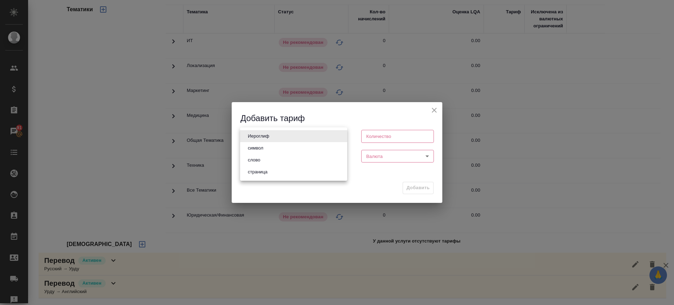
click at [300, 136] on body "🙏 .cls-1 fill:#fff; AWATERA Саглам Виктория v.saglam Клиенты Спецификации Заказ…" at bounding box center [337, 152] width 674 height 305
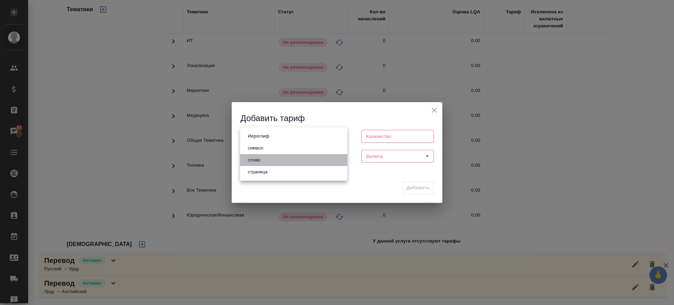
drag, startPoint x: 272, startPoint y: 157, endPoint x: 335, endPoint y: 157, distance: 62.5
click at [272, 157] on li "слово" at bounding box center [293, 160] width 107 height 12
type input "5a8b1489cc6b4906c91bfd90"
type input "1"
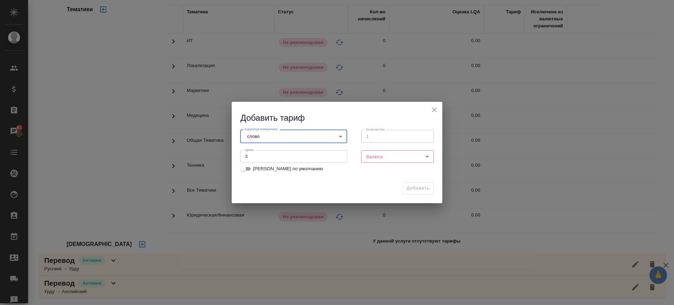
click at [376, 164] on div "Валюта ​ Валюта" at bounding box center [397, 155] width 87 height 31
click at [377, 157] on body "🙏 .cls-1 fill:#fff; AWATERA Саглам Виктория v.saglam Клиенты Спецификации Заказ…" at bounding box center [337, 152] width 674 height 305
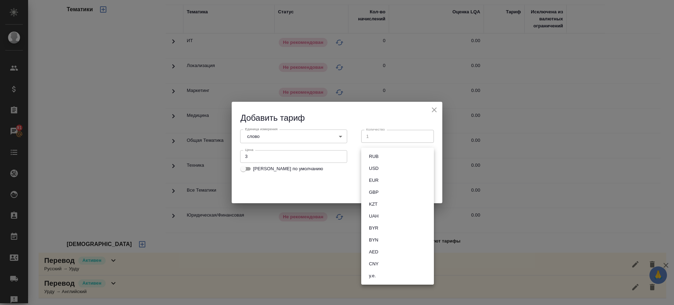
click at [377, 157] on button "RUB" at bounding box center [374, 157] width 14 height 8
type input "RUB"
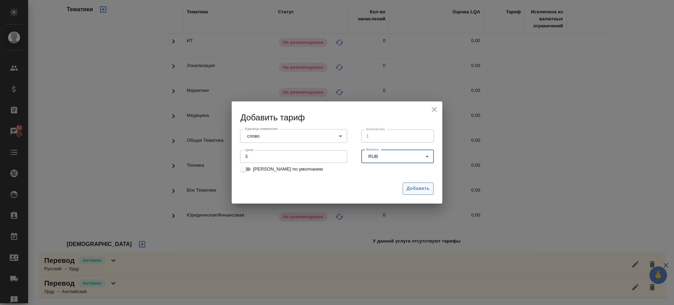
drag, startPoint x: 418, startPoint y: 188, endPoint x: 387, endPoint y: 185, distance: 31.1
click at [419, 188] on span "Добавить" at bounding box center [418, 189] width 23 height 8
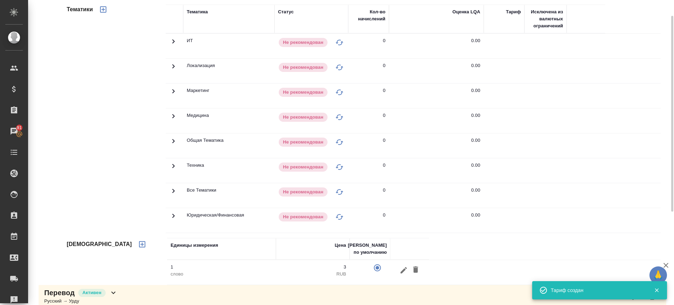
scroll to position [49, 0]
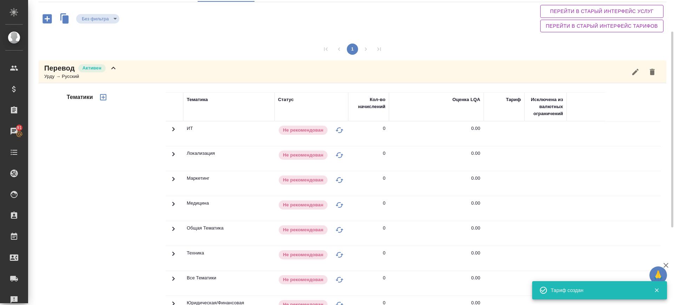
click at [106, 97] on icon "button" at bounding box center [103, 97] width 6 height 6
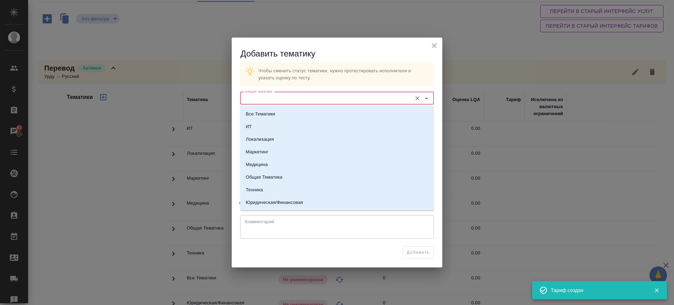
click at [283, 95] on input "Общая тематика" at bounding box center [325, 98] width 166 height 8
click at [279, 113] on li "Все Тематики" at bounding box center [337, 114] width 194 height 13
type input "Все Тематики"
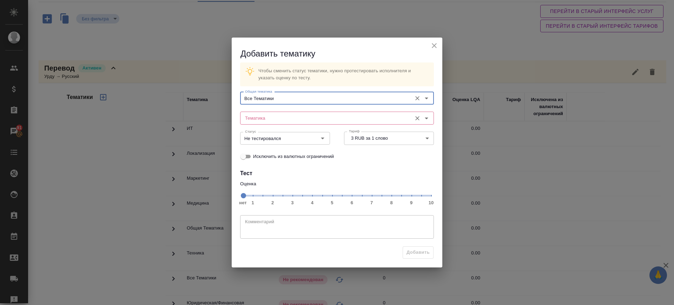
click at [297, 119] on input "Тематика" at bounding box center [325, 118] width 166 height 8
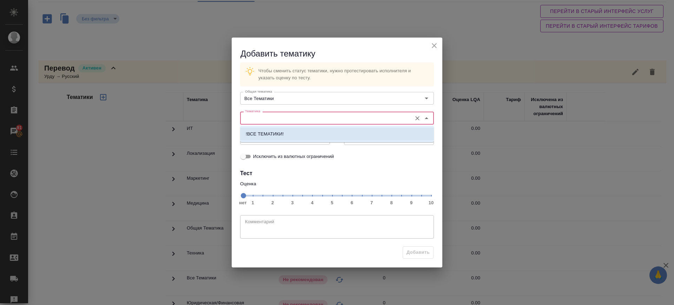
click at [287, 130] on li "!ВСЕ ТЕМАТИКИ!" at bounding box center [337, 134] width 194 height 13
type input "!ВСЕ ТЕМАТИКИ!"
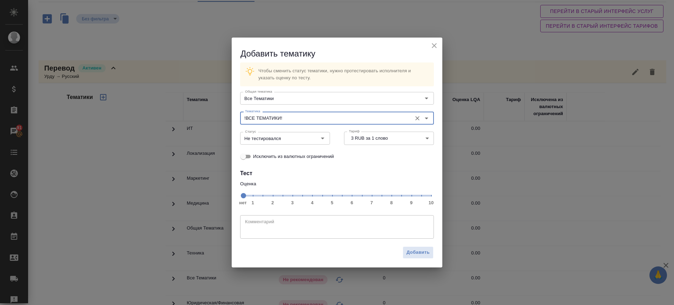
click at [372, 197] on span "нет 1 2 3 4 5 6 7 8 9 10" at bounding box center [337, 195] width 188 height 10
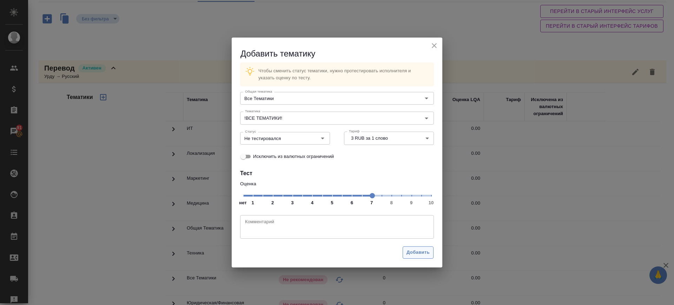
click at [417, 252] on span "Добавить" at bounding box center [418, 253] width 23 height 8
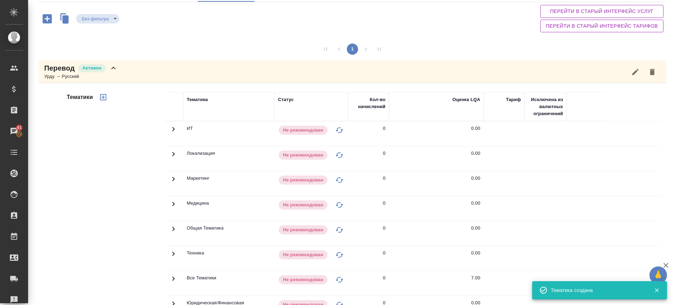
click at [114, 72] on icon at bounding box center [113, 68] width 8 height 8
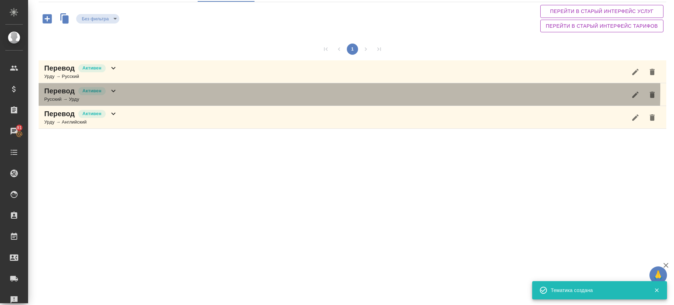
click at [124, 90] on div "Перевод Активен Русский → Урду" at bounding box center [353, 94] width 628 height 23
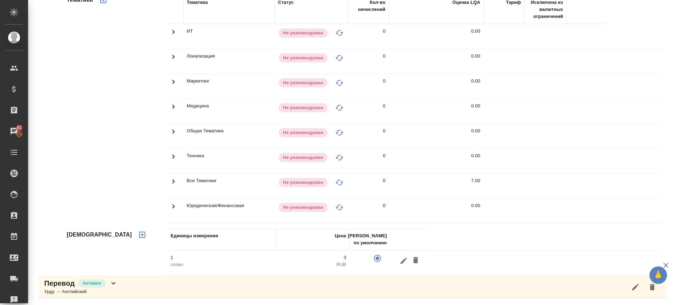
scroll to position [81, 0]
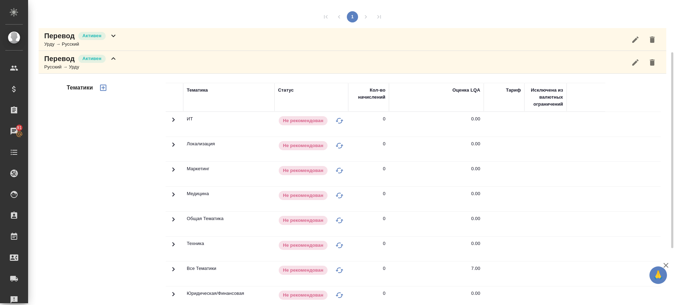
click at [124, 58] on div "Перевод Активен Русский → Урду" at bounding box center [353, 62] width 628 height 23
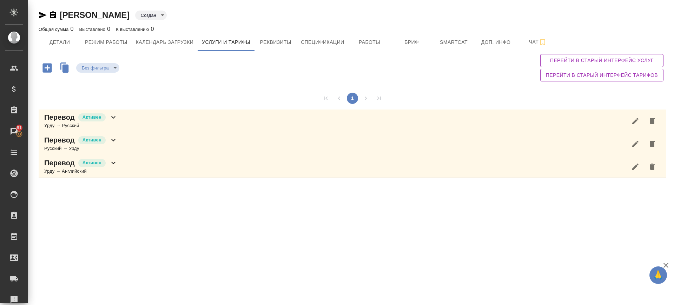
scroll to position [0, 0]
click at [54, 45] on span "Детали" at bounding box center [60, 42] width 34 height 9
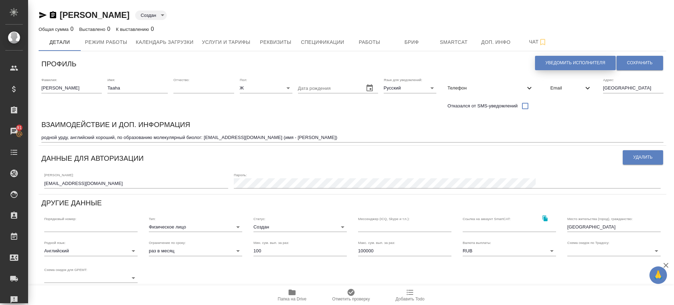
click at [546, 64] on span "Уведомить исполнителя" at bounding box center [576, 63] width 60 height 6
type textarea "Добрый день, Taaha! Ознакомиться с подробной информацией по выполненным работам…"
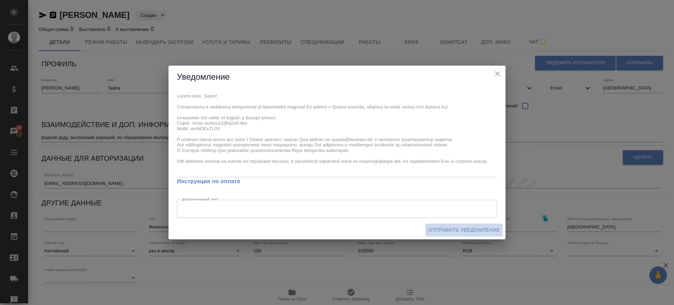
click at [489, 226] on span "Отправить уведомление" at bounding box center [464, 230] width 72 height 9
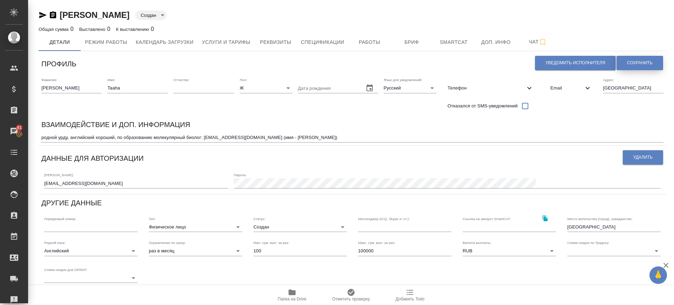
drag, startPoint x: 628, startPoint y: 63, endPoint x: 586, endPoint y: 37, distance: 49.4
click at [628, 63] on span "Сохранить" at bounding box center [640, 63] width 26 height 6
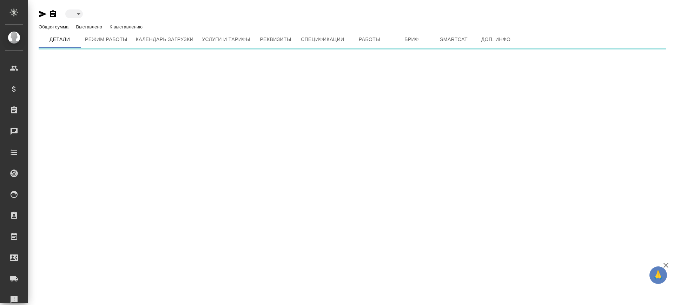
type input "created"
type input "inactive"
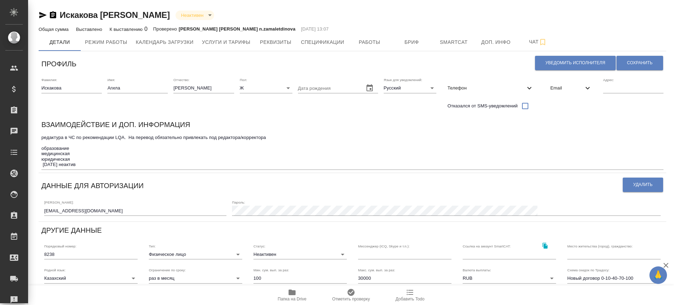
type input "Trados 2014TransitSDLX"
click at [212, 39] on span "Услуги и тарифы" at bounding box center [226, 42] width 48 height 9
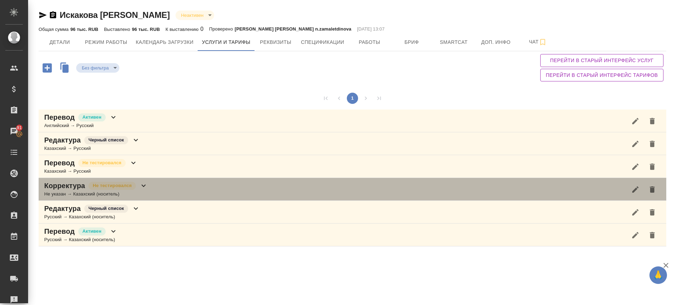
click at [153, 189] on div "Корректура Не тестировался Не указан → Казахский (носитель)" at bounding box center [353, 189] width 628 height 23
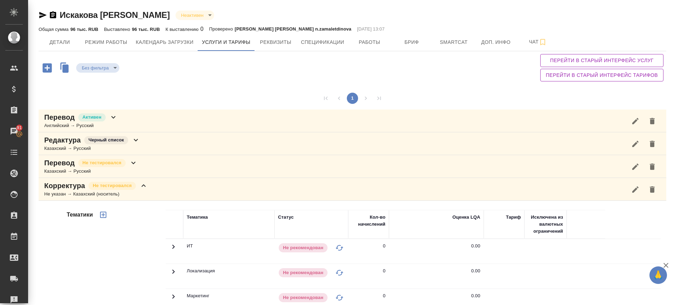
scroll to position [219, 0]
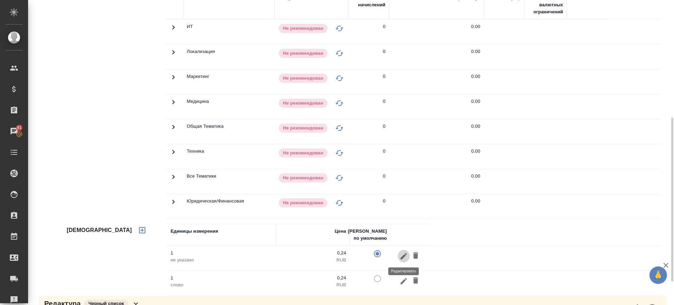
click at [403, 257] on icon "button" at bounding box center [404, 256] width 6 height 6
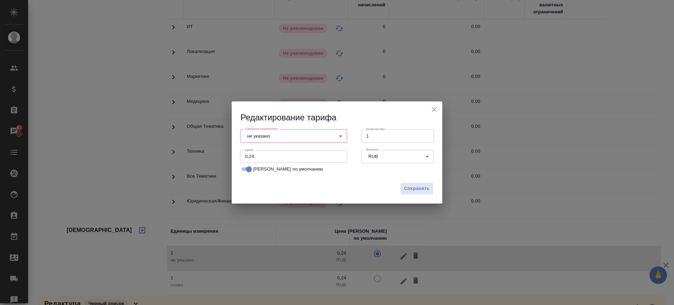
click at [272, 129] on body "🙏 .cls-1 fill:#fff; AWATERA Саглам Виктория v.saglam Клиенты Спецификации Заказ…" at bounding box center [337, 152] width 674 height 305
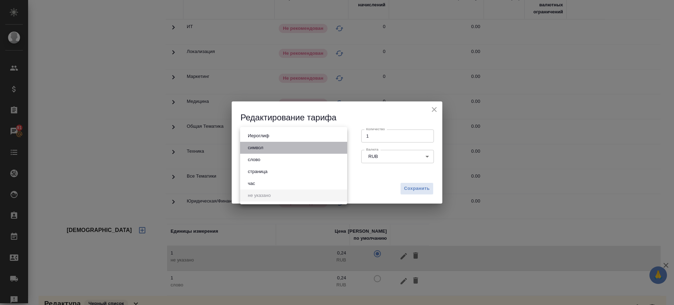
click at [270, 148] on li "символ" at bounding box center [293, 148] width 107 height 12
type input "5a8b1489cc6b4906c91bfd8e"
type input "1800"
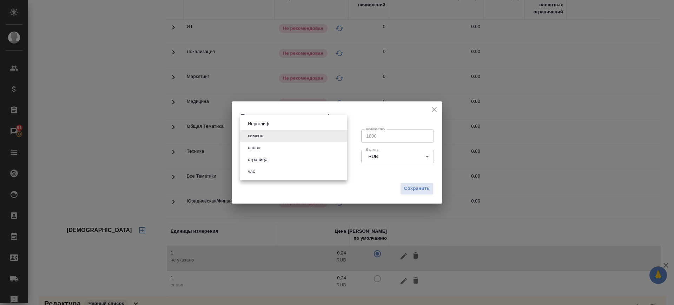
click at [277, 135] on body "🙏 .cls-1 fill:#fff; AWATERA Саглам Виктория v.saglam Клиенты Спецификации Заказ…" at bounding box center [337, 152] width 674 height 305
click at [266, 147] on li "слово" at bounding box center [293, 148] width 107 height 12
type input "5a8b1489cc6b4906c91bfd90"
type input "1"
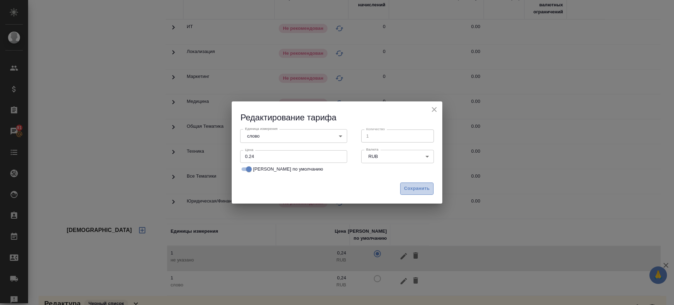
click at [408, 186] on span "Сохранить" at bounding box center [417, 189] width 26 height 8
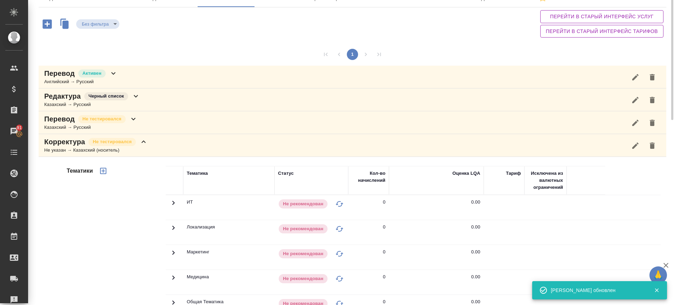
scroll to position [0, 0]
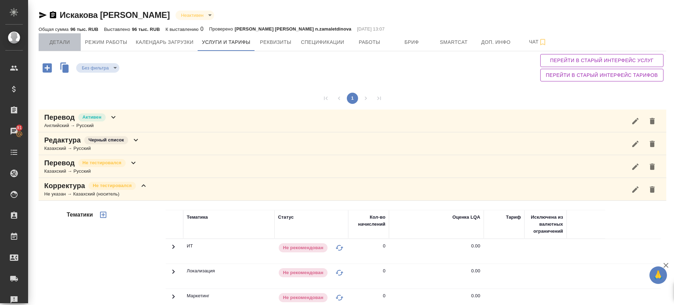
click at [66, 41] on span "Детали" at bounding box center [60, 42] width 34 height 9
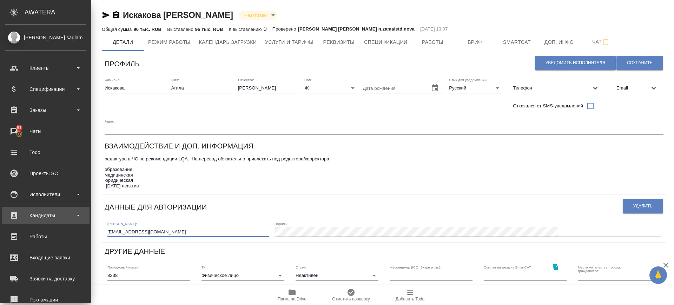
drag, startPoint x: 56, startPoint y: 208, endPoint x: 21, endPoint y: 207, distance: 34.4
click at [21, 207] on div ".cls-1 fill:#fff; AWATERA Саглам Виктория v.saglam Клиенты Спецификации Заказы …" at bounding box center [337, 152] width 674 height 305
type input "Trados 2014TransitSDLX"
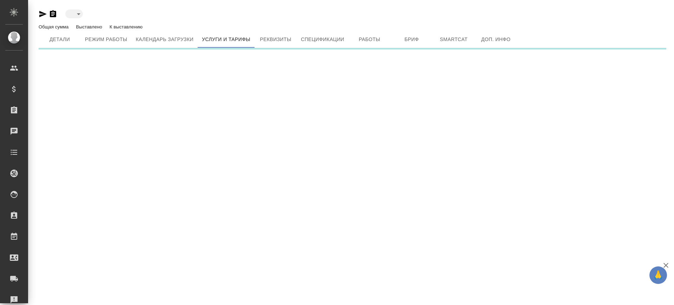
type input "inactive"
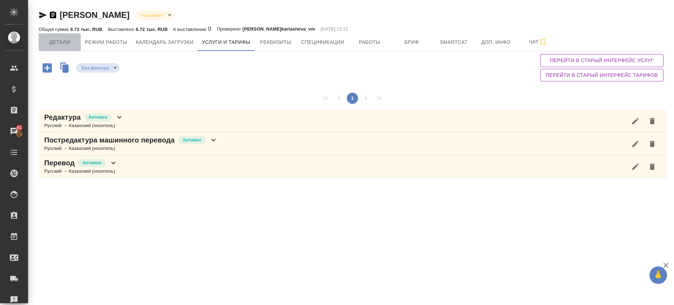
click at [60, 48] on button "Детали" at bounding box center [60, 42] width 42 height 18
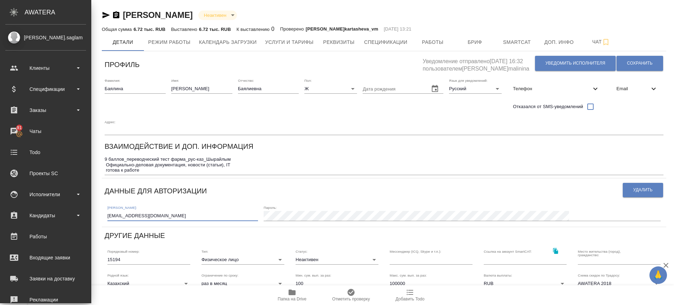
drag, startPoint x: 96, startPoint y: 193, endPoint x: 0, endPoint y: 184, distance: 96.6
click at [0, 184] on div ".cls-1 fill:#fff; AWATERA [PERSON_NAME].saglam Клиенты Спецификации Заказы 91 Ч…" at bounding box center [337, 152] width 674 height 305
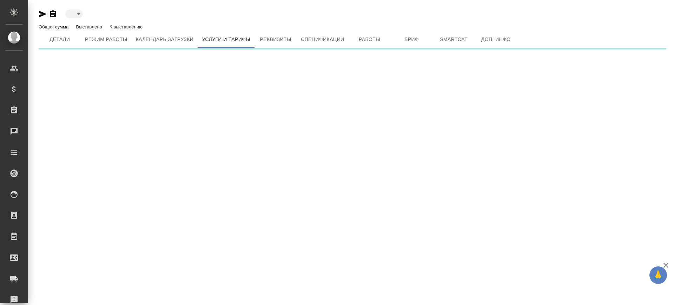
type input "active"
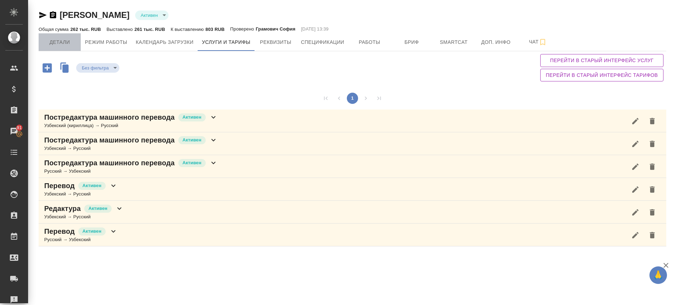
click at [69, 42] on span "Детали" at bounding box center [60, 42] width 34 height 9
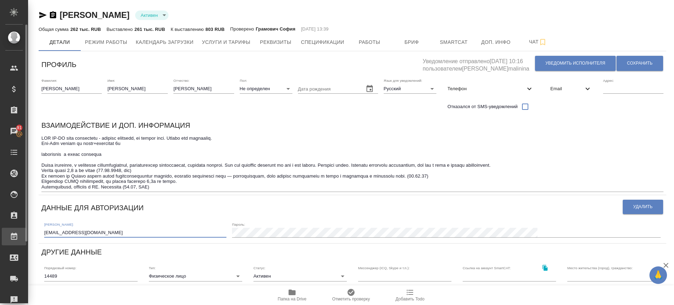
drag, startPoint x: 74, startPoint y: 237, endPoint x: 25, endPoint y: 240, distance: 49.3
click at [25, 240] on div ".cls-1 fill:#fff; AWATERA [PERSON_NAME].saglam Клиенты Спецификации Заказы 91 Ч…" at bounding box center [337, 152] width 674 height 305
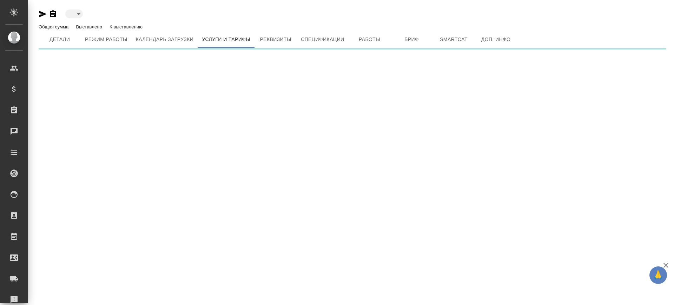
type input "active"
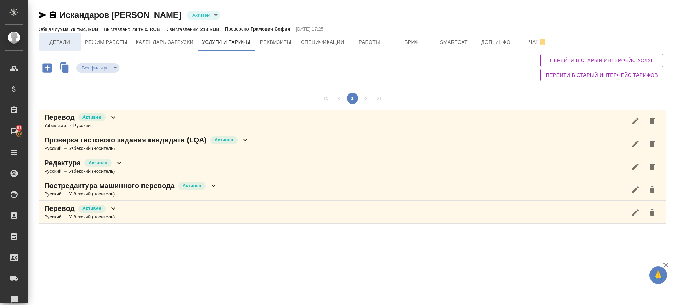
click at [66, 44] on span "Детали" at bounding box center [60, 42] width 34 height 9
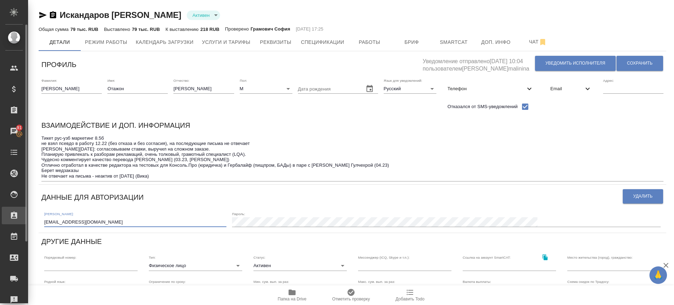
drag, startPoint x: 110, startPoint y: 220, endPoint x: 26, endPoint y: 221, distance: 83.9
click at [28, 222] on div "Искандаров [PERSON_NAME] угли [PERSON_NAME] active Общая сумма 79 тыс. RUB Выст…" at bounding box center [351, 232] width 646 height 464
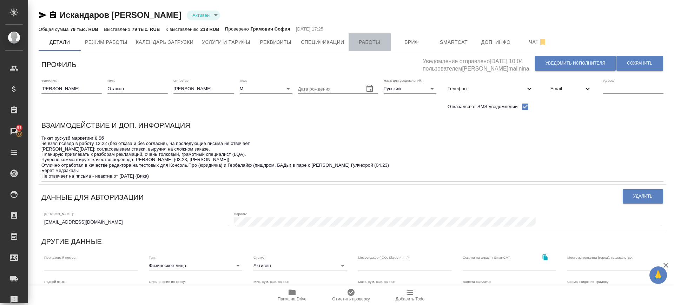
click at [375, 44] on span "Работы" at bounding box center [370, 42] width 34 height 9
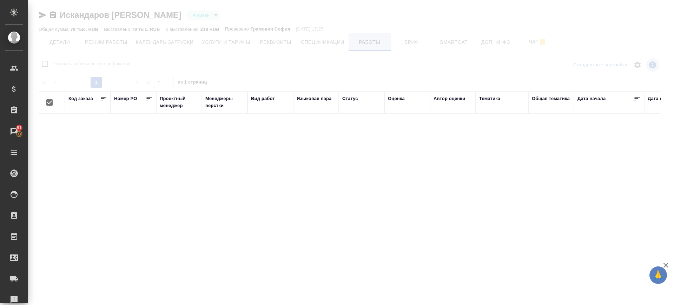
checkbox input "false"
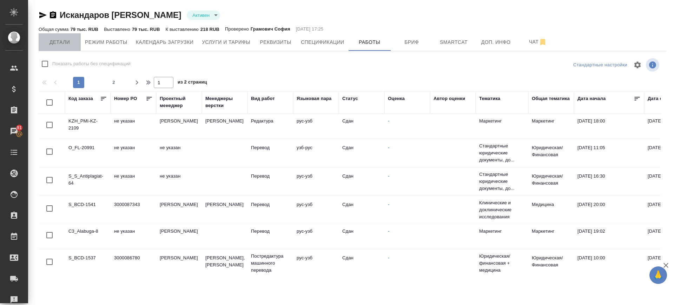
click at [70, 46] on span "Детали" at bounding box center [60, 42] width 34 height 9
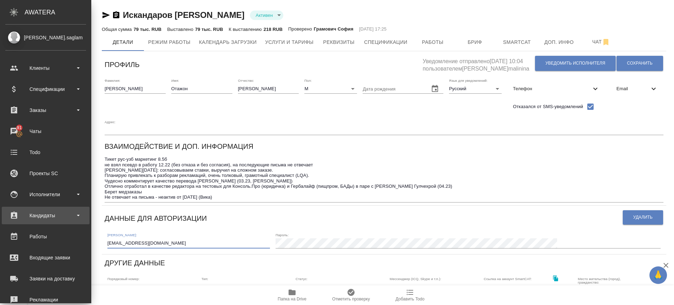
drag, startPoint x: 110, startPoint y: 223, endPoint x: 0, endPoint y: 218, distance: 109.7
click at [0, 218] on div ".cls-1 fill:#fff; AWATERA [PERSON_NAME].saglam Клиенты Спецификации Заказы 91 Ч…" at bounding box center [337, 152] width 674 height 305
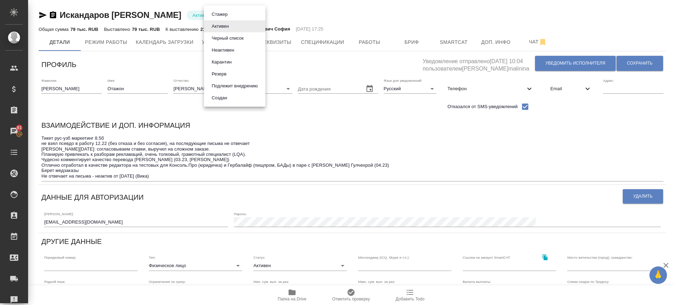
click at [226, 14] on body "🙏 .cls-1 fill:#fff; AWATERA [PERSON_NAME].saglam Клиенты Спецификации Заказы 91…" at bounding box center [337, 152] width 674 height 305
click at [236, 48] on button "Неактивен" at bounding box center [223, 50] width 27 height 8
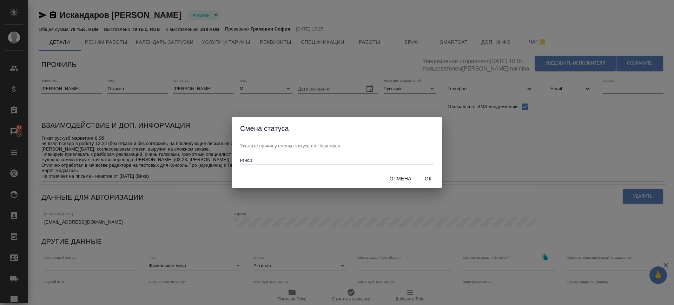
type input "игнор"
click at [430, 182] on span "Ок" at bounding box center [428, 178] width 17 height 9
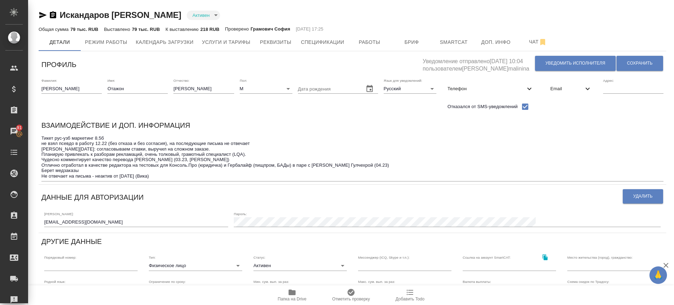
type input "inactive"
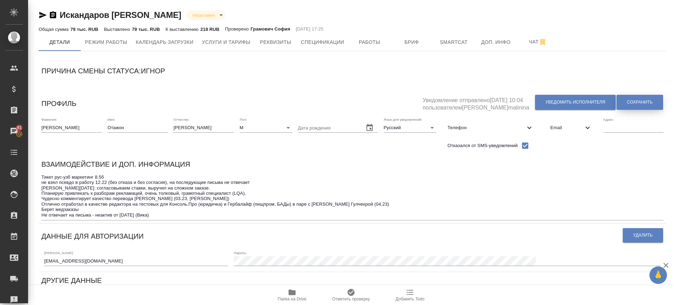
click at [639, 104] on span "Сохранить" at bounding box center [640, 102] width 26 height 6
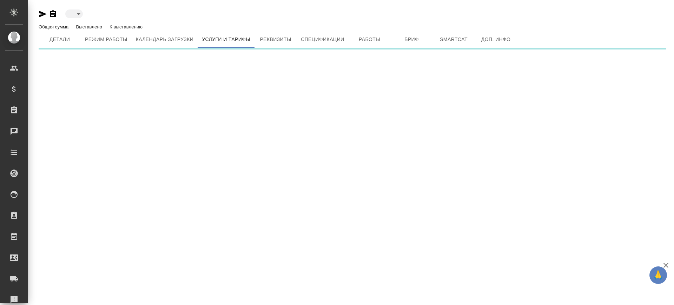
type input "active"
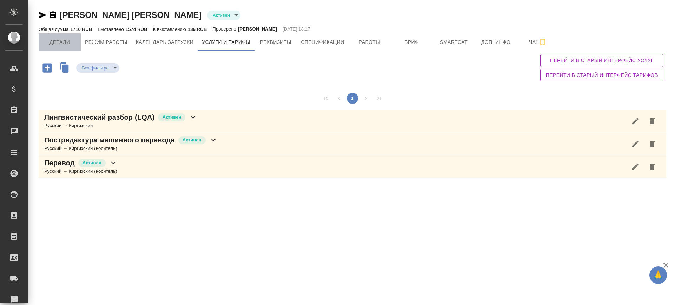
click at [68, 43] on span "Детали" at bounding box center [60, 42] width 34 height 9
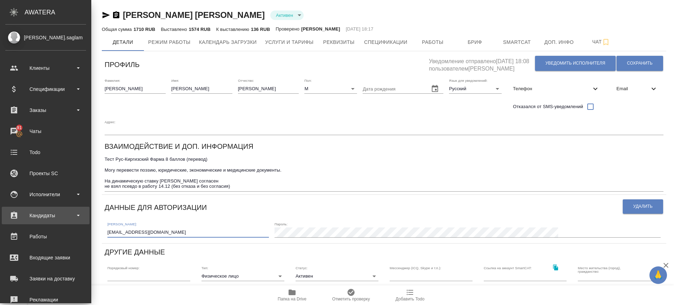
drag, startPoint x: 90, startPoint y: 210, endPoint x: 22, endPoint y: 219, distance: 67.6
click at [22, 219] on div ".cls-1 fill:#fff; AWATERA [PERSON_NAME].saglam Клиенты Спецификации Заказы 91 Ч…" at bounding box center [337, 152] width 674 height 305
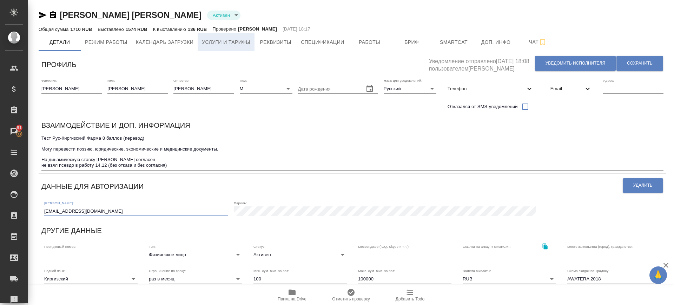
click at [226, 38] on span "Услуги и тарифы" at bounding box center [226, 42] width 48 height 9
